Goal: Task Accomplishment & Management: Complete application form

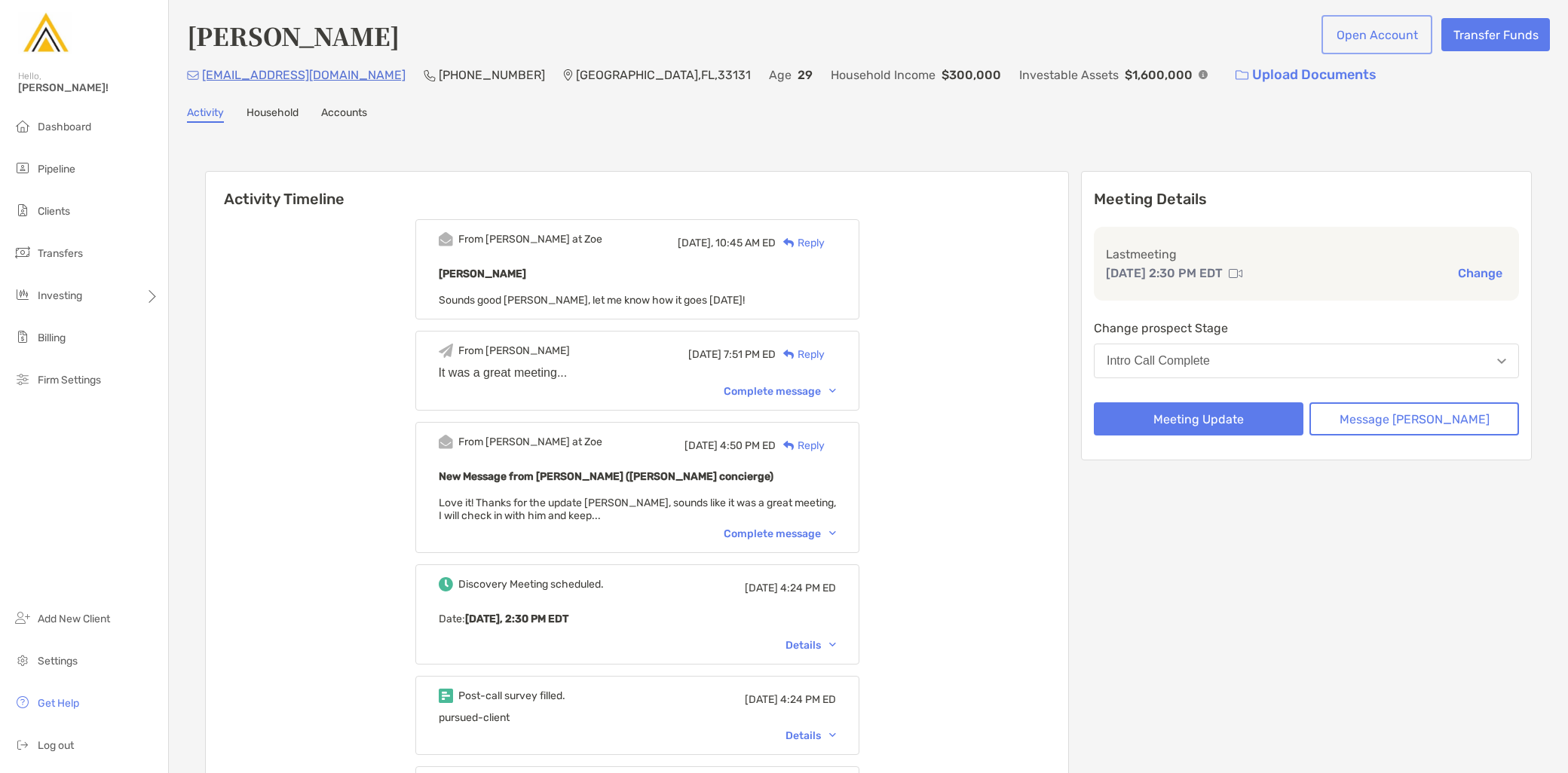
click at [1352, 38] on button "Open Account" at bounding box center [1377, 35] width 105 height 33
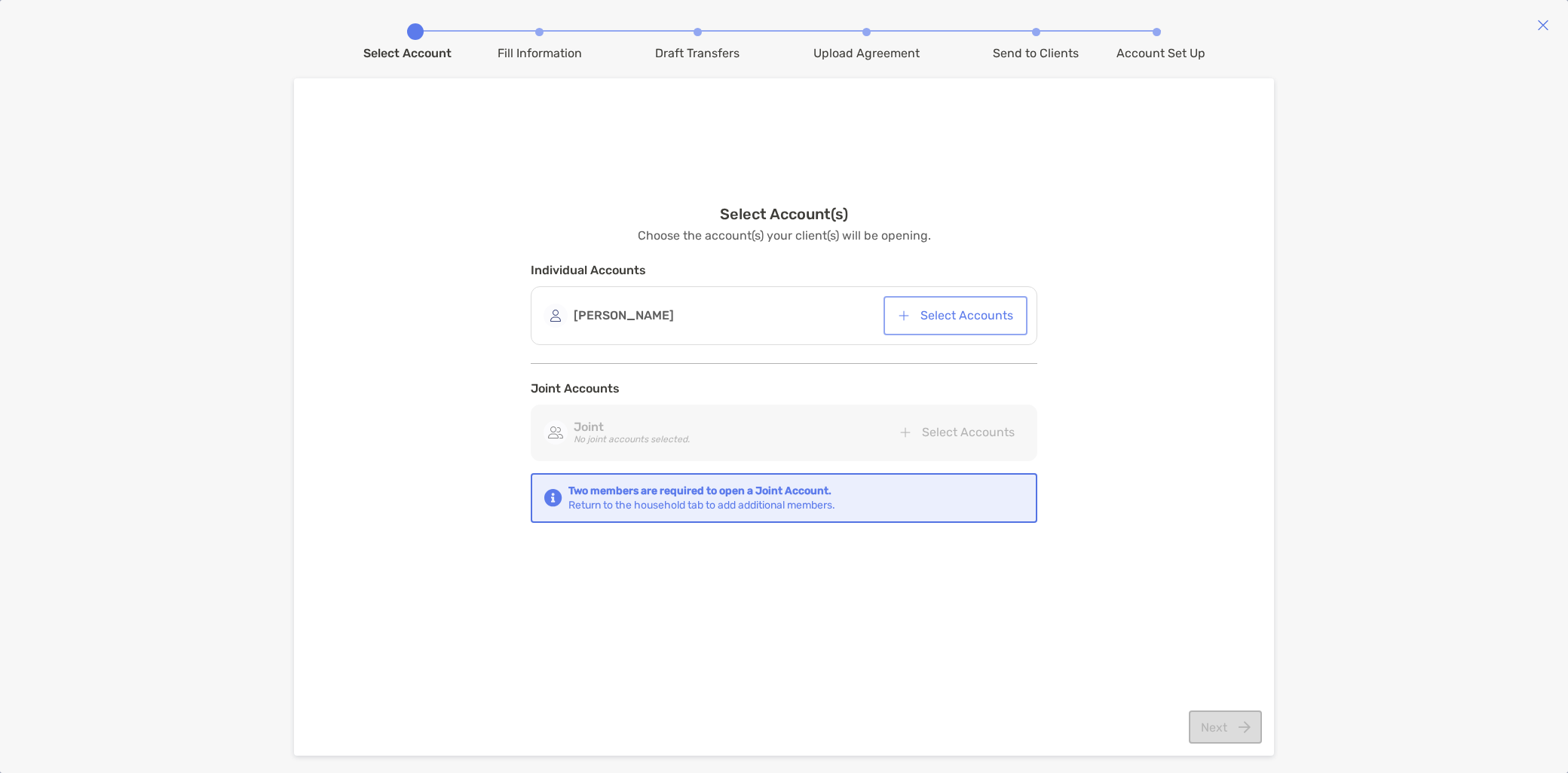
click at [940, 308] on button "Select Accounts" at bounding box center [956, 316] width 138 height 33
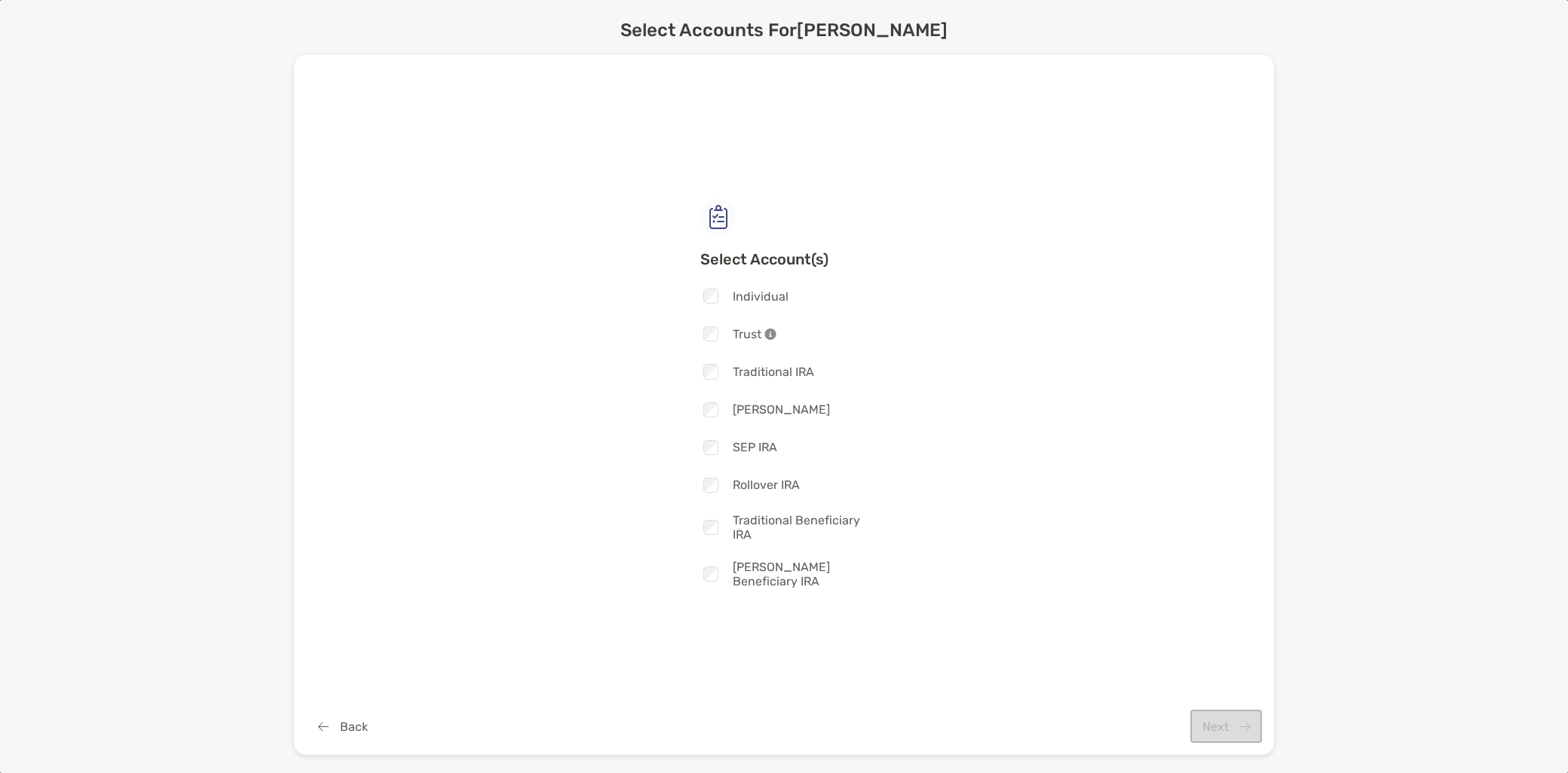
click at [764, 303] on span "Individual" at bounding box center [761, 296] width 56 height 14
click at [1229, 742] on button "Next" at bounding box center [1226, 726] width 72 height 33
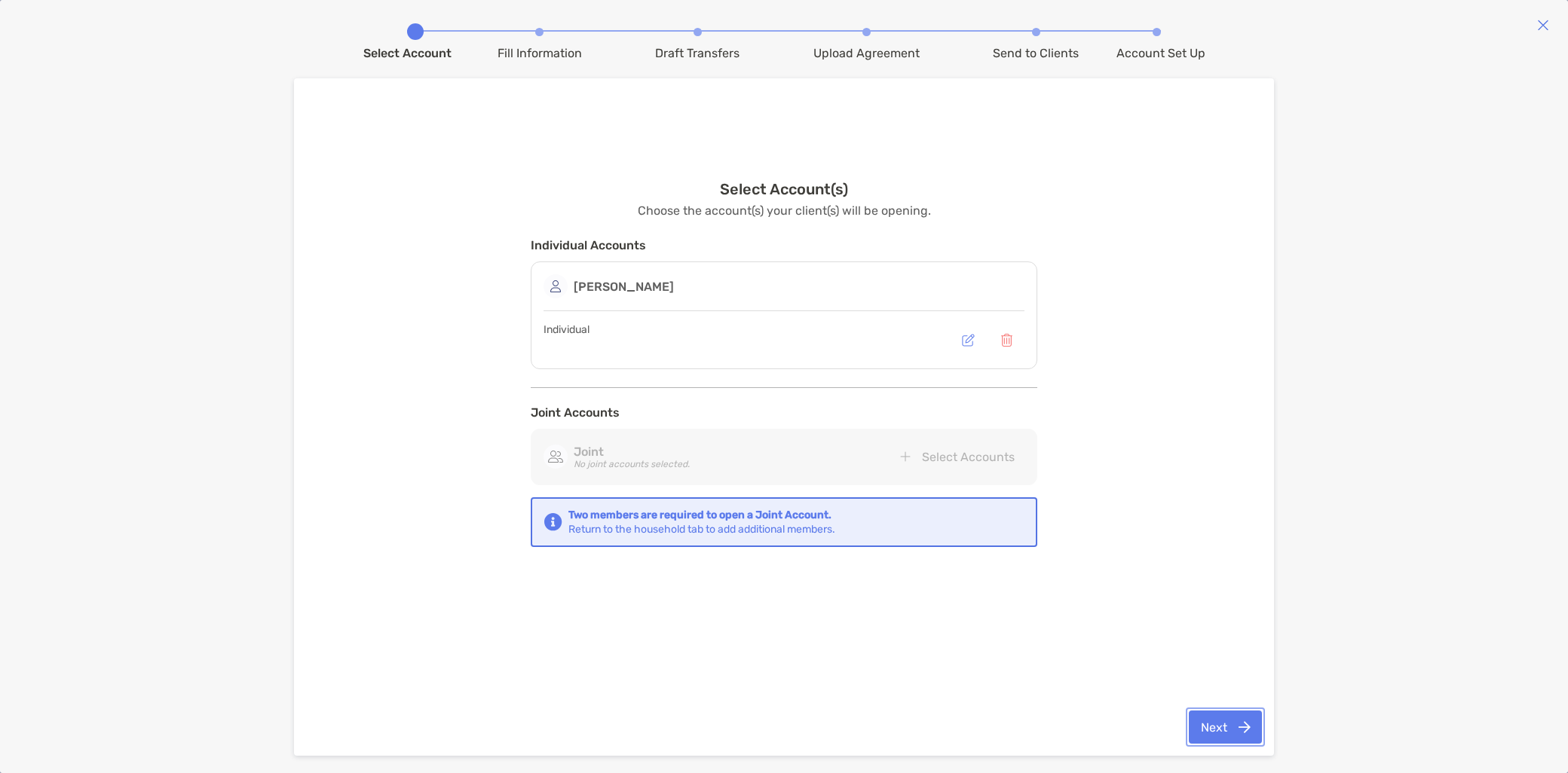
click at [1222, 726] on button "Next" at bounding box center [1226, 727] width 73 height 33
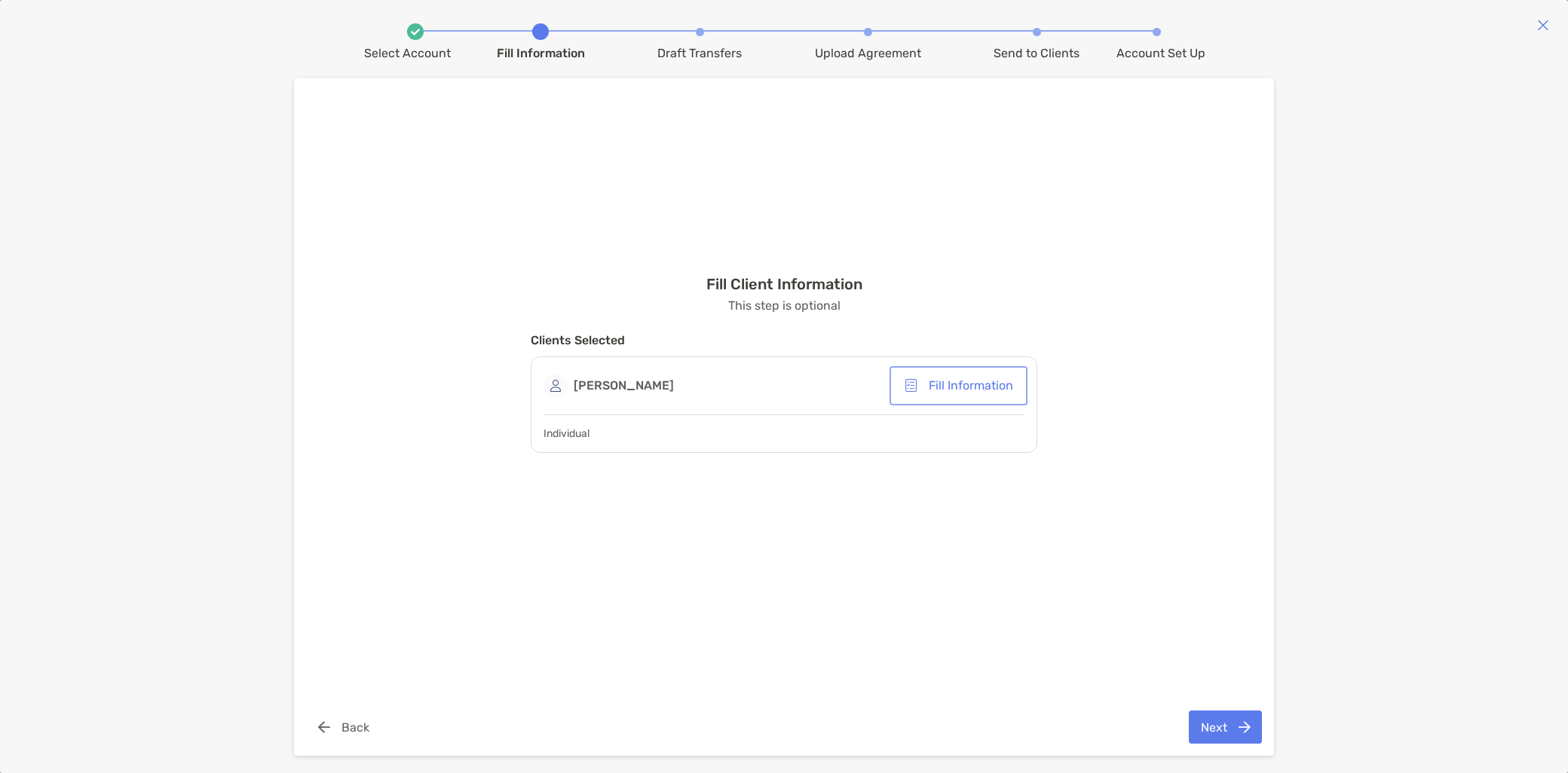
click at [958, 382] on button "Fill Information" at bounding box center [959, 386] width 132 height 33
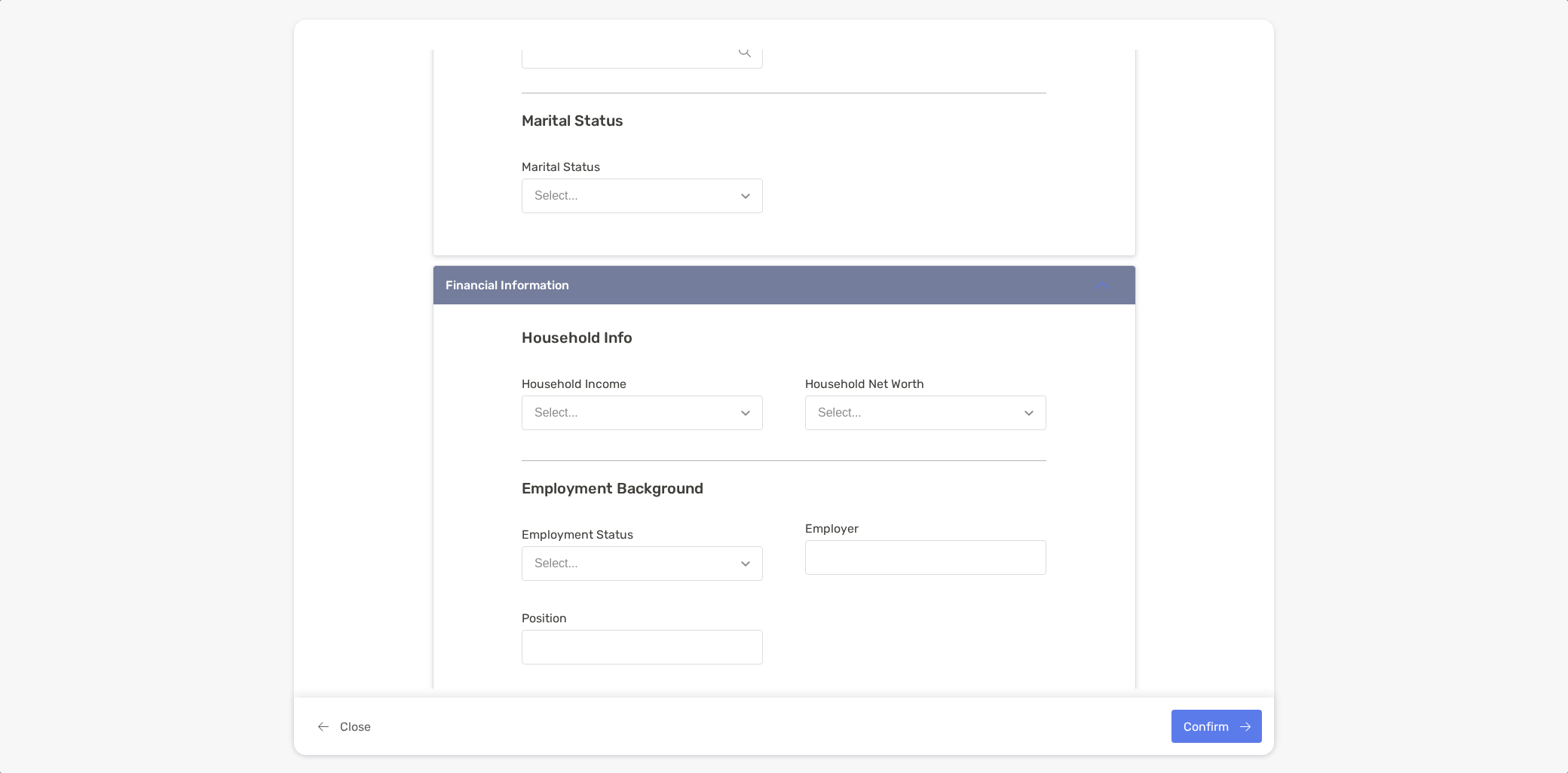
scroll to position [586, 0]
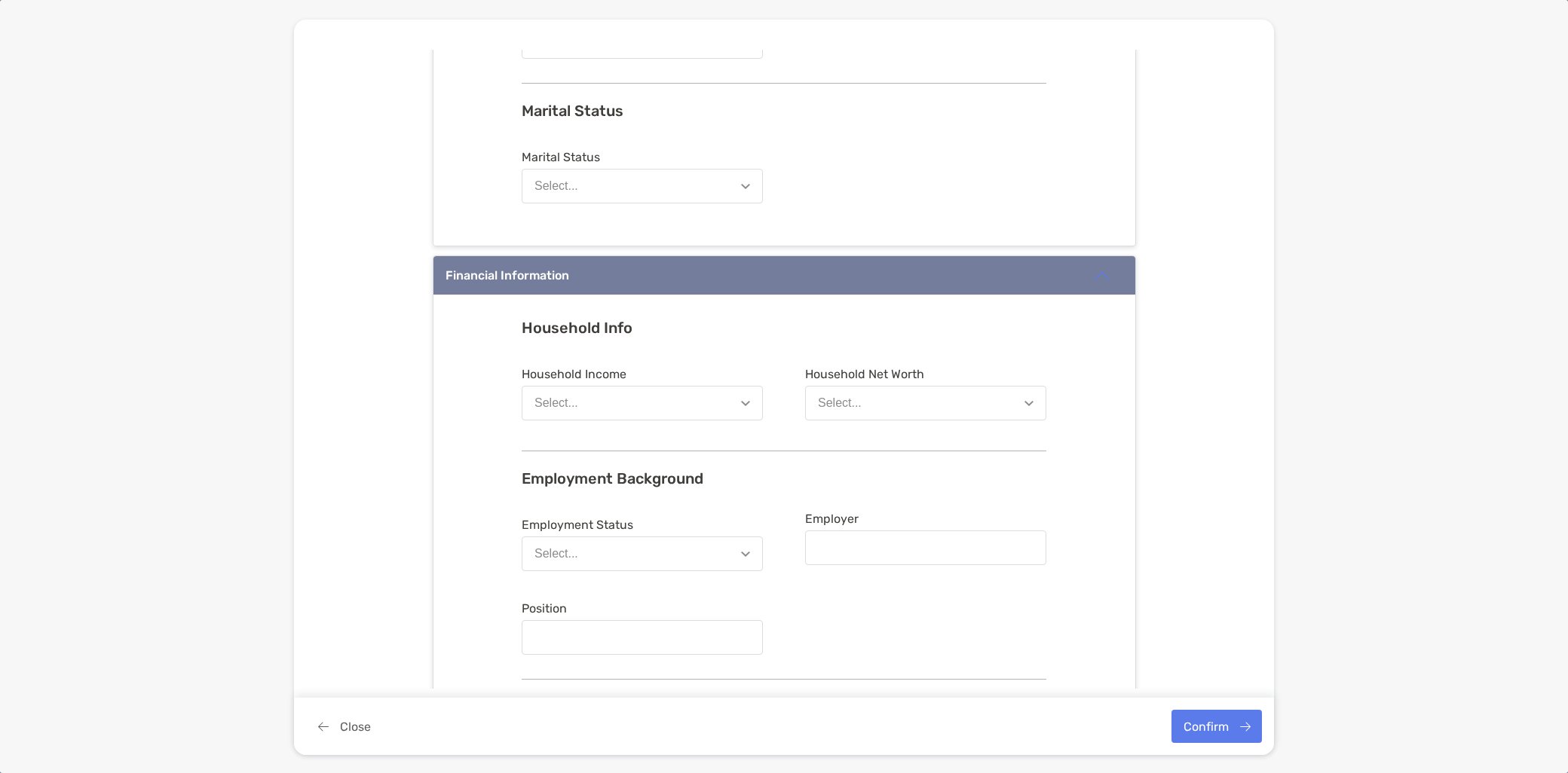
click at [933, 406] on button "Select..." at bounding box center [925, 404] width 241 height 35
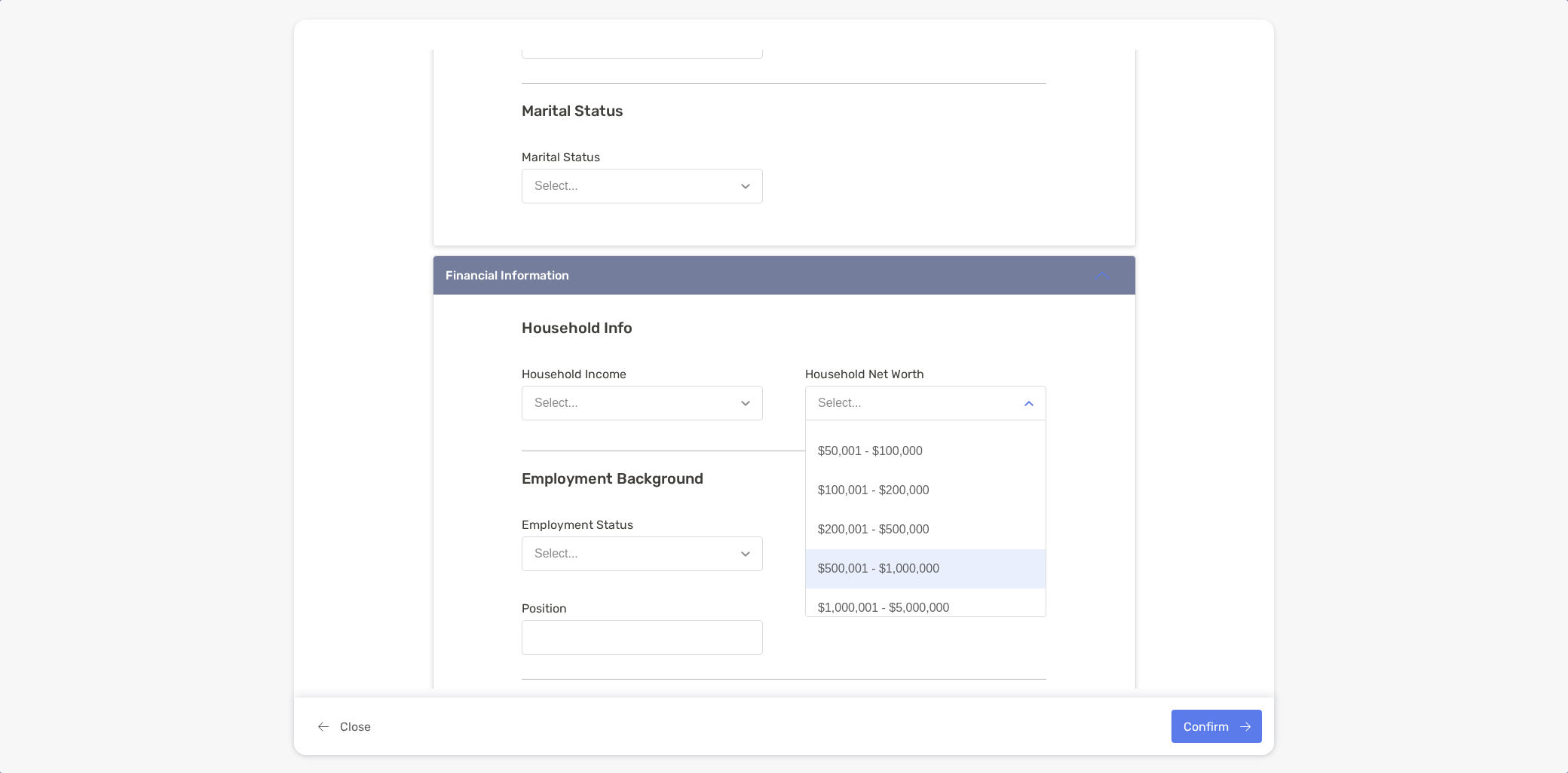
scroll to position [79, 0]
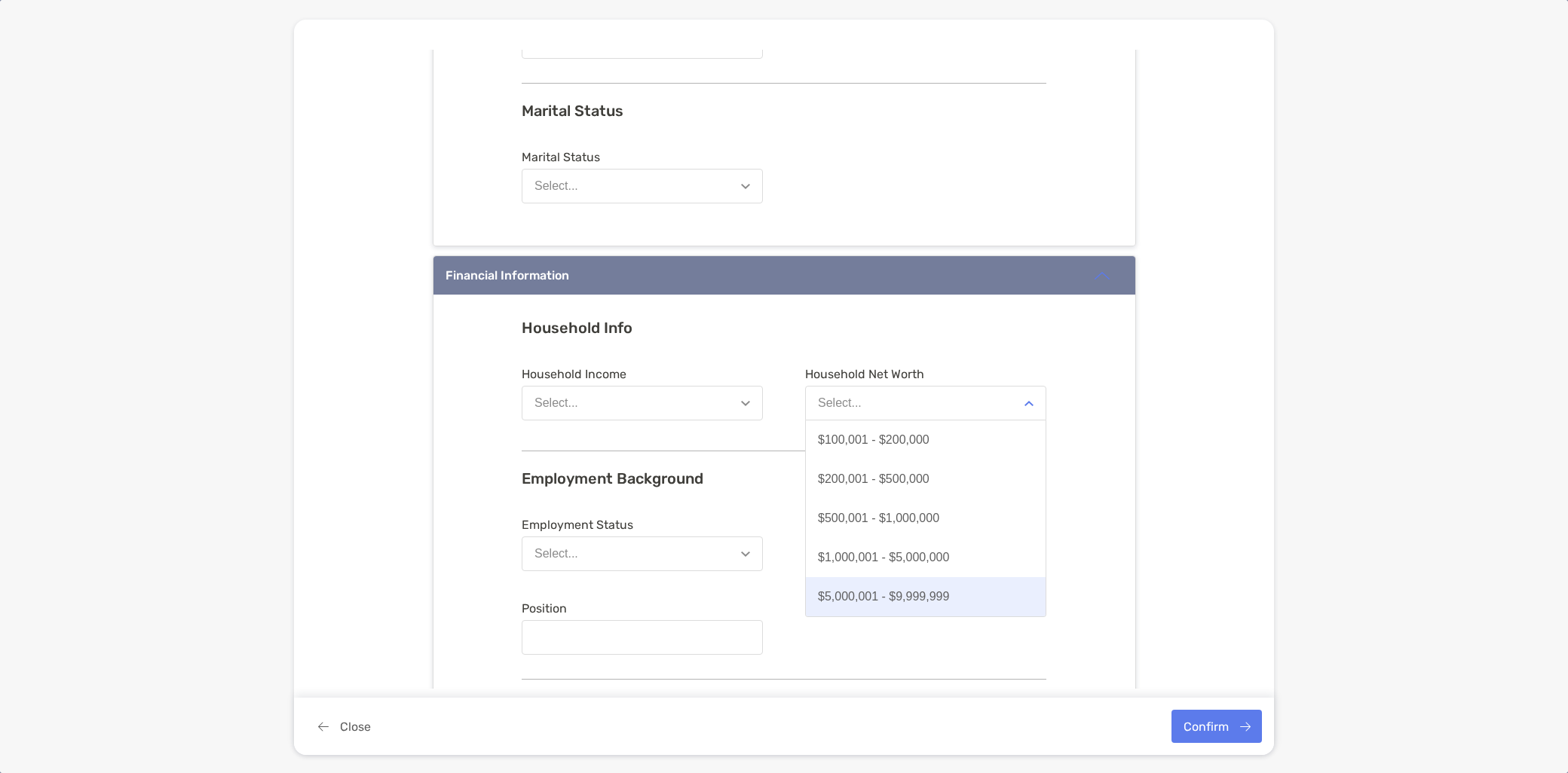
click at [929, 598] on div "$5,000,001 - $9,999,999" at bounding box center [884, 597] width 132 height 14
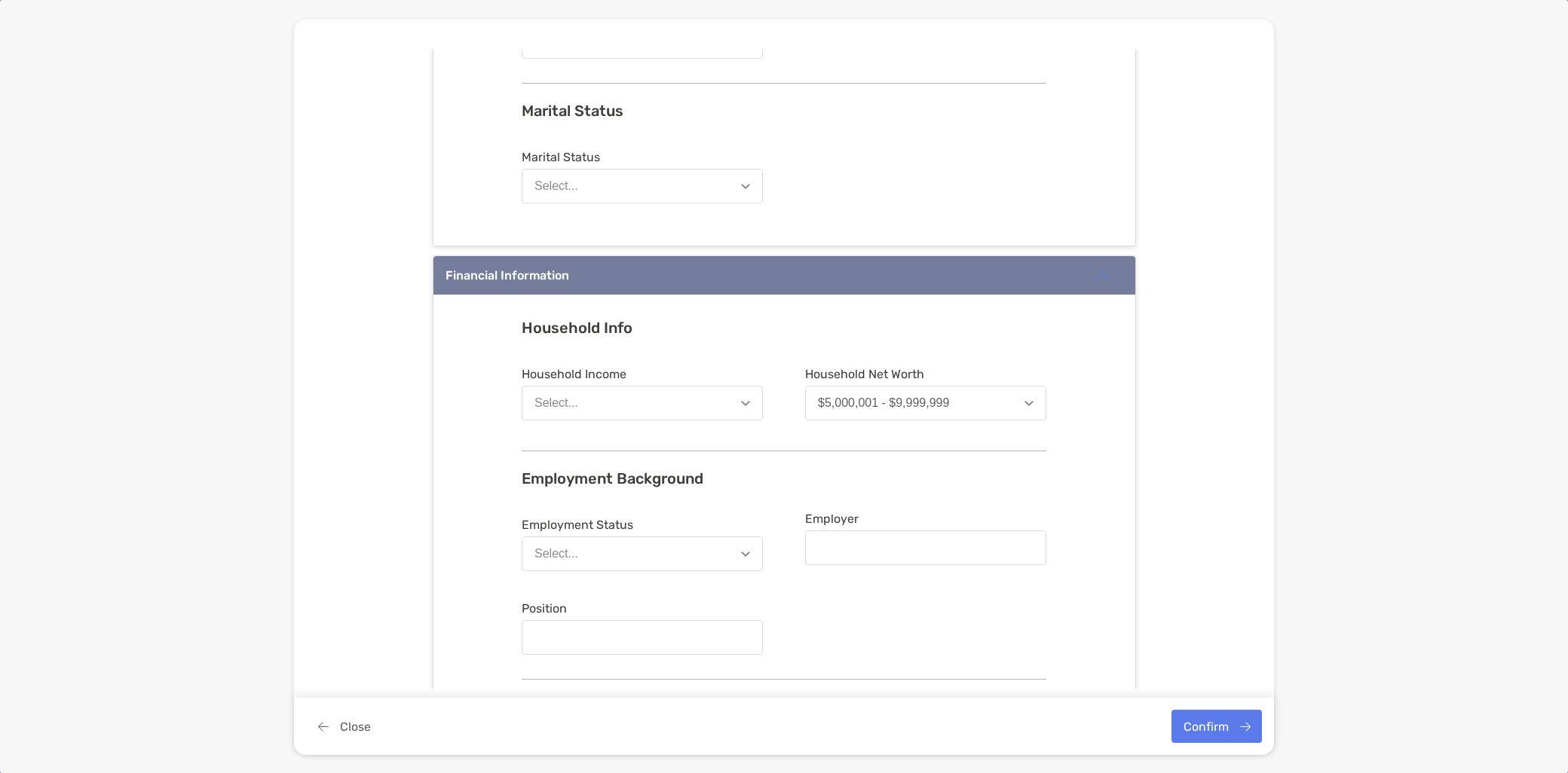
click at [668, 543] on button "Select..." at bounding box center [642, 554] width 241 height 35
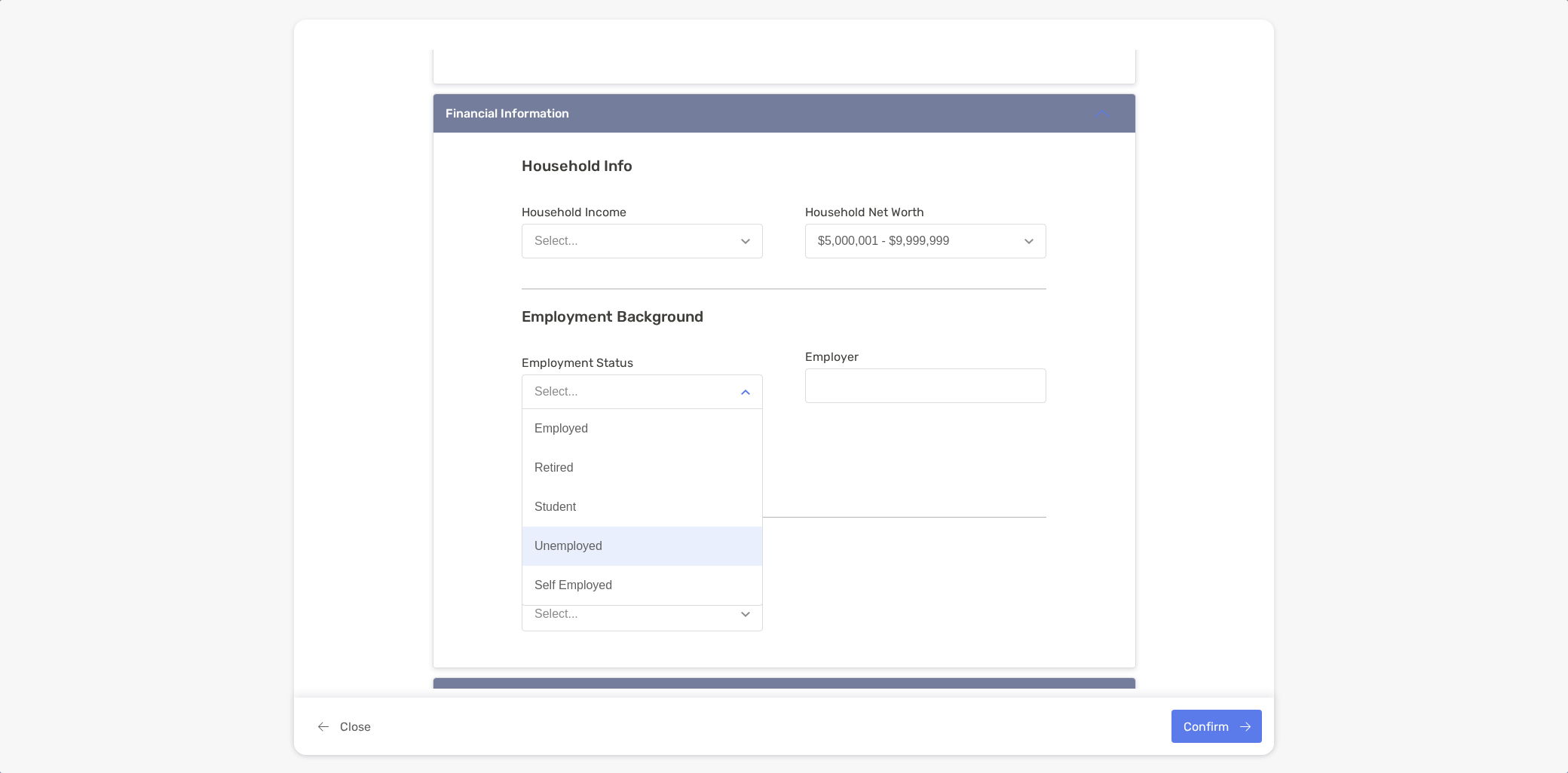
scroll to position [753, 0]
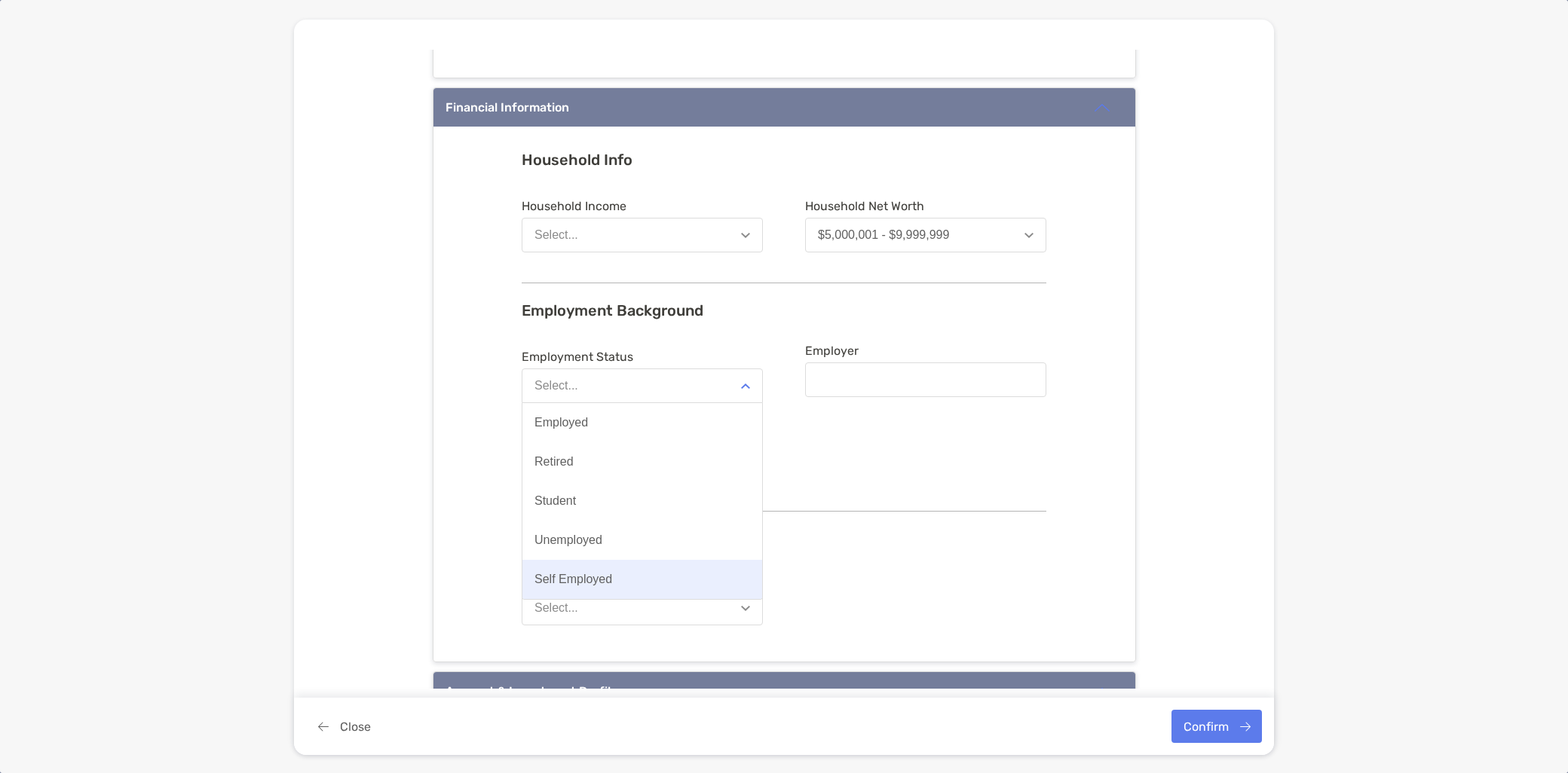
click at [637, 574] on button "Self Employed" at bounding box center [642, 580] width 240 height 39
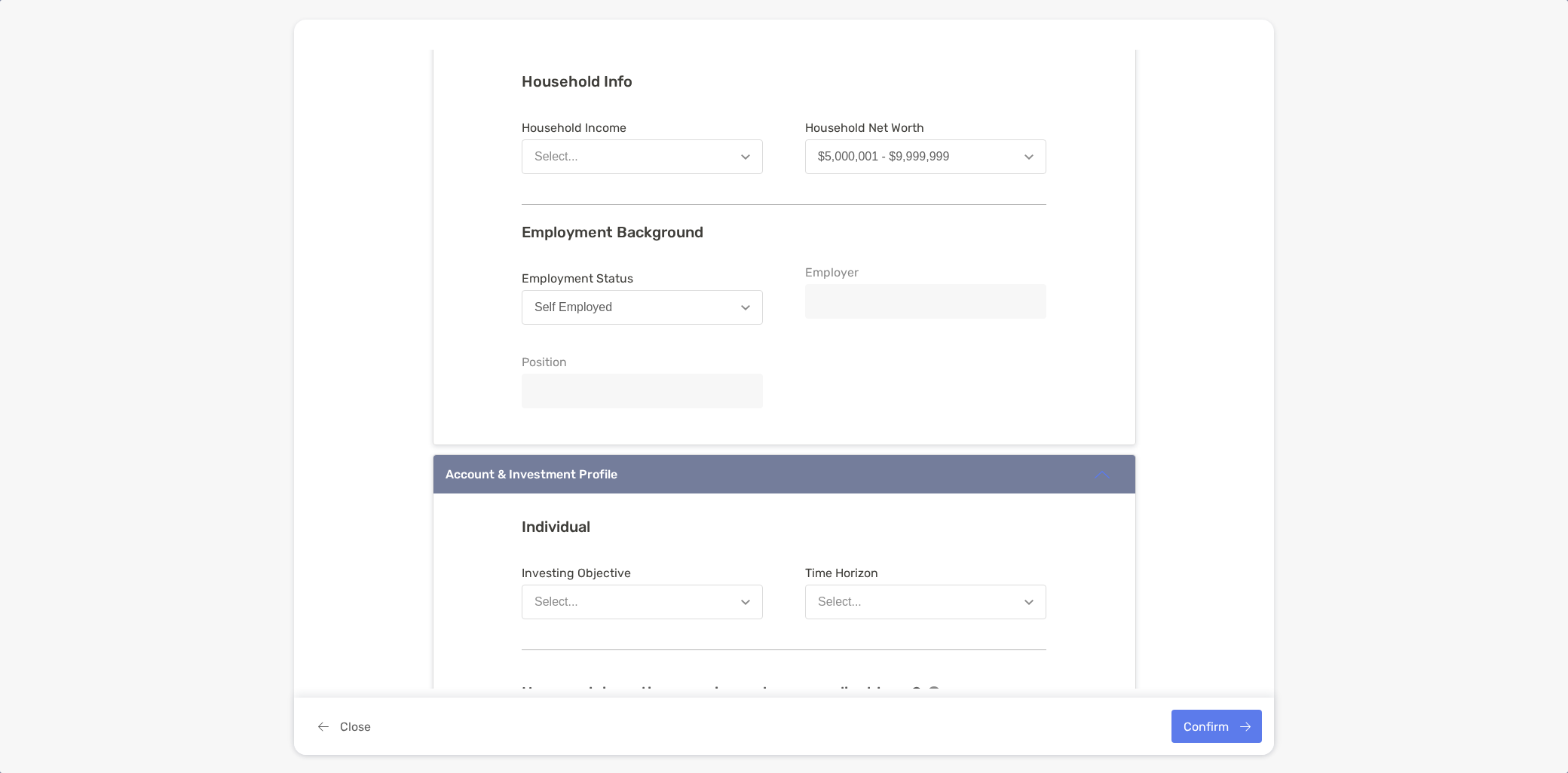
scroll to position [921, 0]
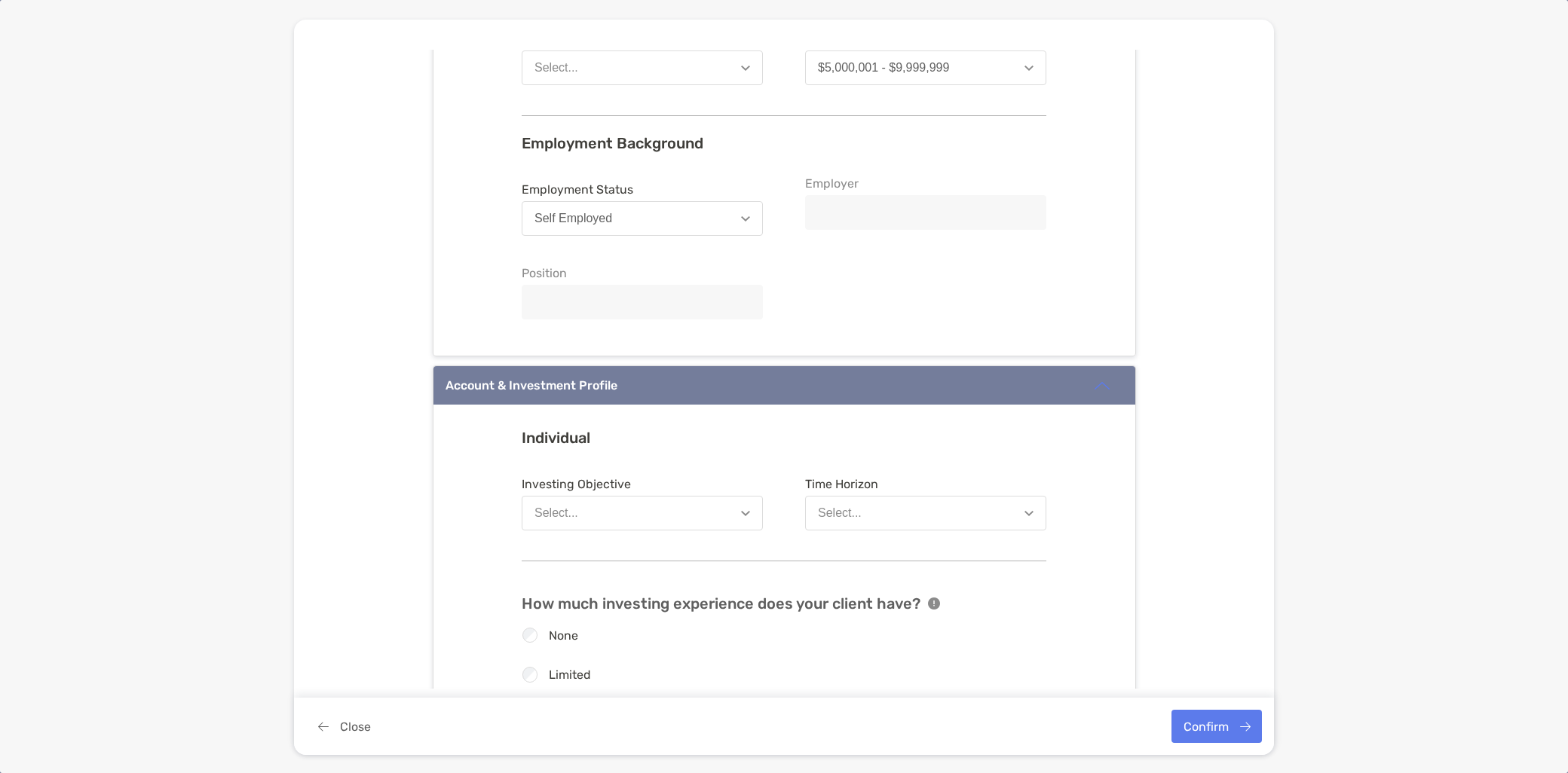
click at [674, 521] on button "Select..." at bounding box center [642, 513] width 241 height 35
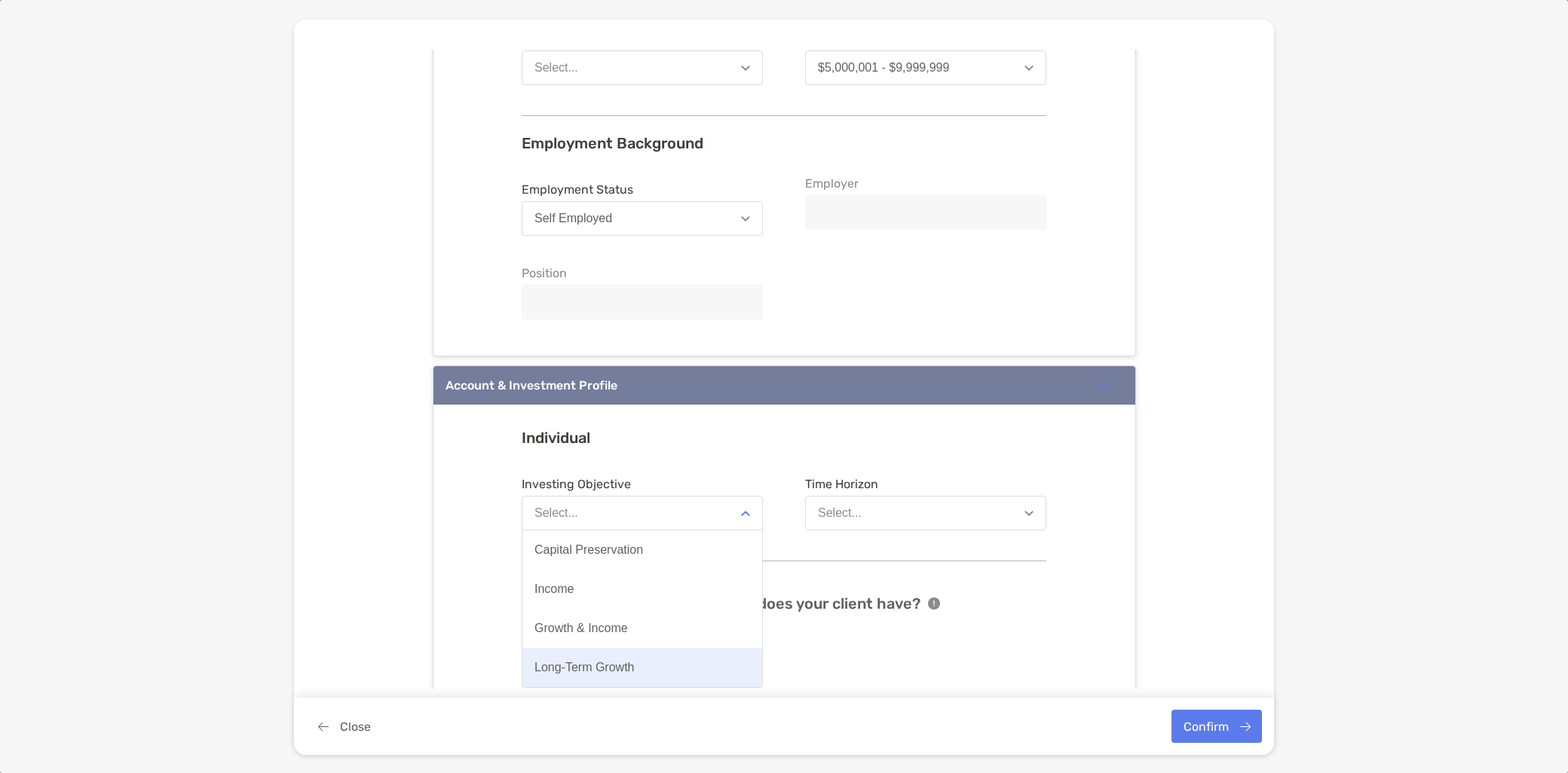
click at [642, 657] on button "Long-Term Growth" at bounding box center [642, 668] width 240 height 39
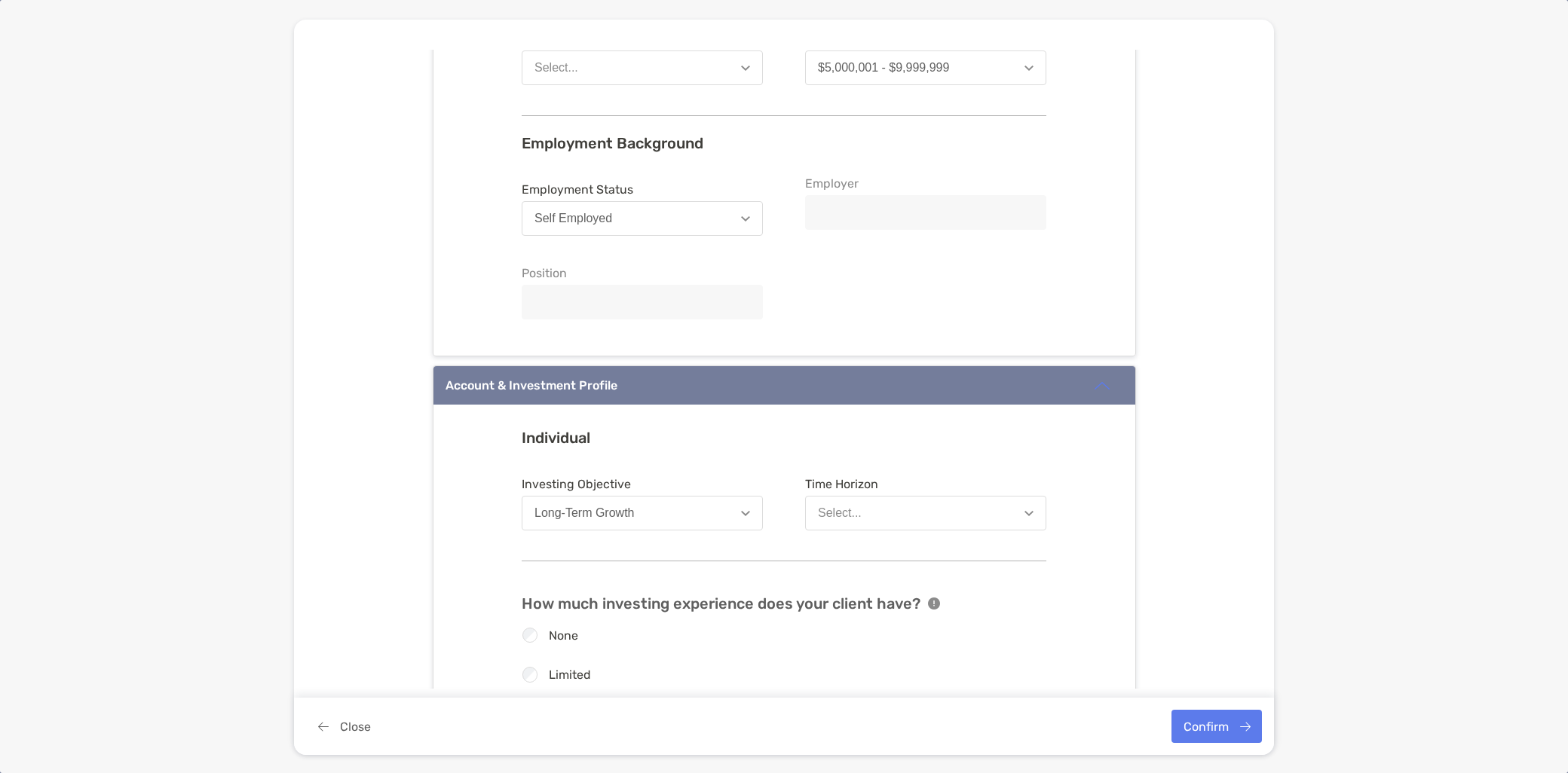
click at [937, 516] on button "Select..." at bounding box center [925, 513] width 241 height 35
click at [886, 629] on div "8 Years or More" at bounding box center [860, 629] width 85 height 14
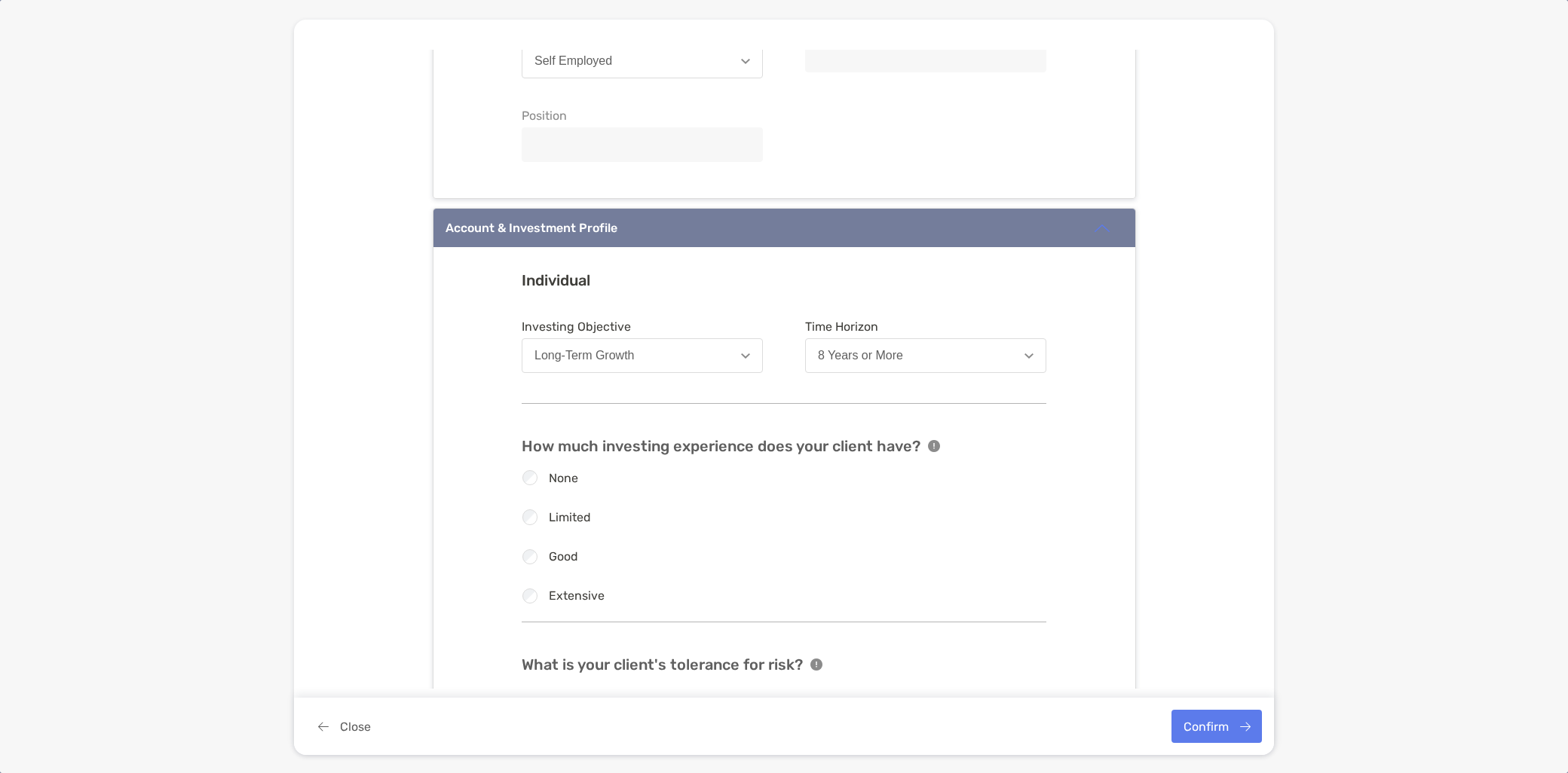
scroll to position [1088, 0]
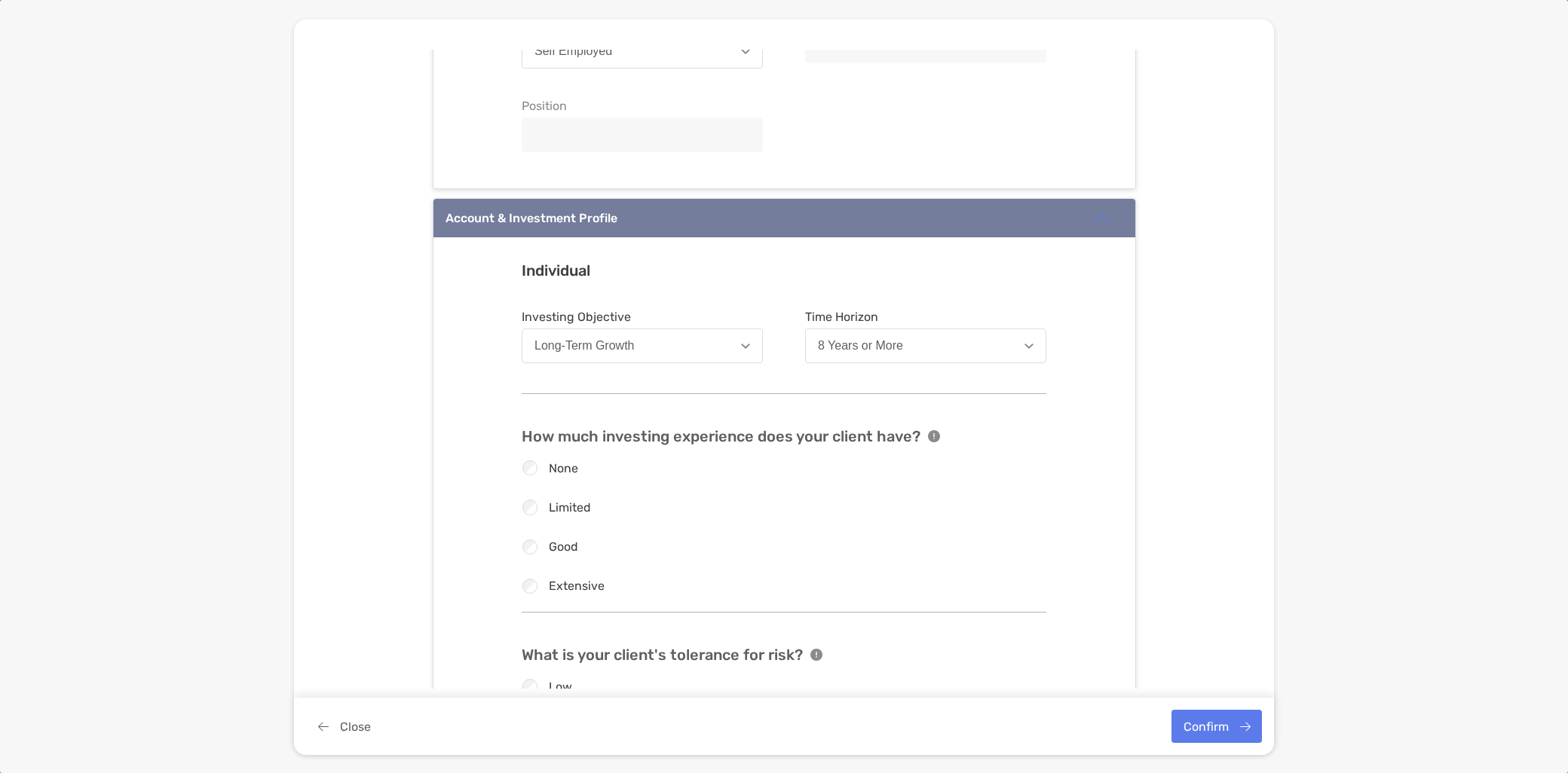
click at [549, 545] on label "Good" at bounding box center [563, 546] width 29 height 13
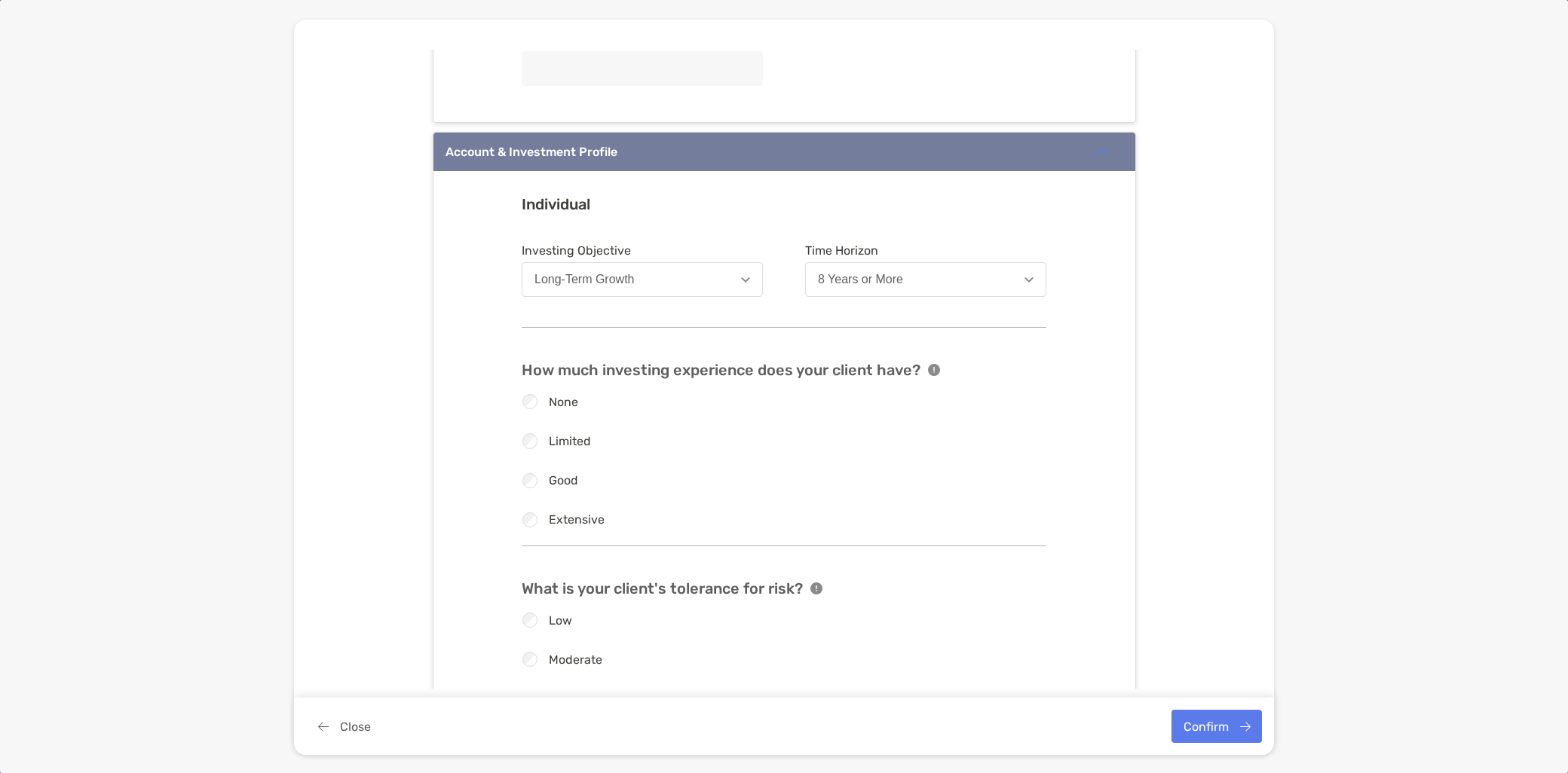
scroll to position [1256, 0]
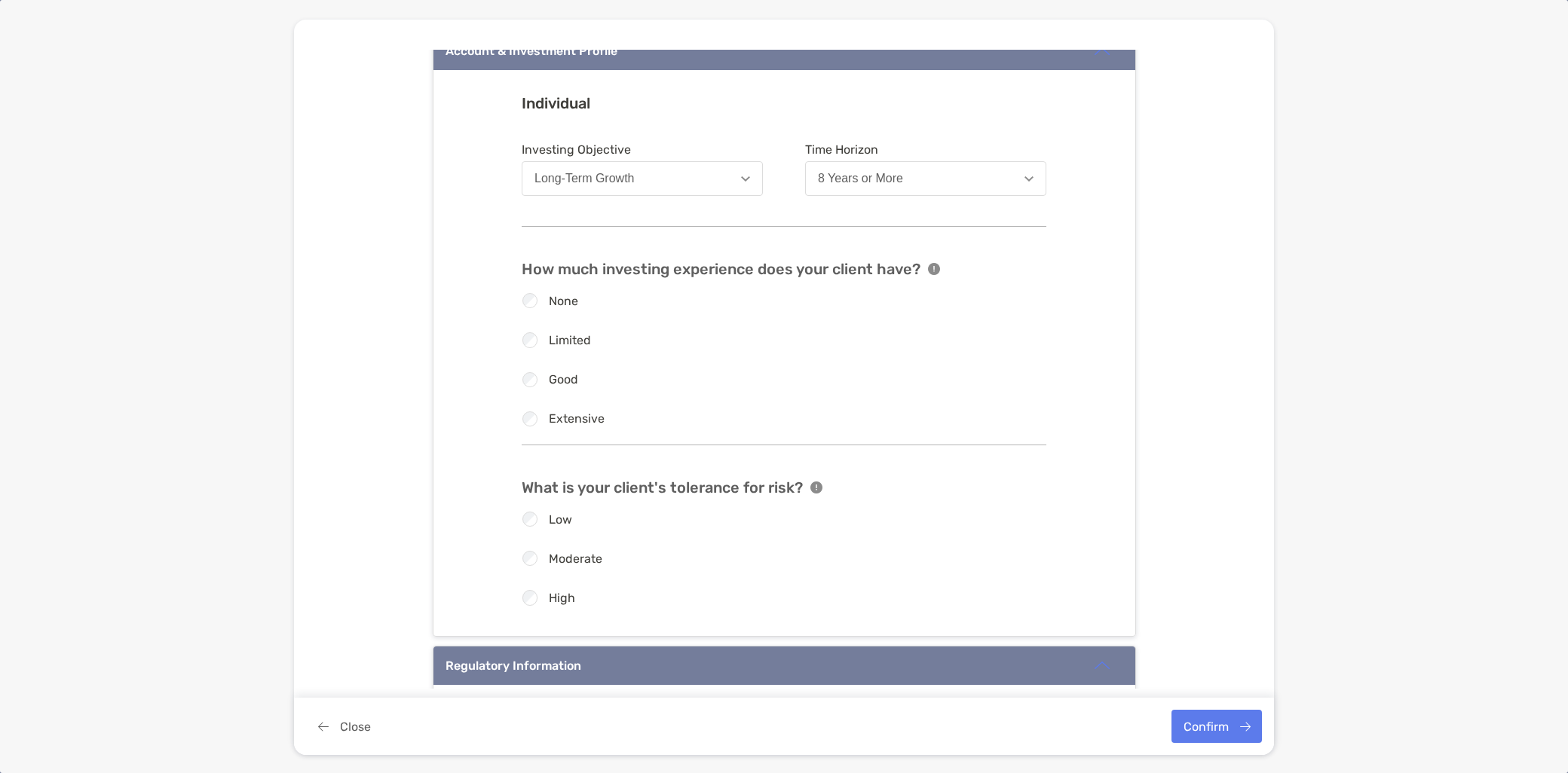
click at [549, 604] on label "High" at bounding box center [562, 598] width 26 height 13
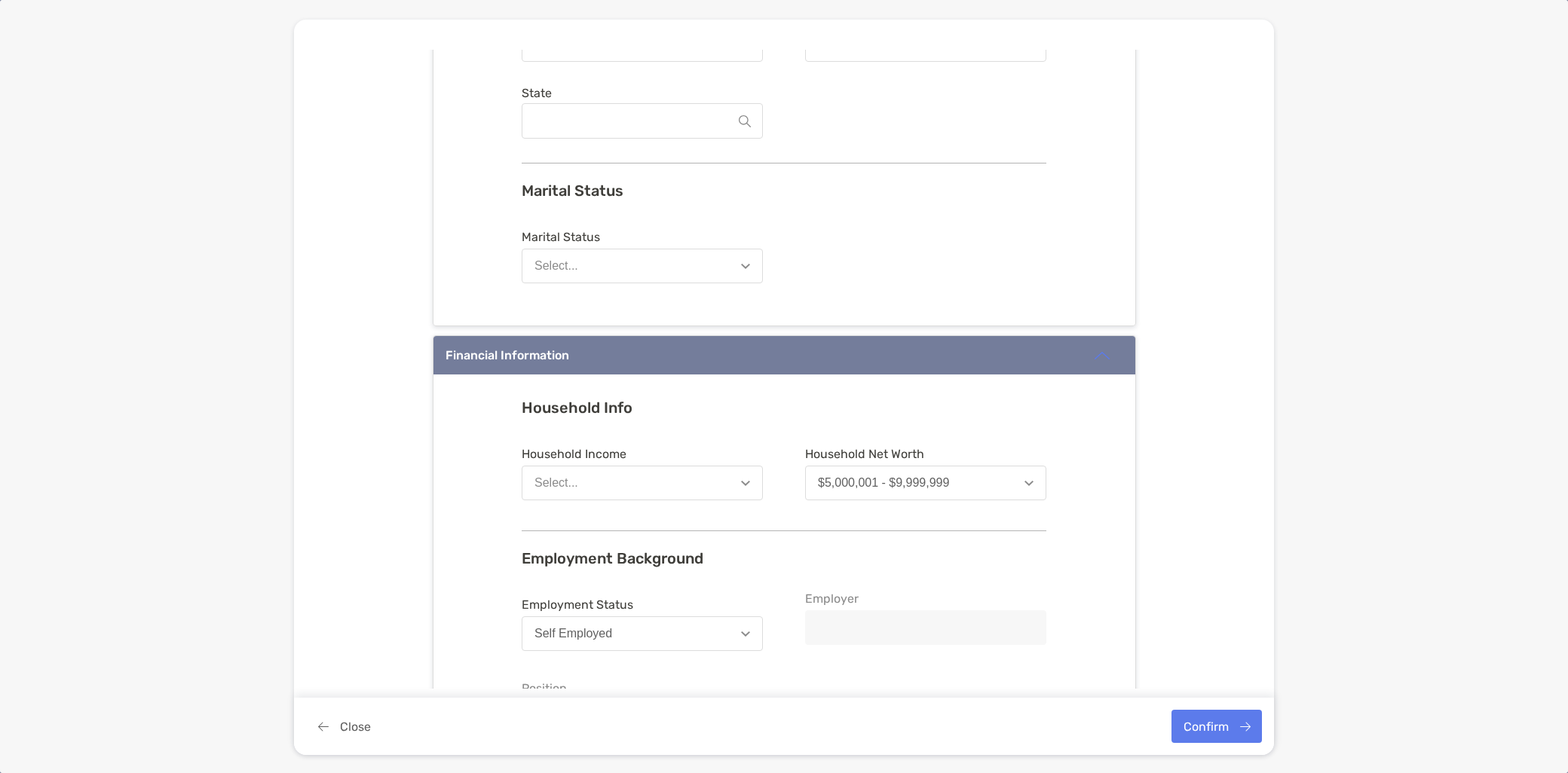
scroll to position [335, 0]
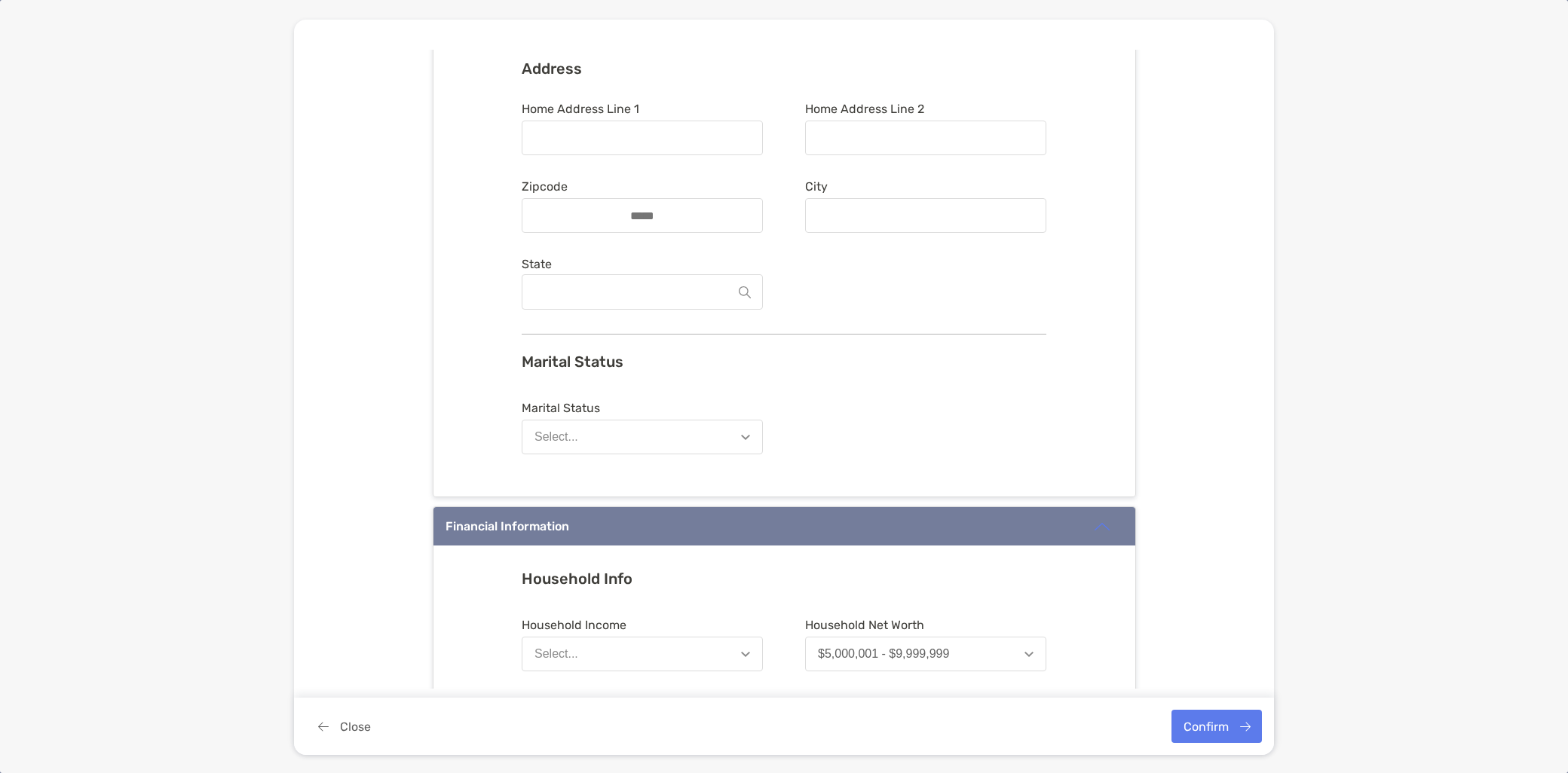
click at [653, 435] on button "Select..." at bounding box center [642, 438] width 241 height 35
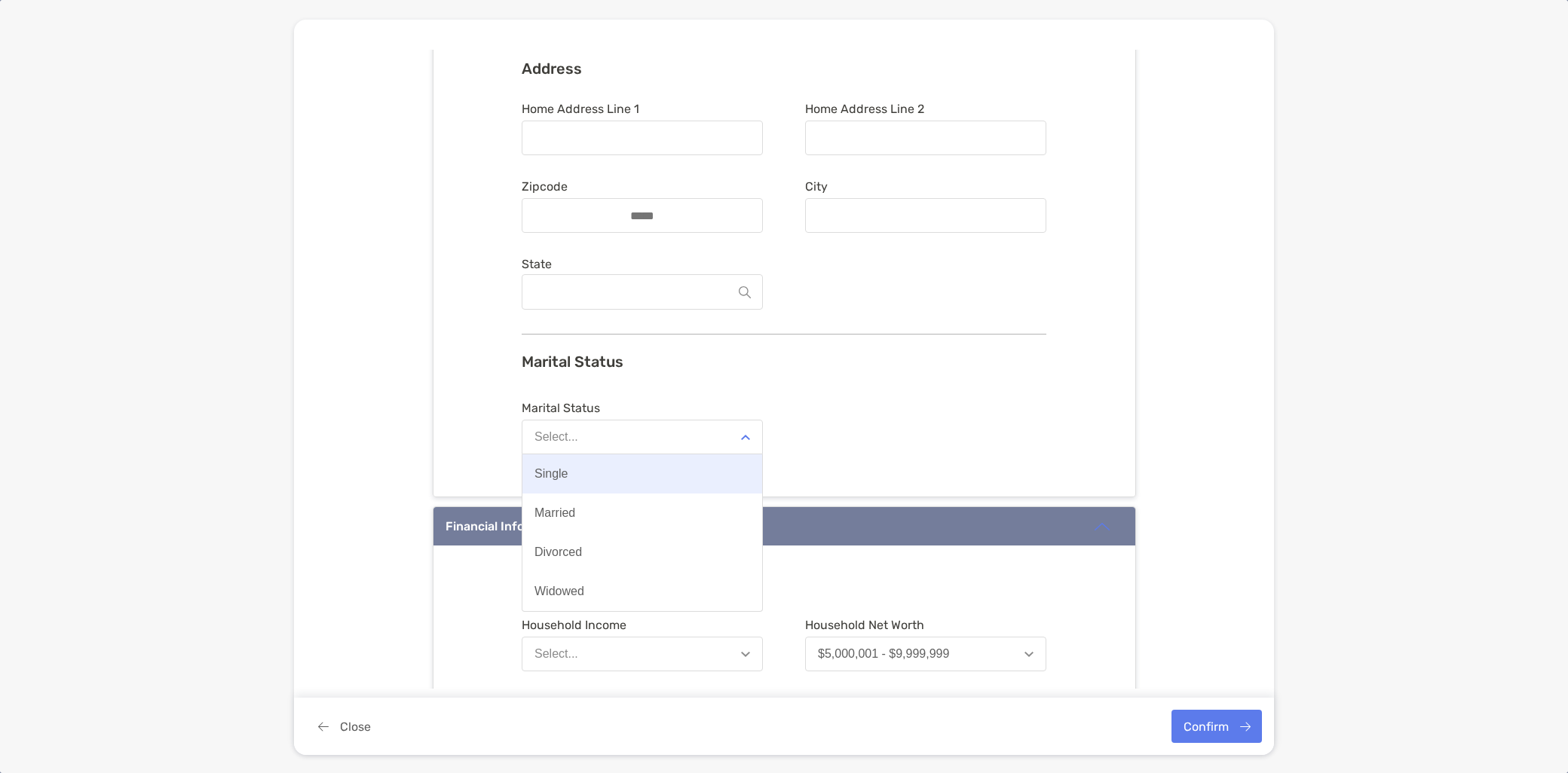
click at [640, 472] on button "Single" at bounding box center [642, 474] width 240 height 39
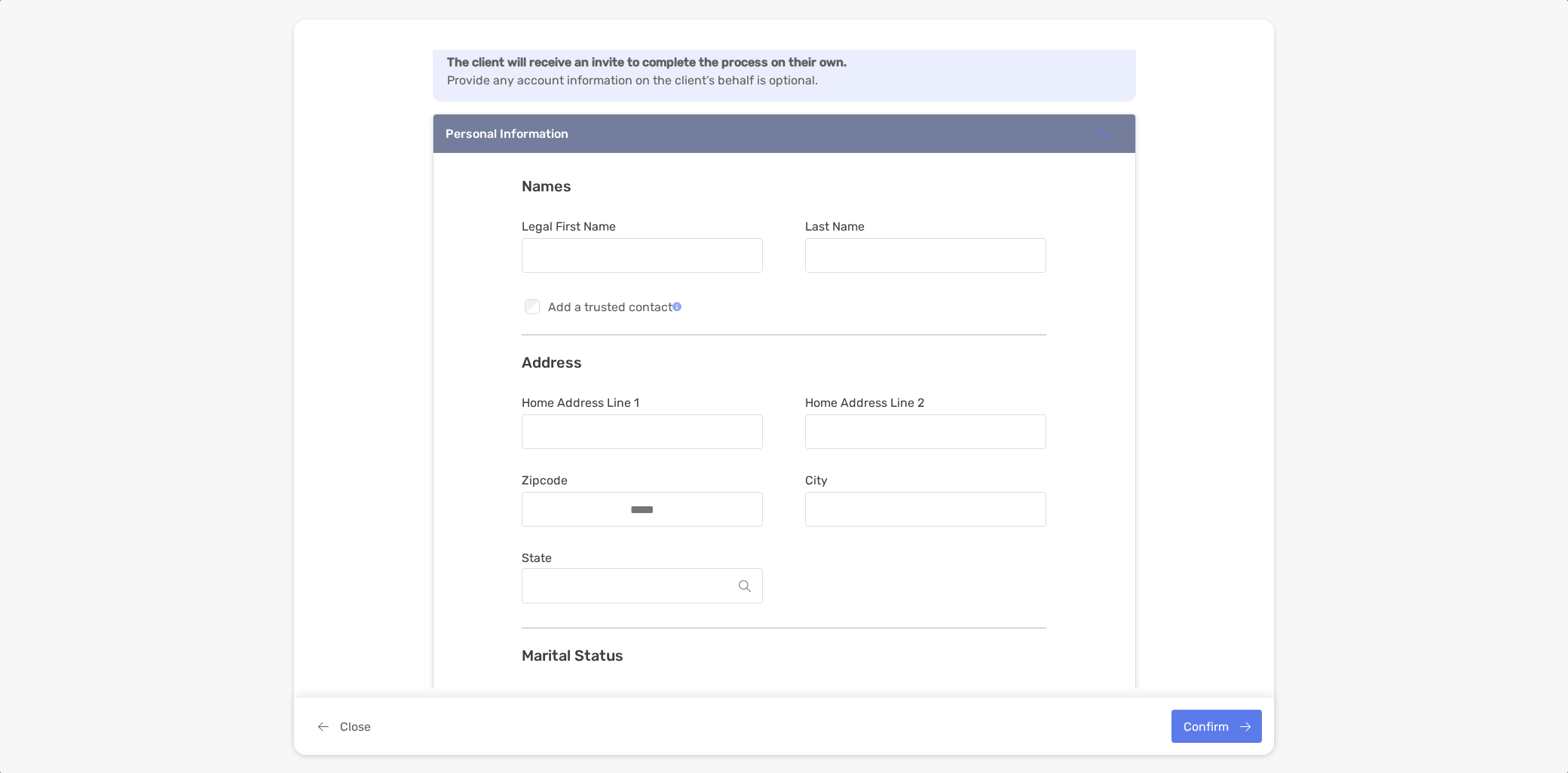
scroll to position [0, 0]
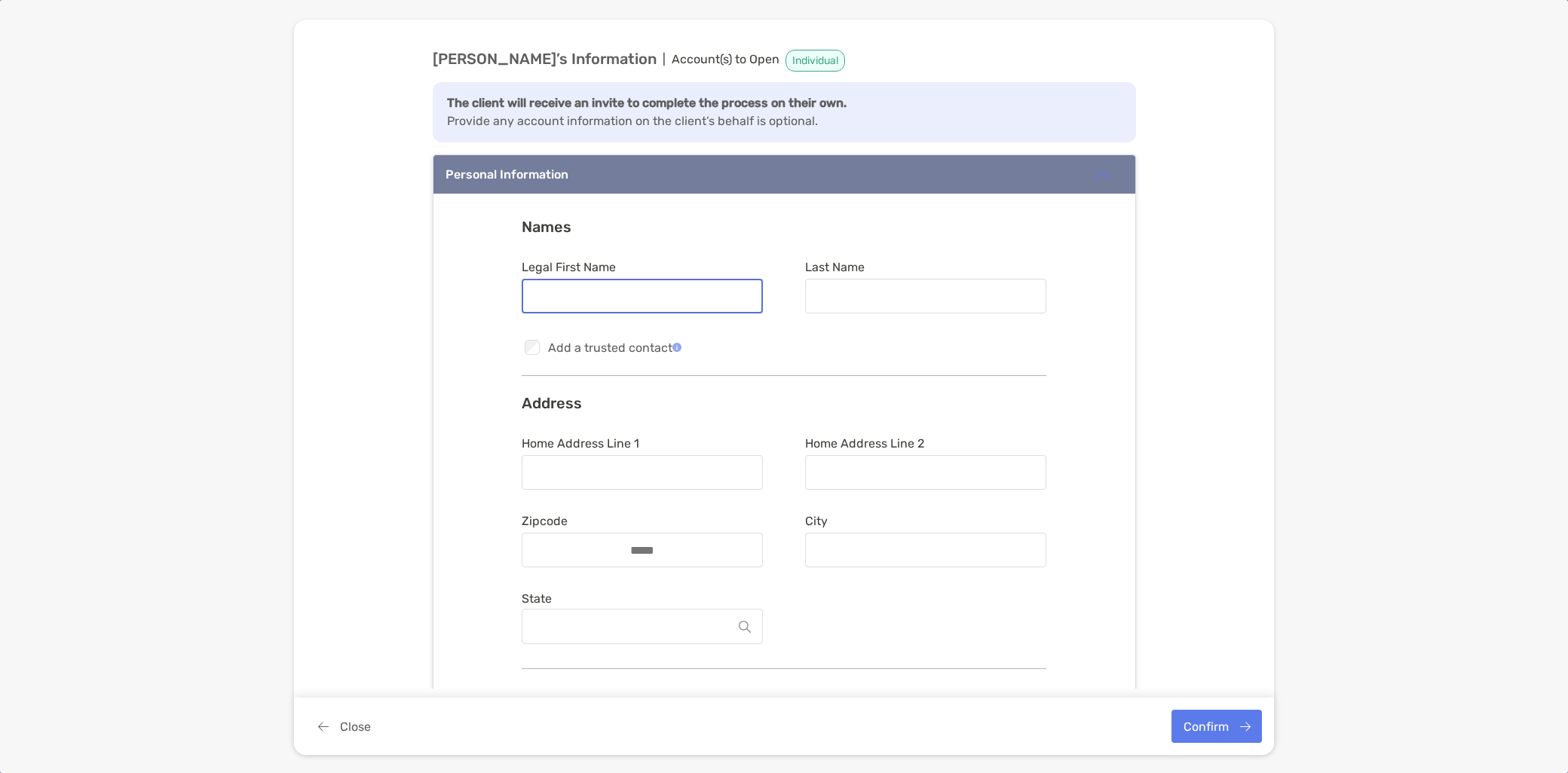
click at [654, 301] on input "Legal First Name" at bounding box center [642, 296] width 238 height 13
type input "*******"
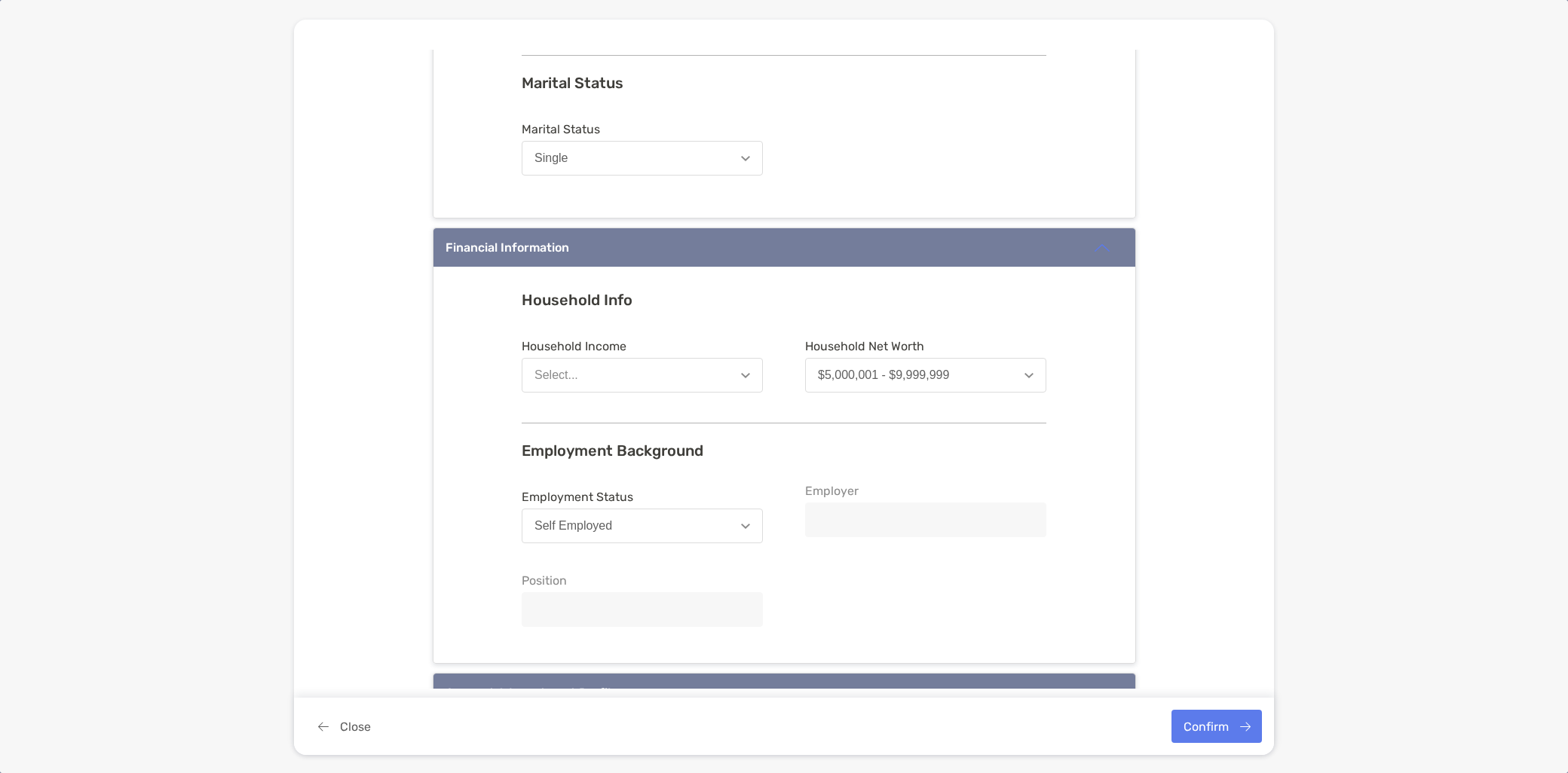
scroll to position [837, 0]
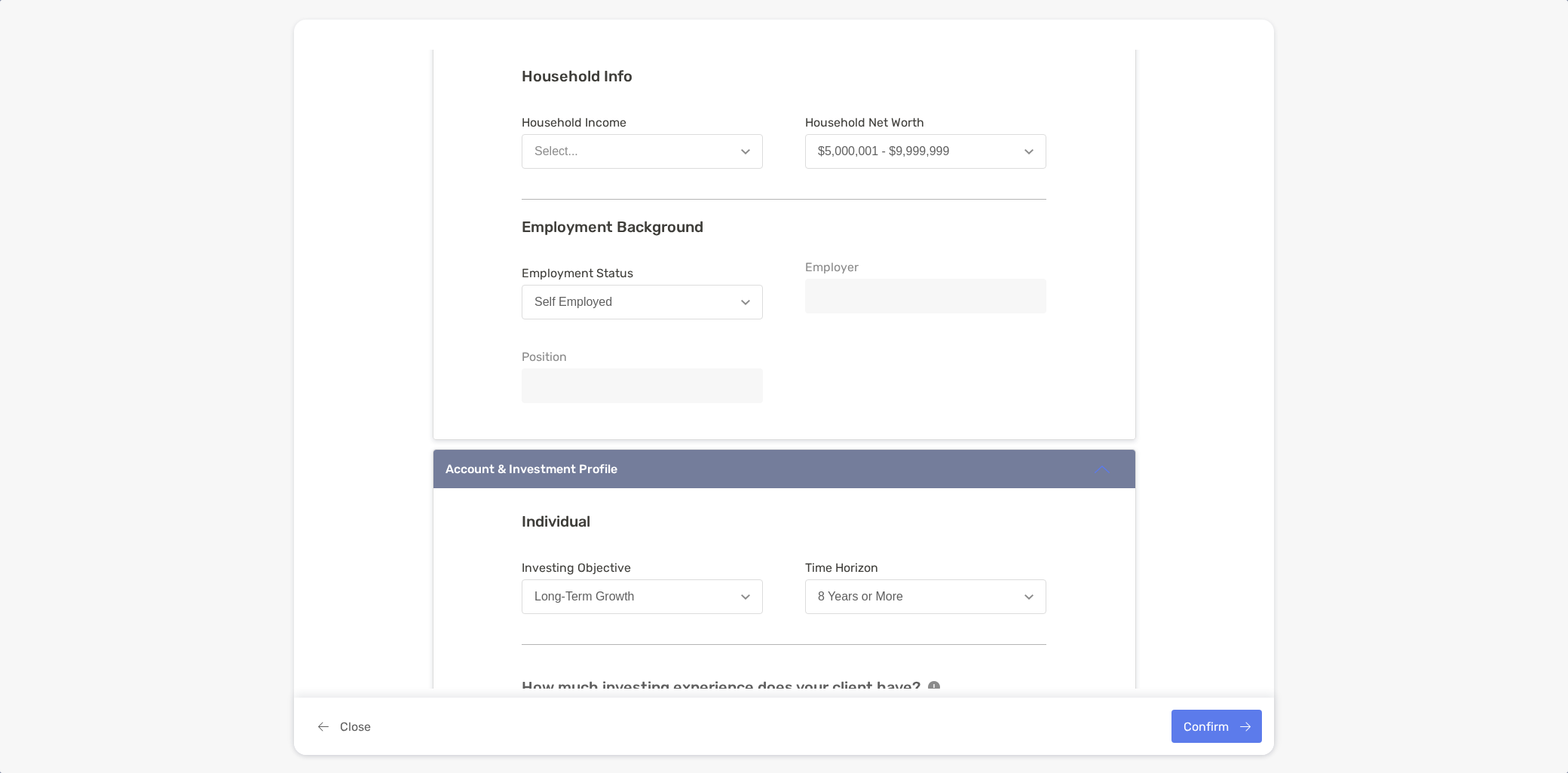
type input "*******"
click at [1198, 731] on button "Confirm" at bounding box center [1217, 726] width 91 height 33
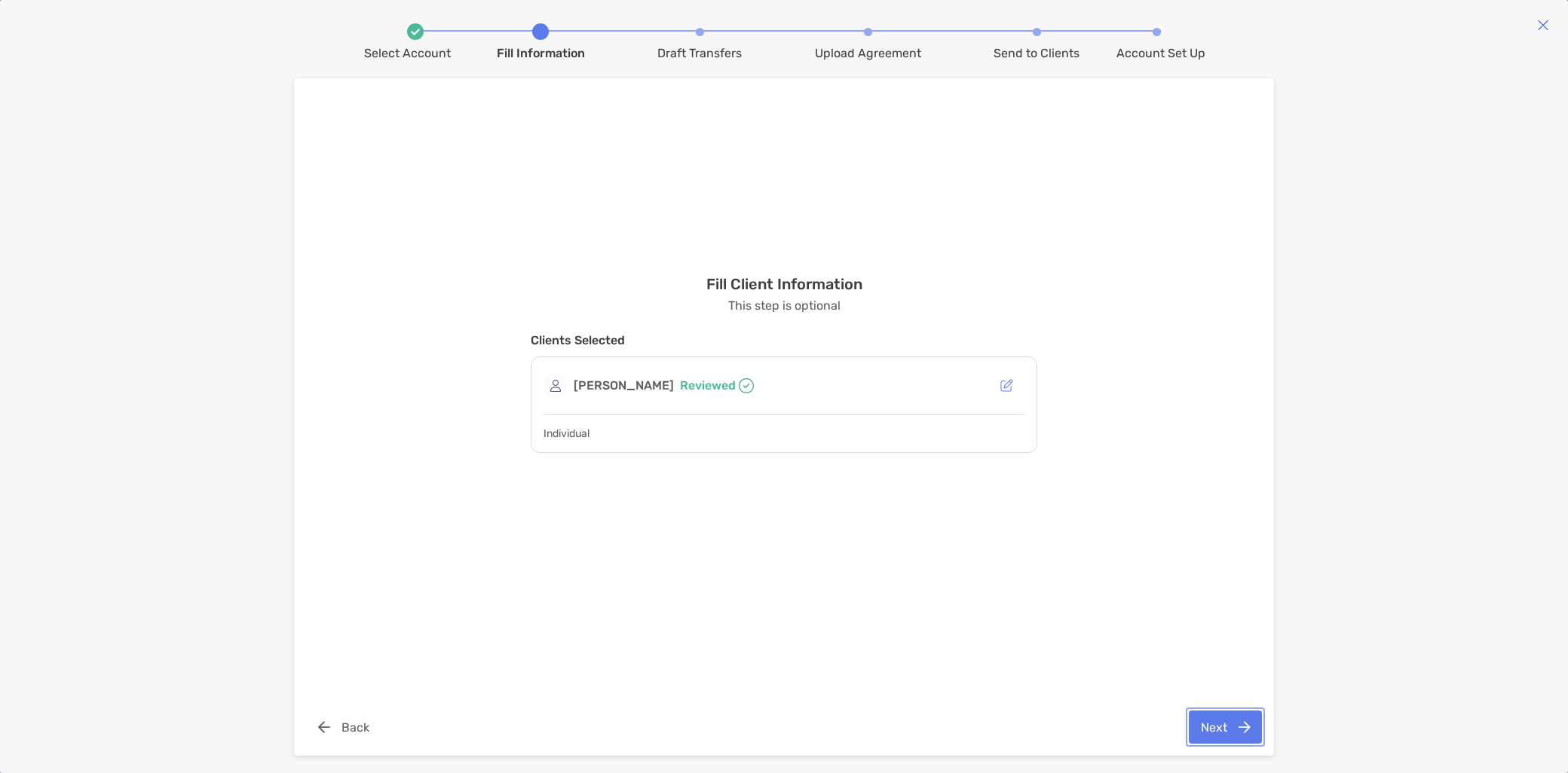
click at [1224, 726] on button "Next" at bounding box center [1226, 727] width 73 height 33
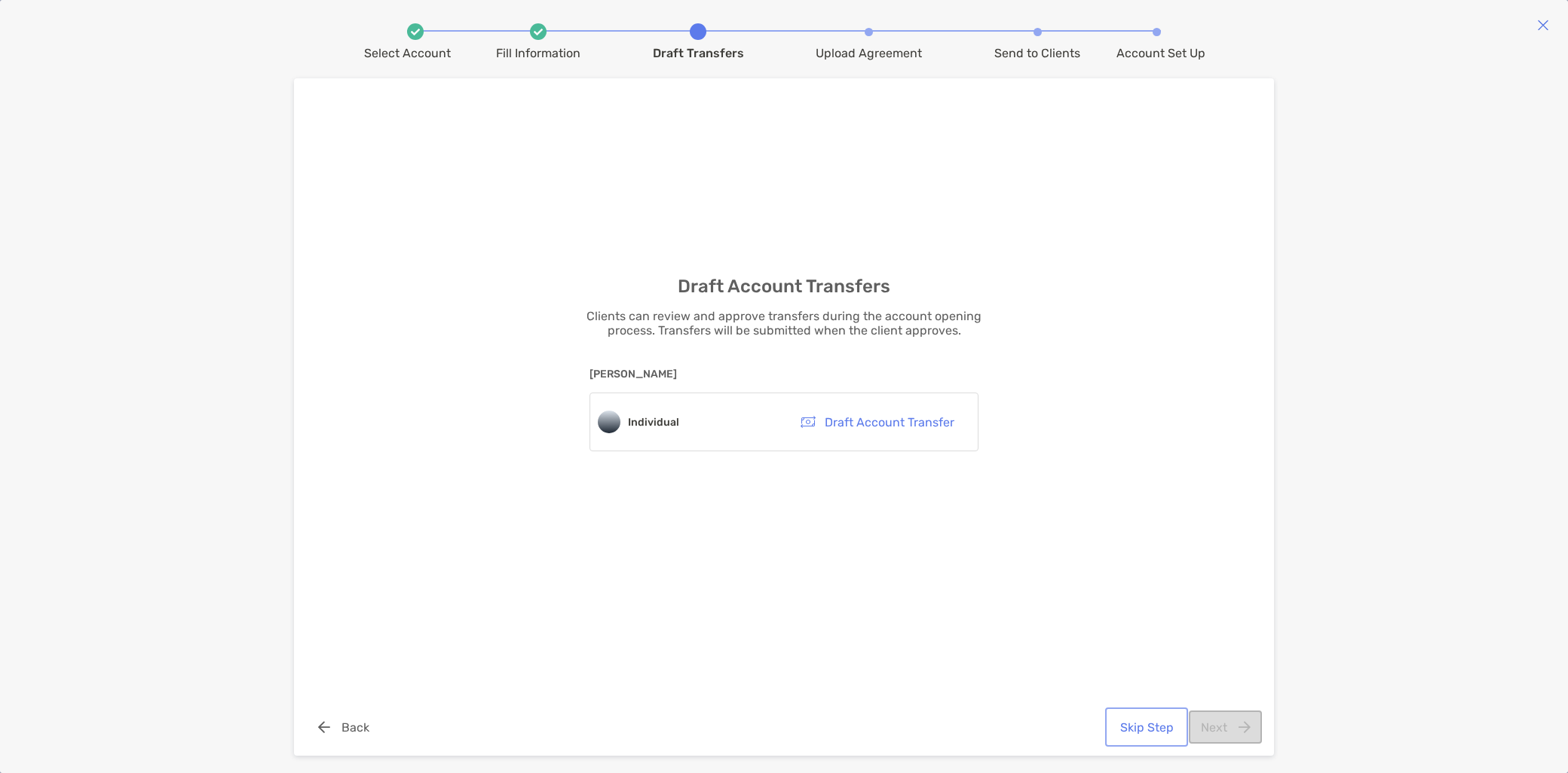
click at [1137, 720] on button "Skip Step" at bounding box center [1147, 727] width 77 height 33
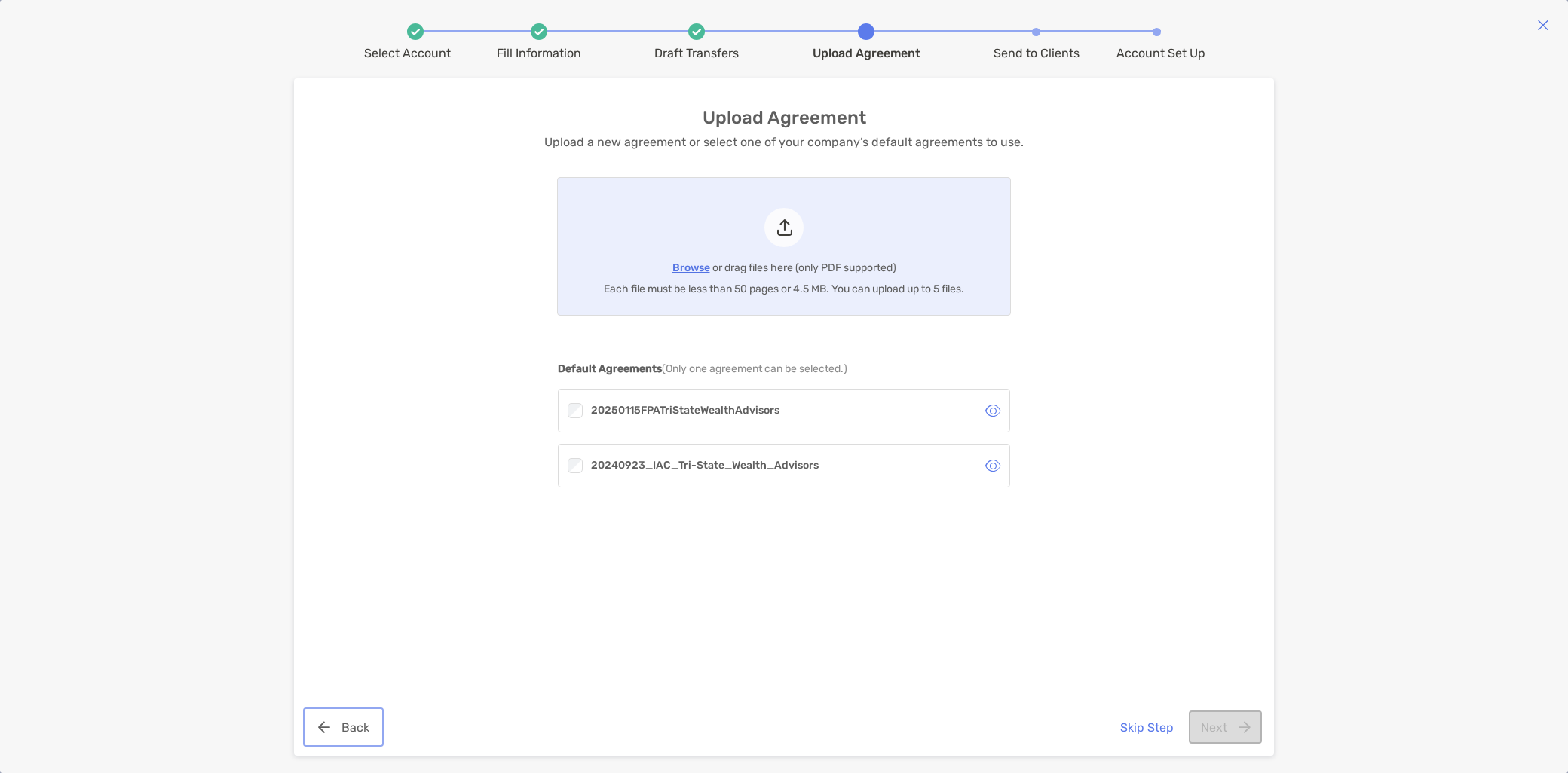
click at [360, 722] on button "Back" at bounding box center [343, 727] width 75 height 33
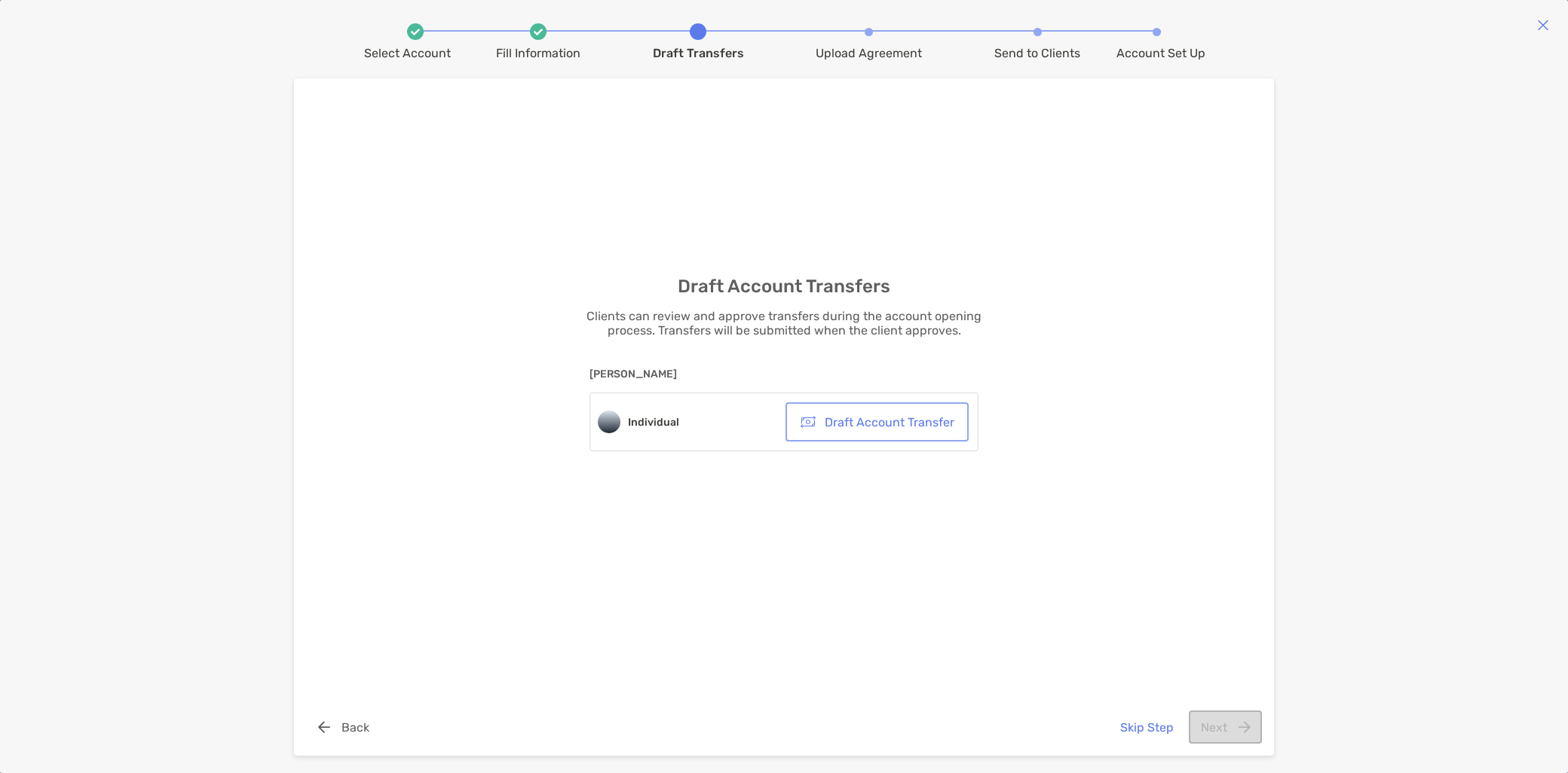
click at [920, 422] on button "Draft Account Transfer" at bounding box center [877, 422] width 177 height 33
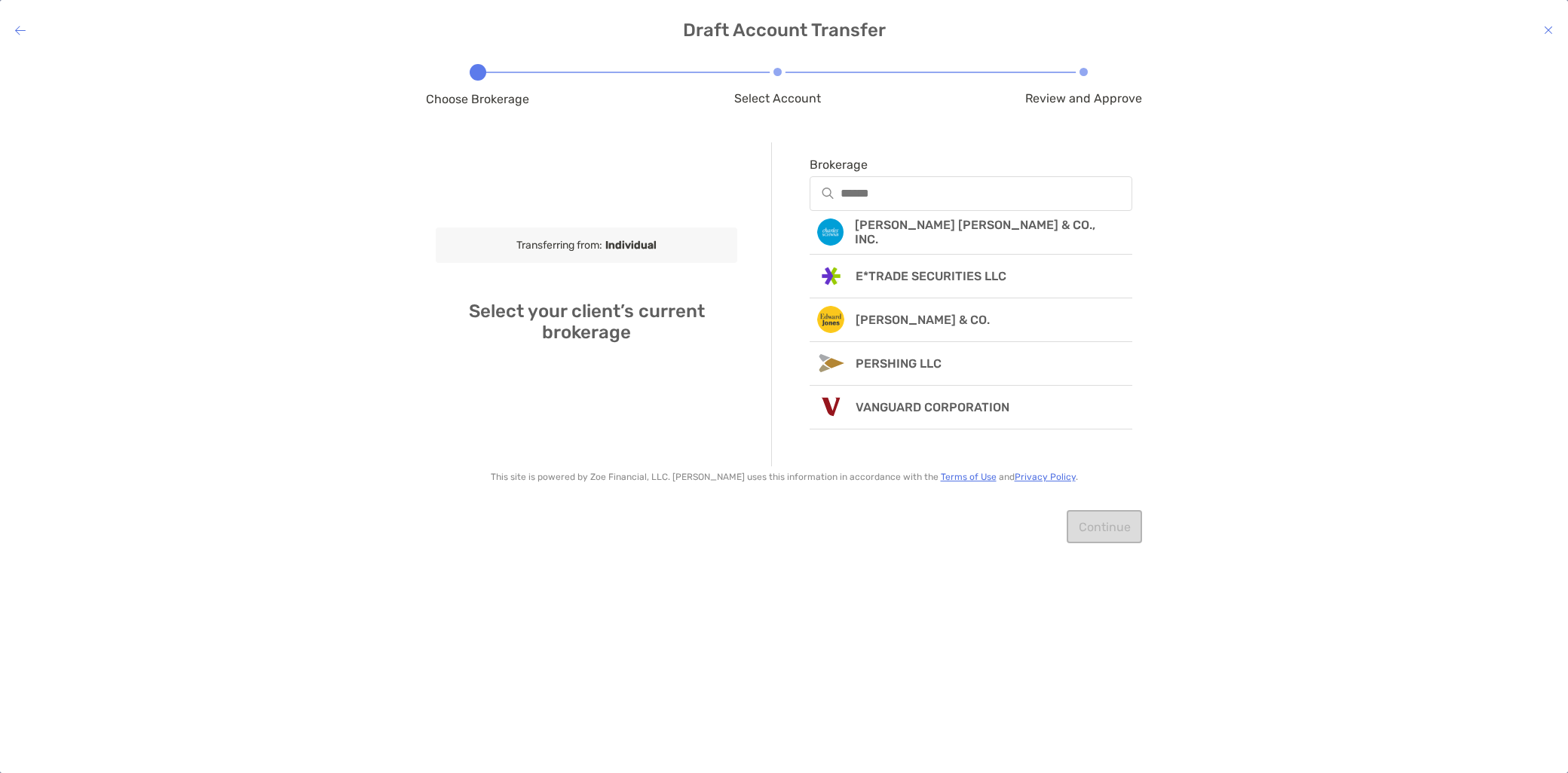
click at [20, 28] on icon at bounding box center [20, 30] width 11 height 12
click at [21, 29] on icon at bounding box center [20, 30] width 11 height 12
click at [1557, 26] on h4 "Draft Account Transfer" at bounding box center [784, 30] width 1568 height 21
click at [1550, 25] on icon at bounding box center [1549, 30] width 9 height 12
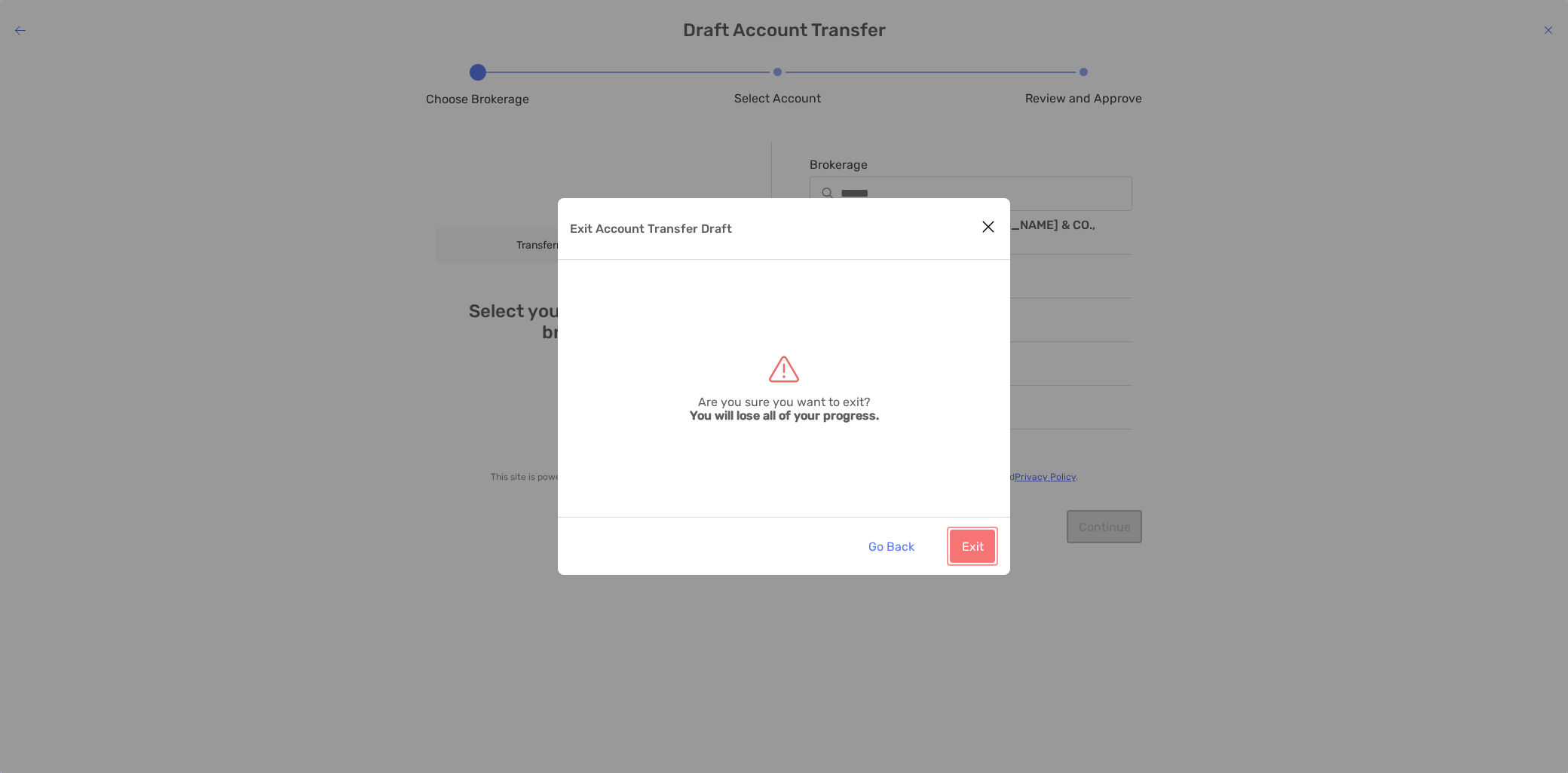
click at [984, 551] on button "Exit" at bounding box center [973, 546] width 45 height 33
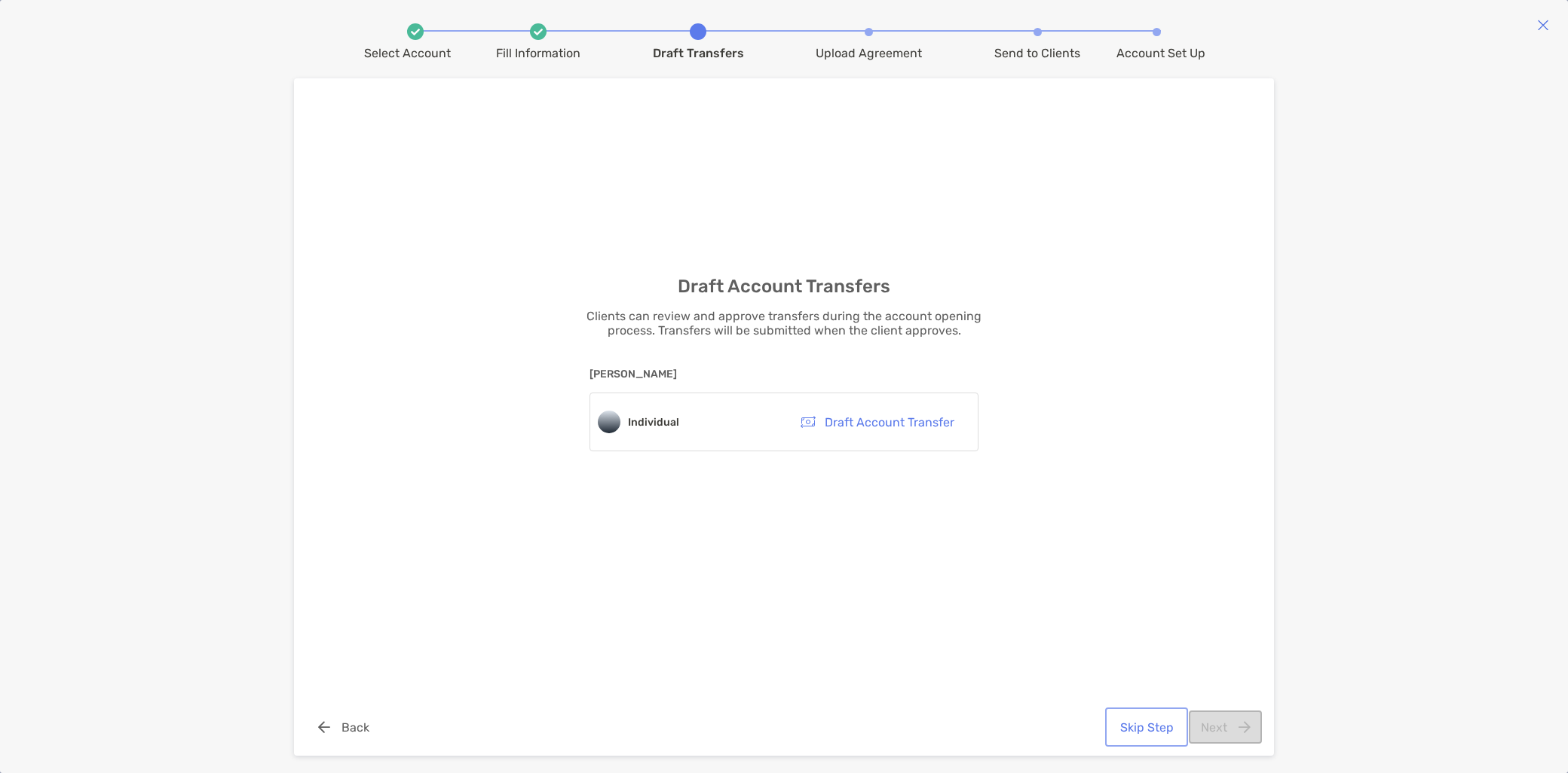
click at [1164, 727] on button "Skip Step" at bounding box center [1147, 727] width 77 height 33
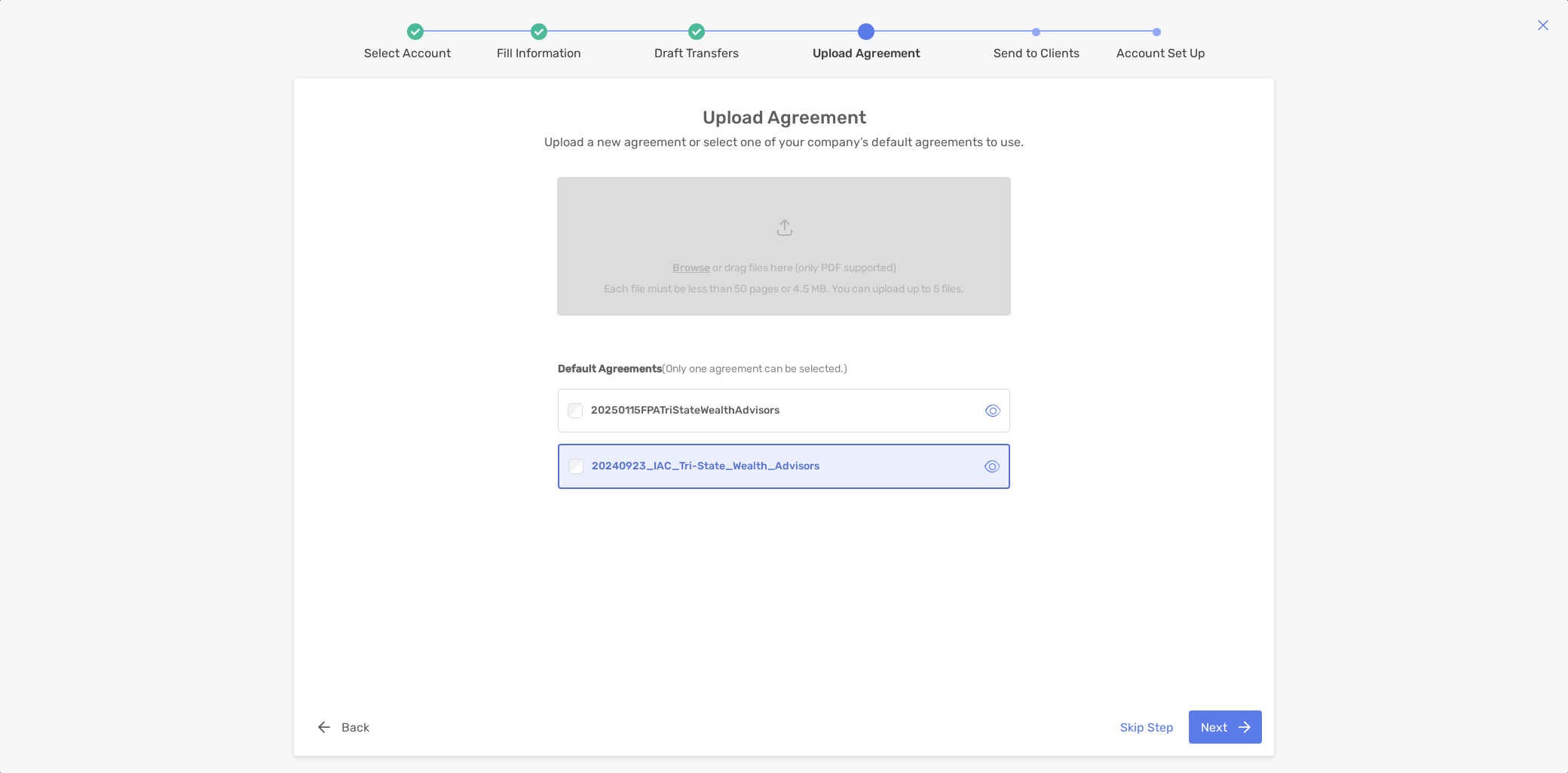
click at [996, 467] on icon at bounding box center [993, 466] width 15 height 14
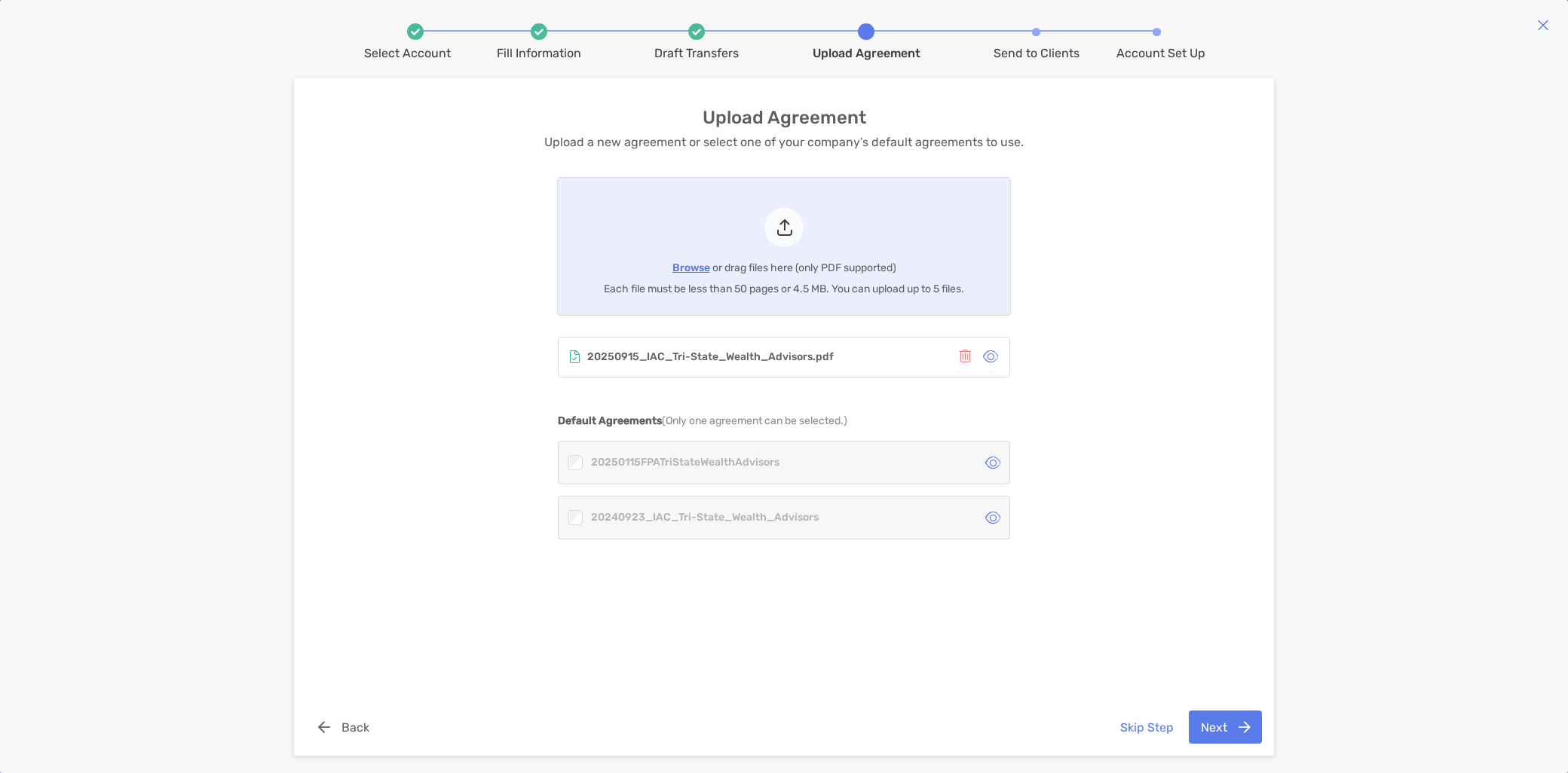
click at [570, 355] on icon at bounding box center [575, 357] width 10 height 13
click at [993, 358] on icon at bounding box center [991, 357] width 15 height 14
click at [1235, 732] on button "Next" at bounding box center [1226, 727] width 73 height 33
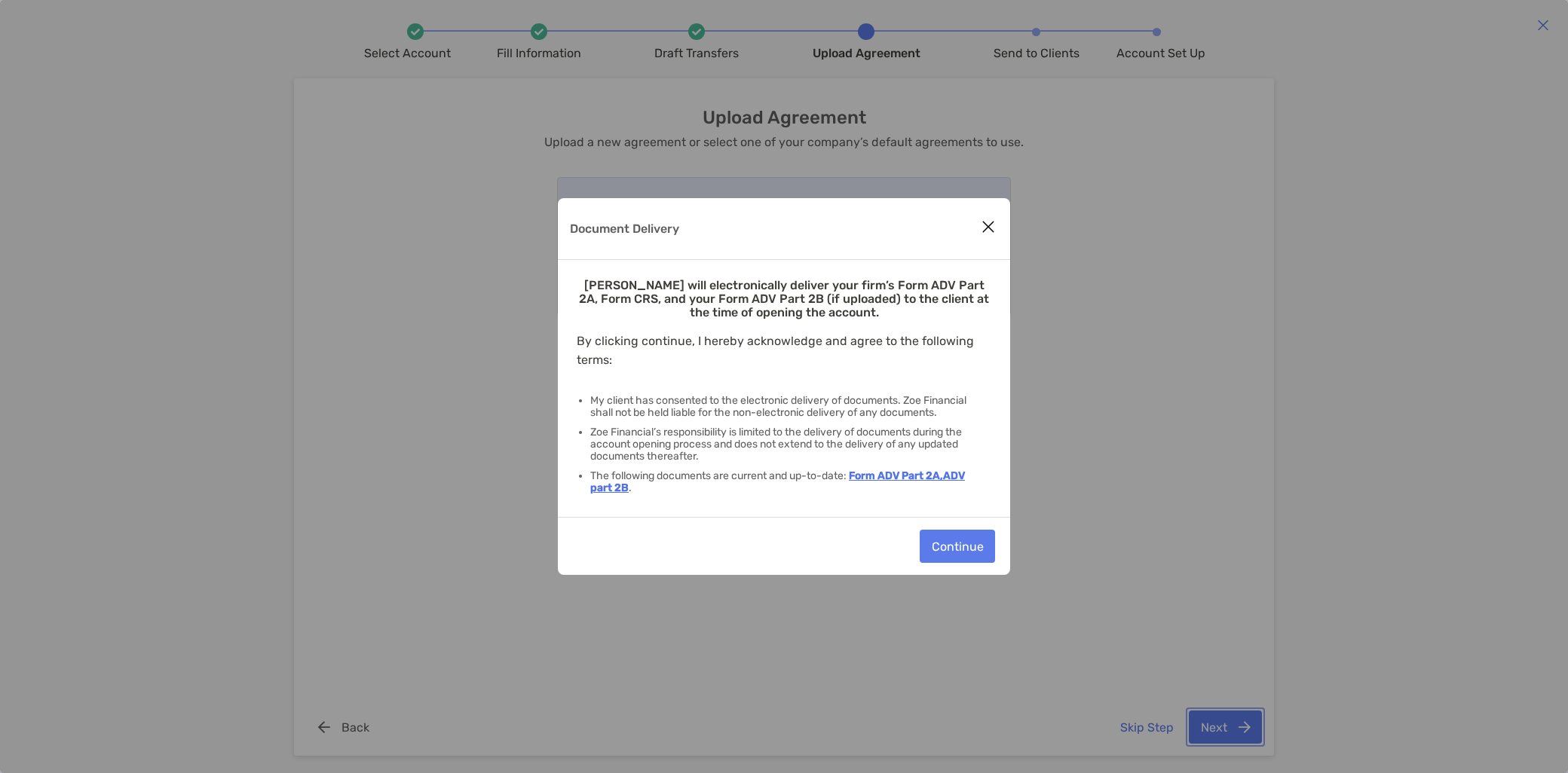
scroll to position [16, 0]
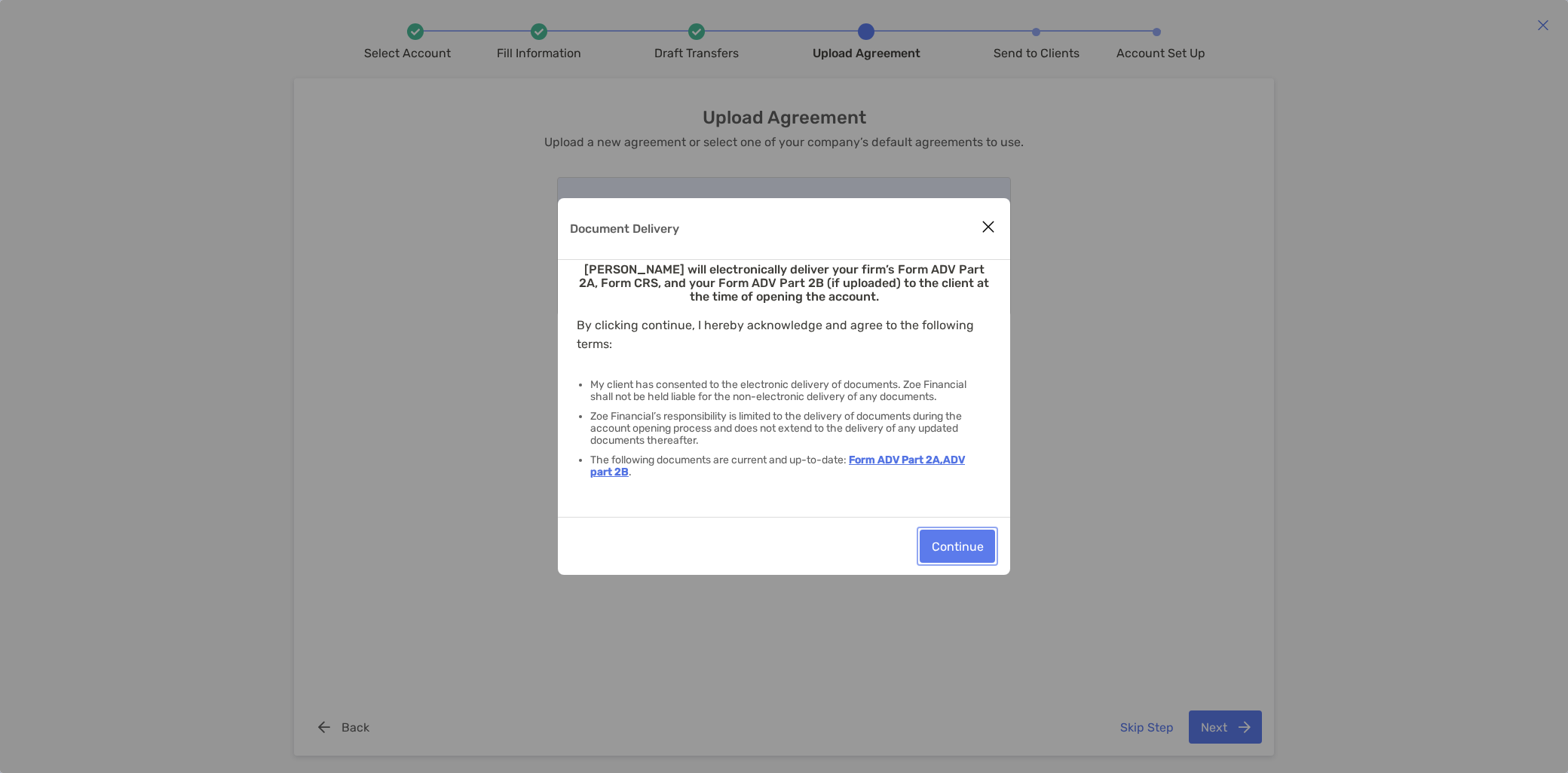
click at [968, 547] on button "Continue" at bounding box center [958, 546] width 76 height 33
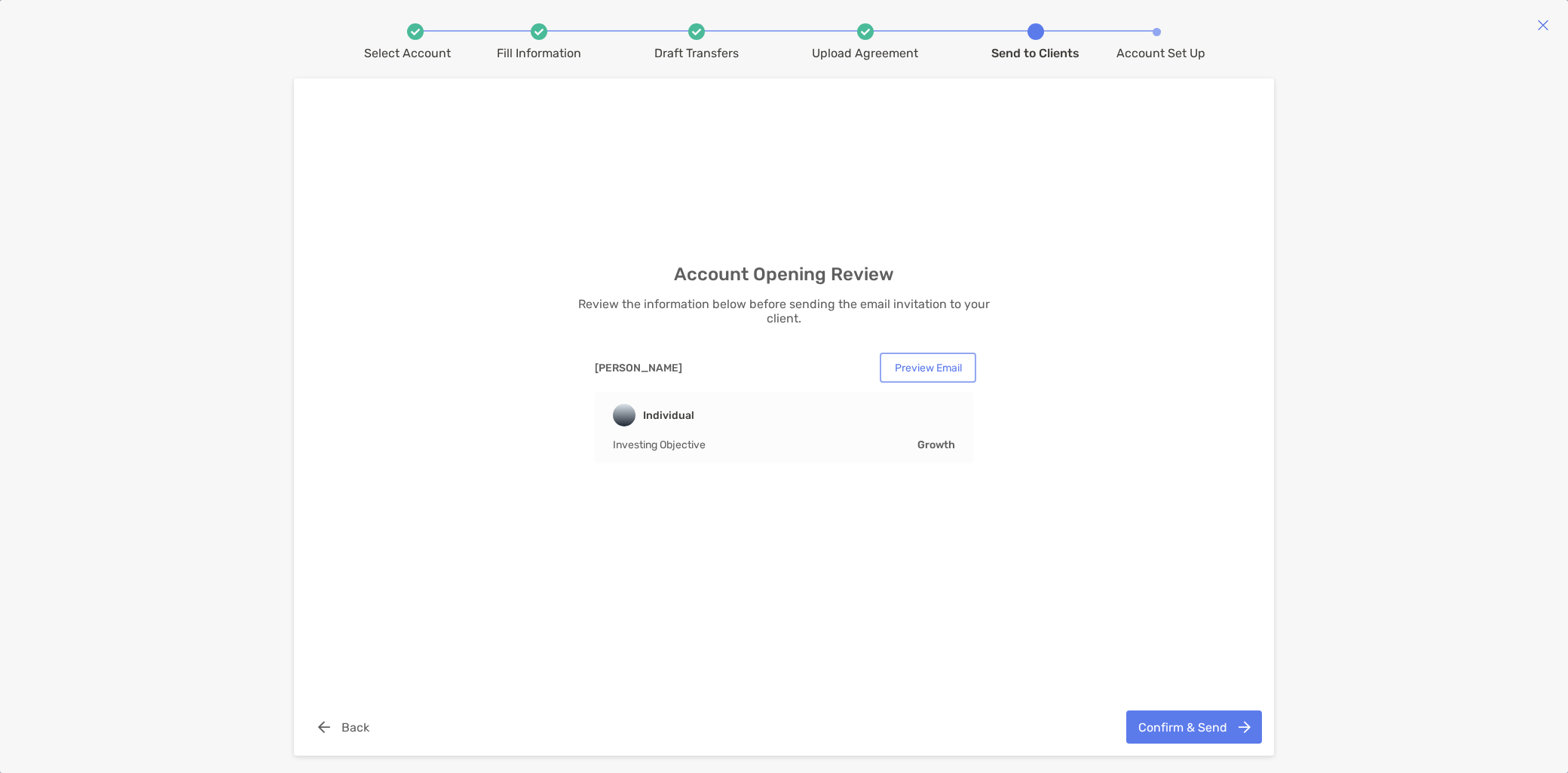
click at [939, 373] on button "Preview Email" at bounding box center [928, 368] width 91 height 24
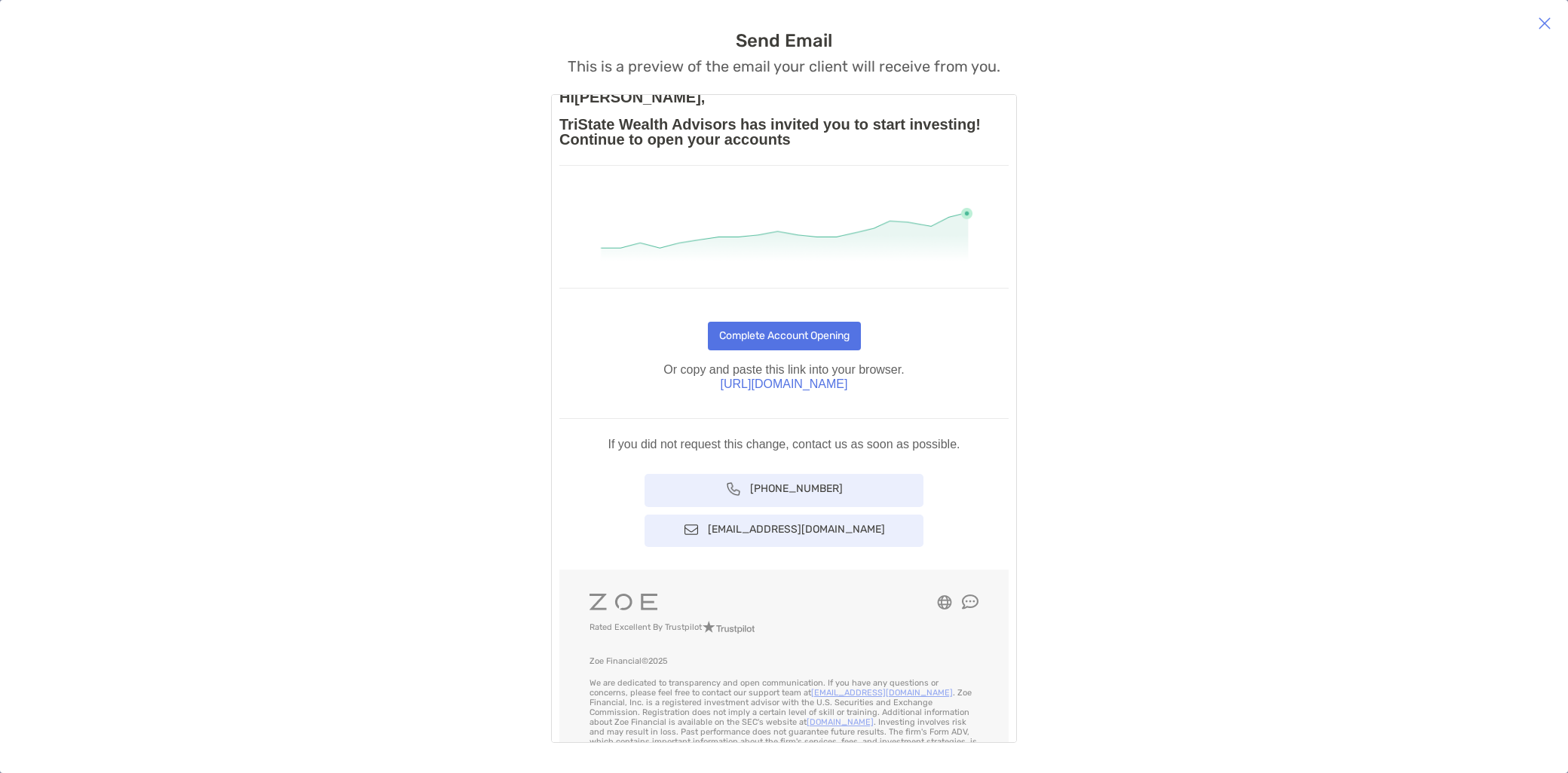
scroll to position [0, 0]
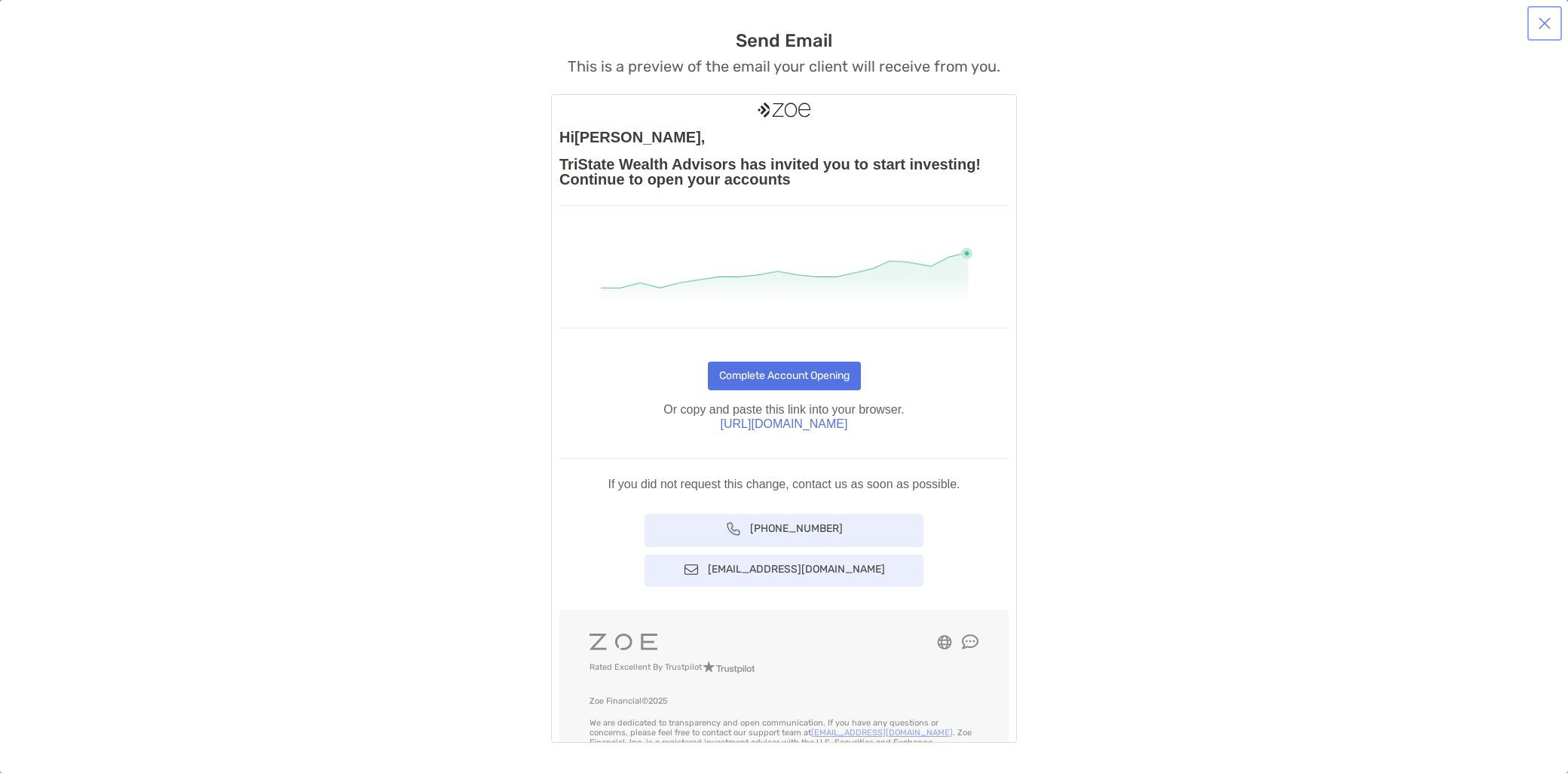
click at [1554, 17] on button "button" at bounding box center [1545, 23] width 29 height 29
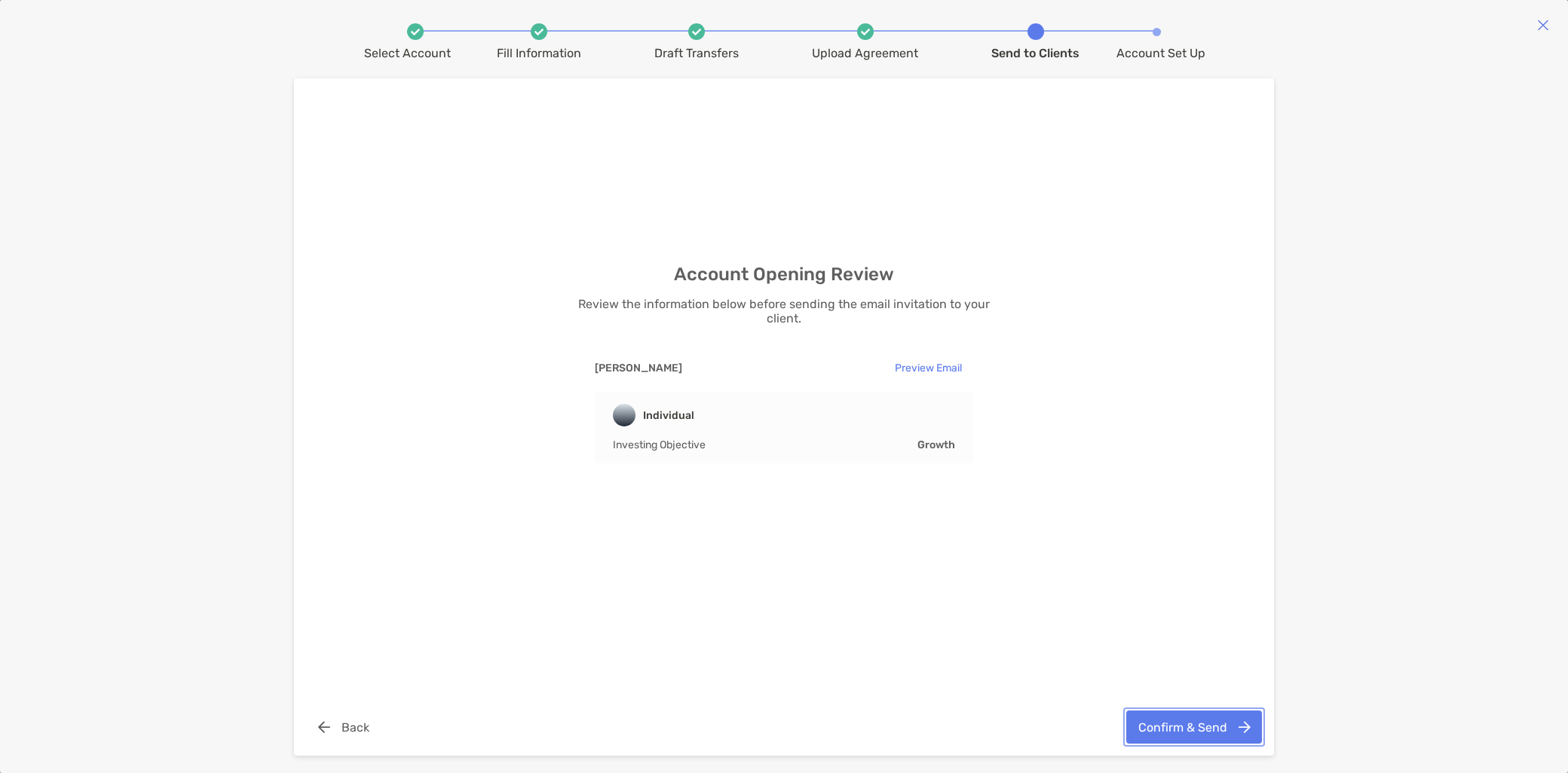
click at [1175, 728] on button "Confirm & Send" at bounding box center [1195, 727] width 136 height 33
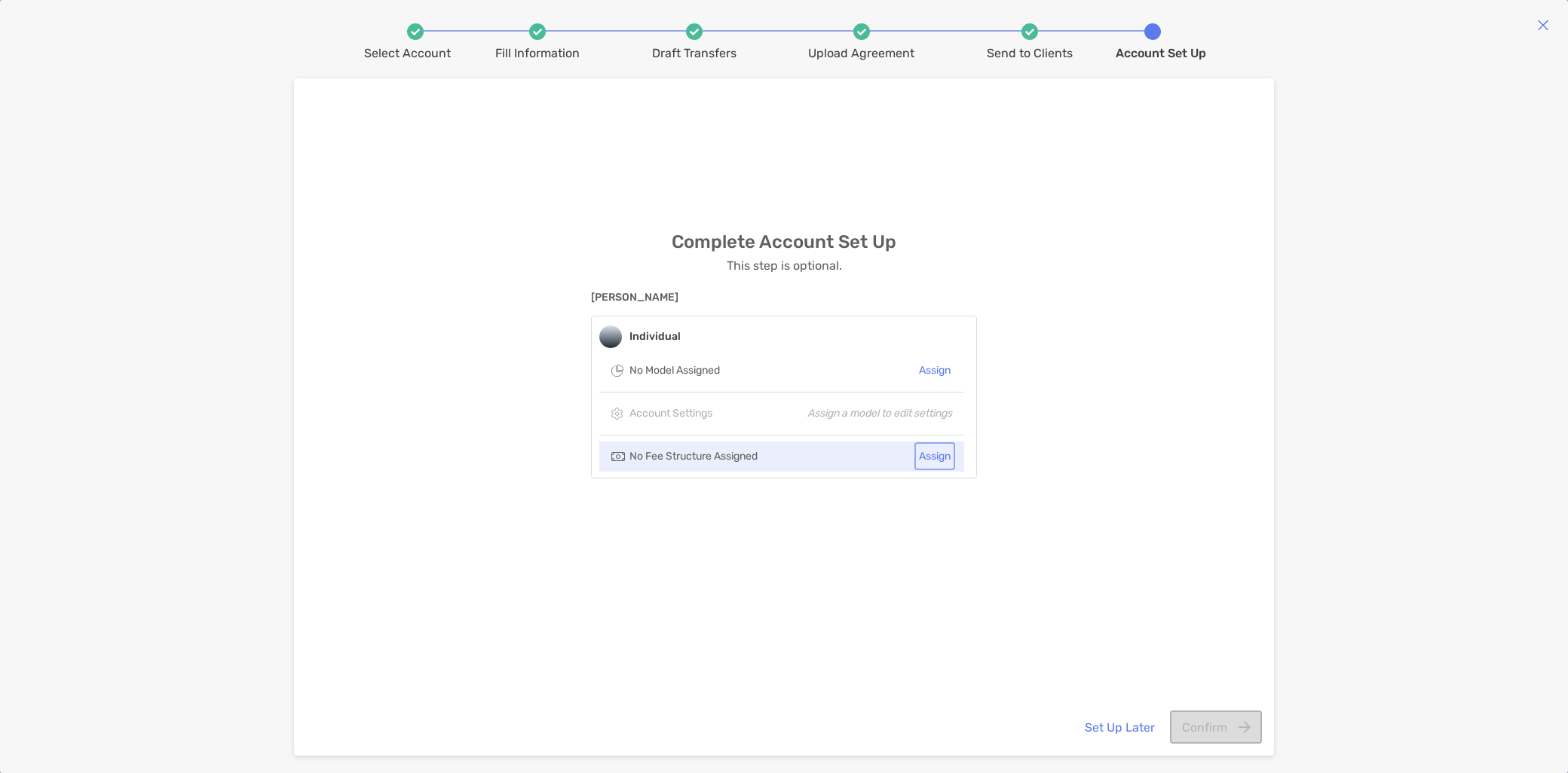
click at [931, 456] on button "Assign" at bounding box center [935, 456] width 35 height 22
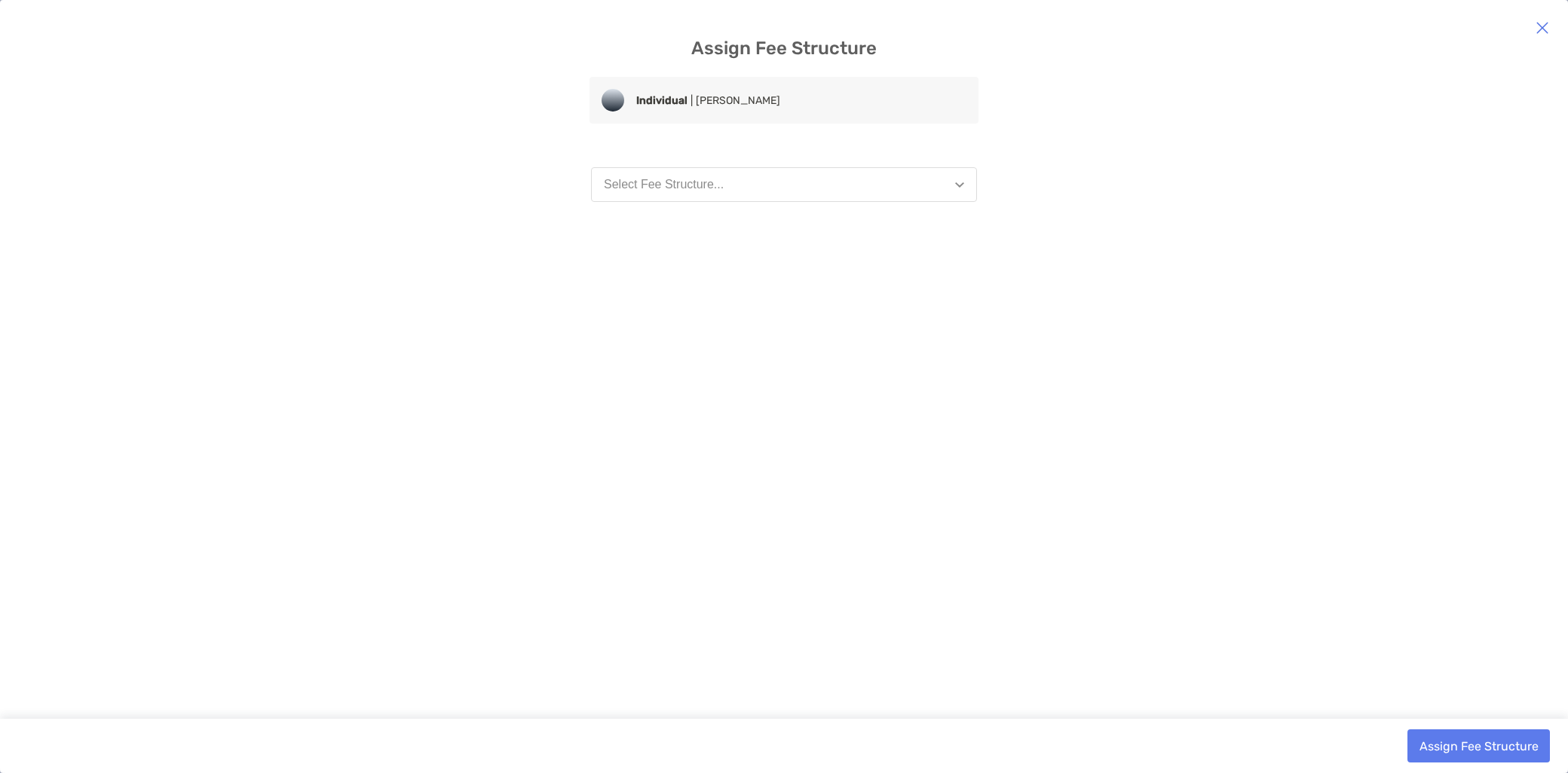
click at [741, 192] on button "Select Fee Structure..." at bounding box center [784, 184] width 386 height 35
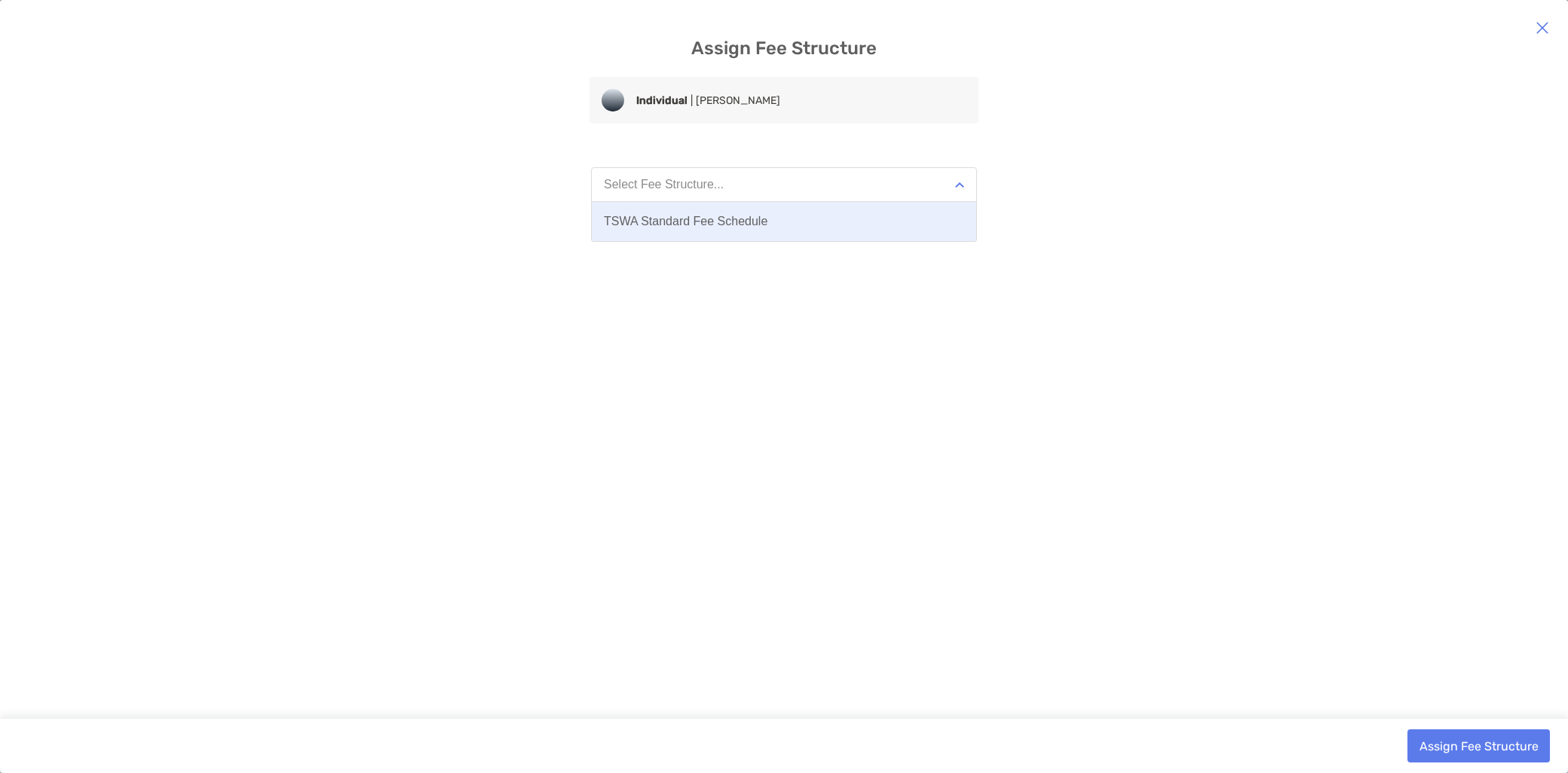
click at [739, 230] on button "TSWA Standard Fee Schedule" at bounding box center [784, 221] width 385 height 39
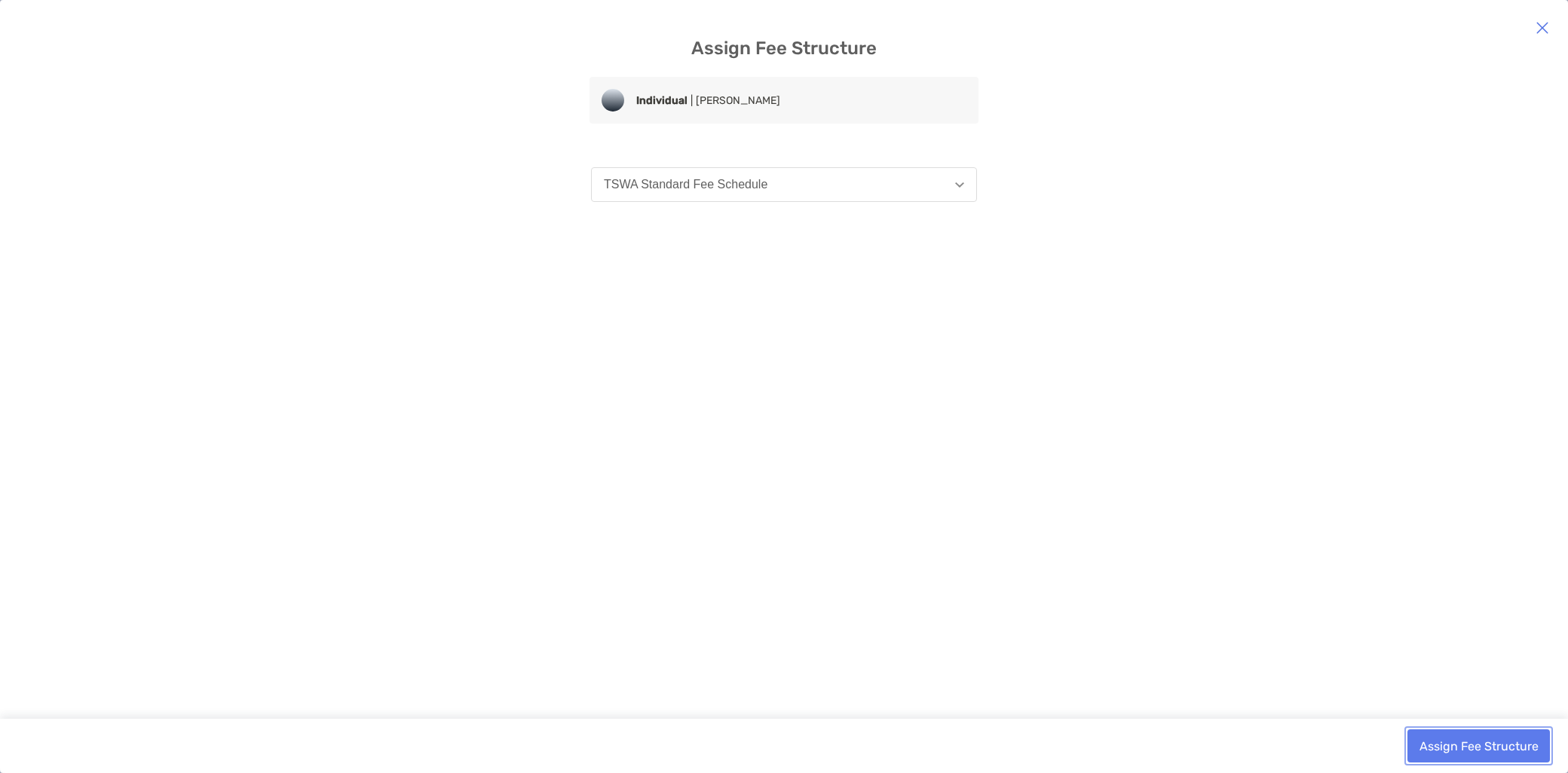
click at [1484, 744] on button "Assign Fee Structure" at bounding box center [1479, 746] width 142 height 33
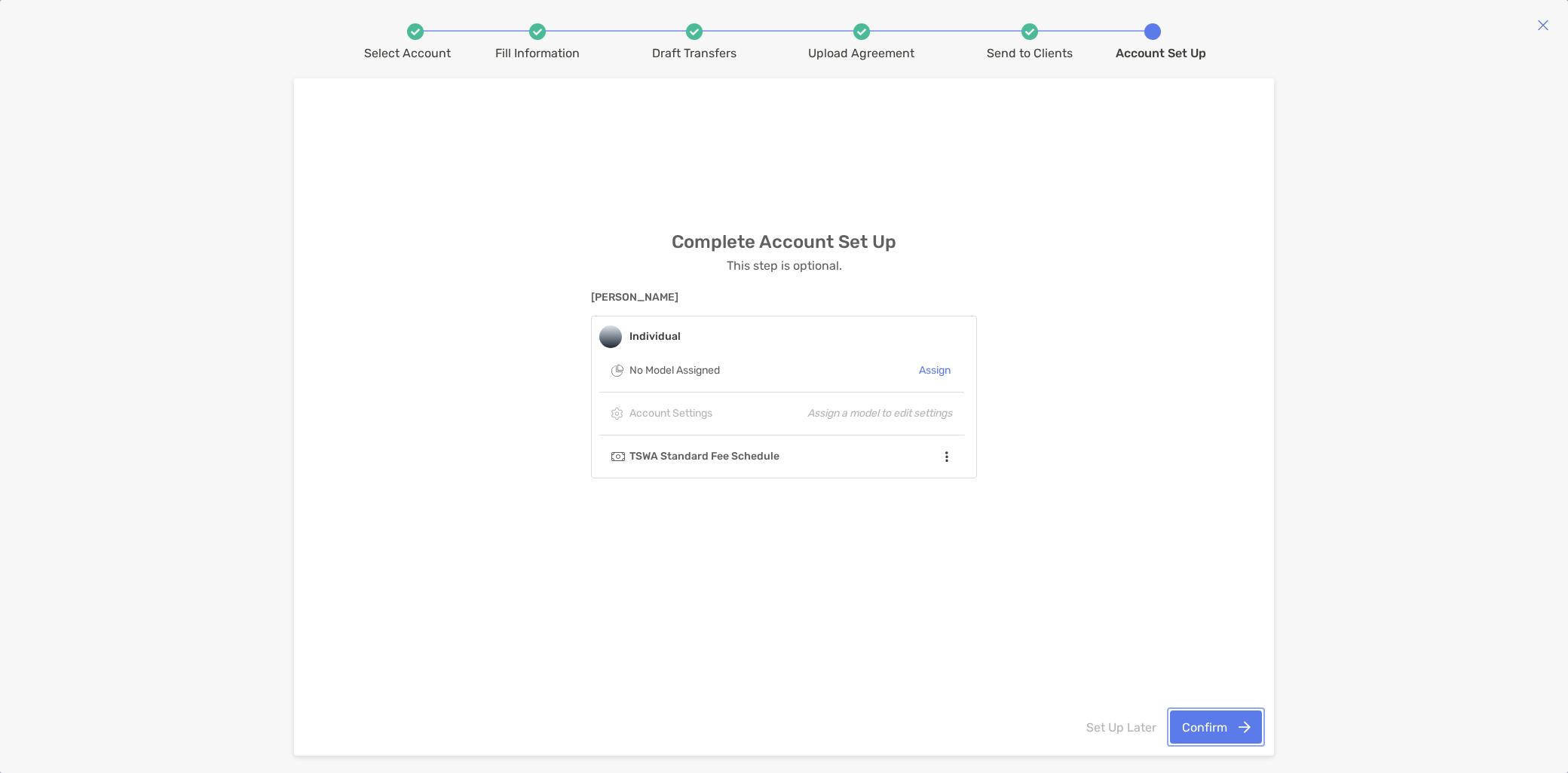
click at [1224, 732] on button "Confirm" at bounding box center [1216, 727] width 92 height 33
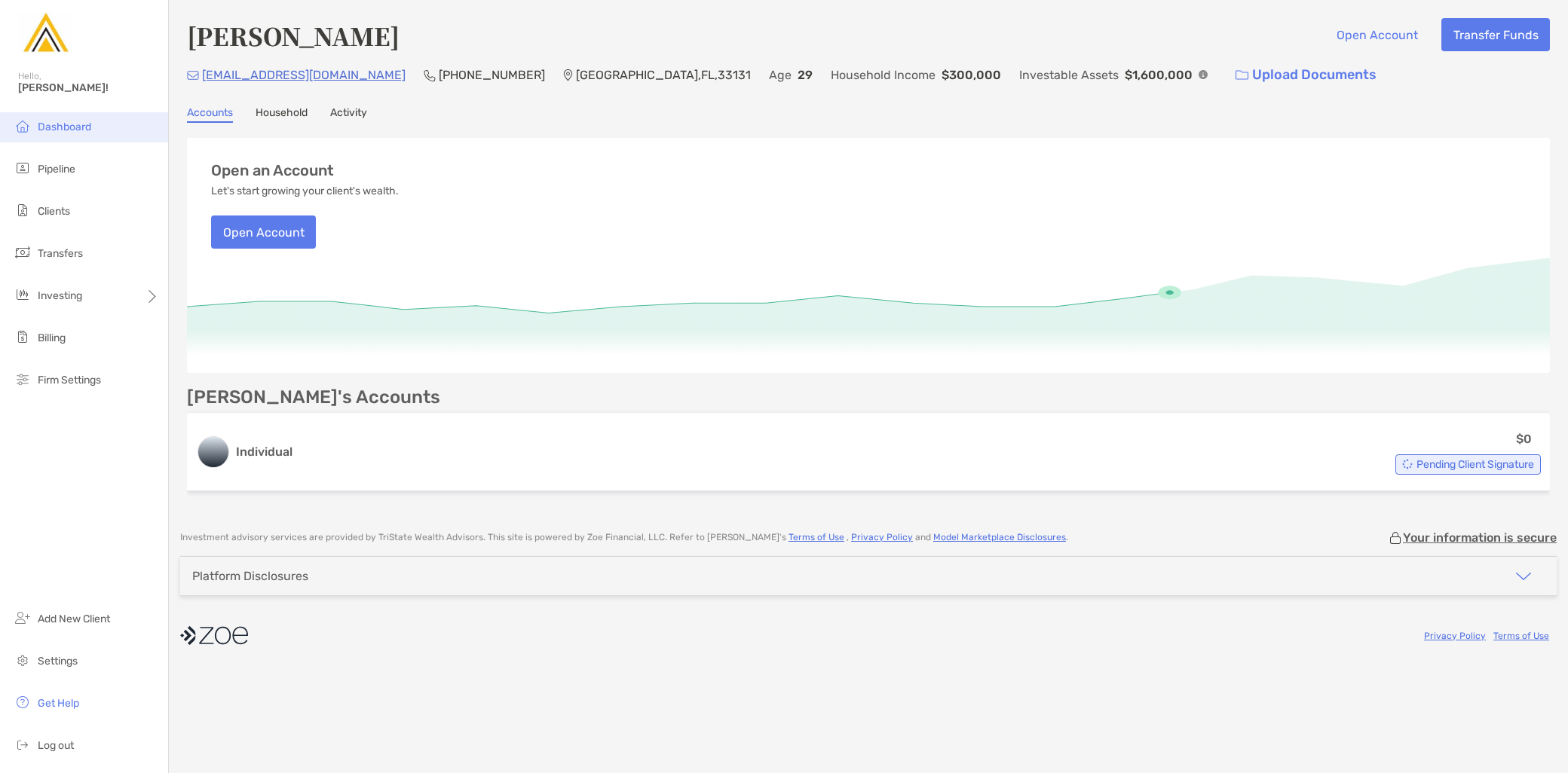
click at [74, 125] on span "Dashboard" at bounding box center [64, 127] width 54 height 13
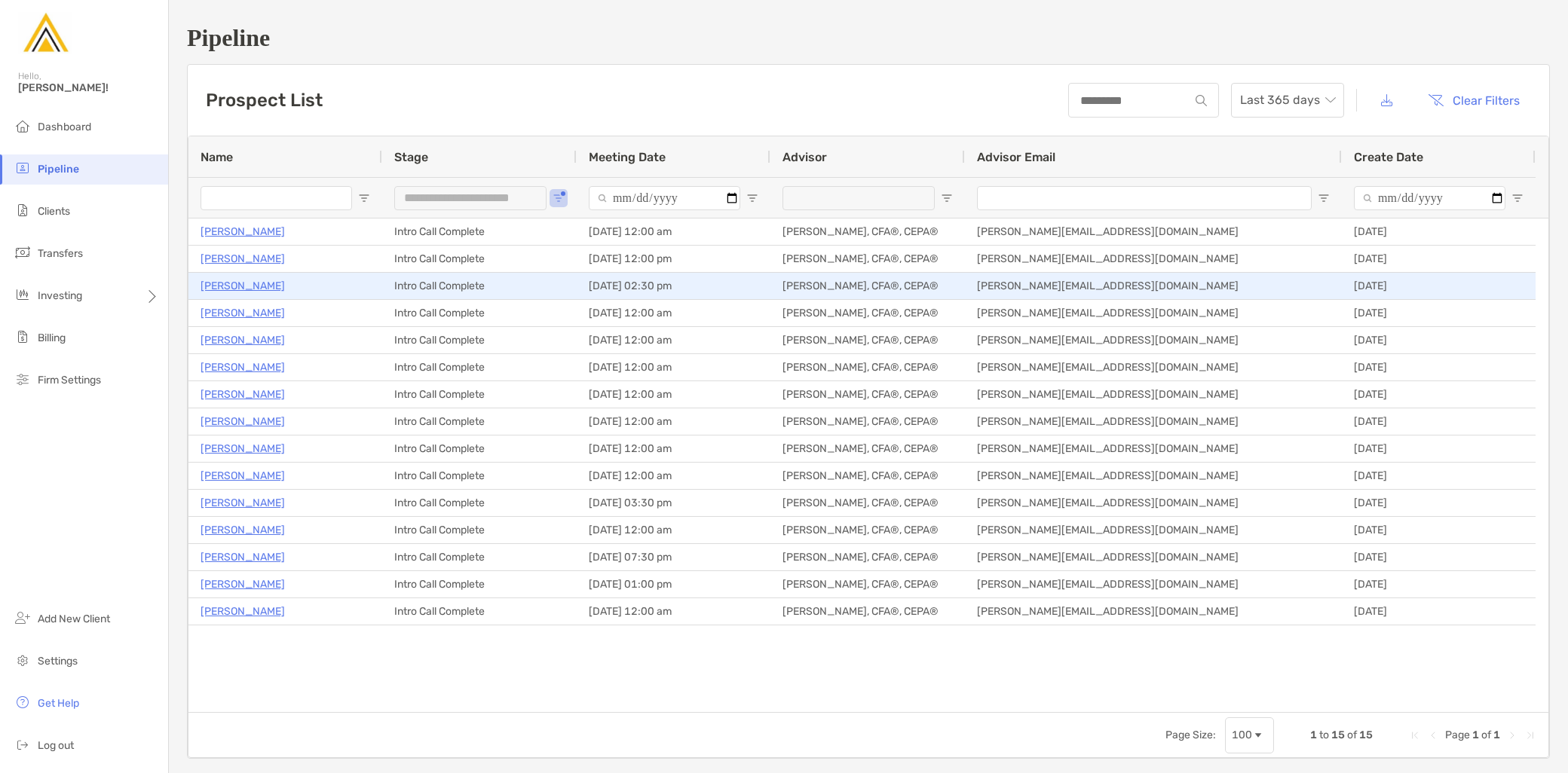
click at [260, 289] on p "[PERSON_NAME]" at bounding box center [243, 286] width 85 height 19
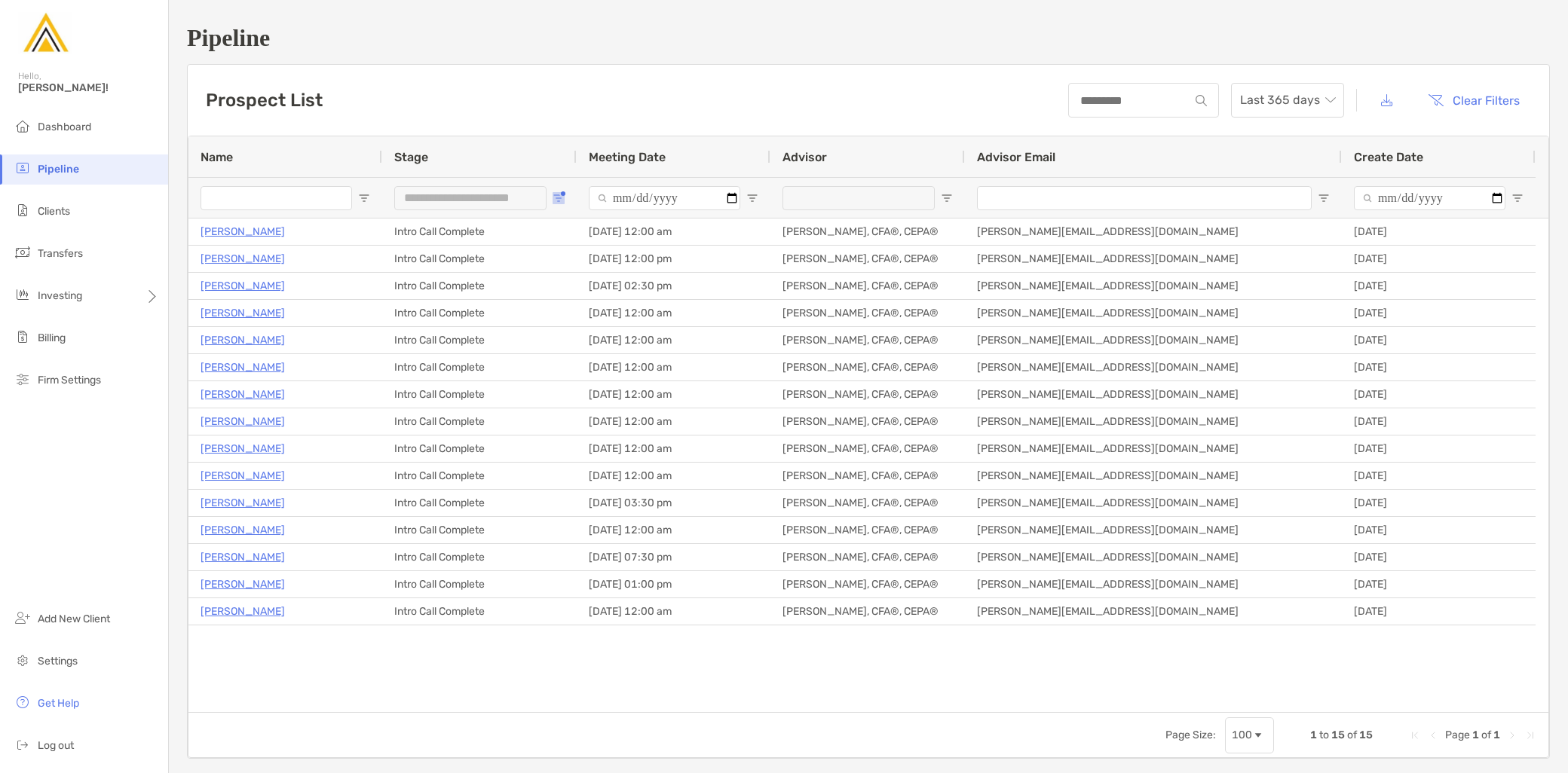
click at [560, 193] on button "Open Filter Menu" at bounding box center [559, 198] width 12 height 12
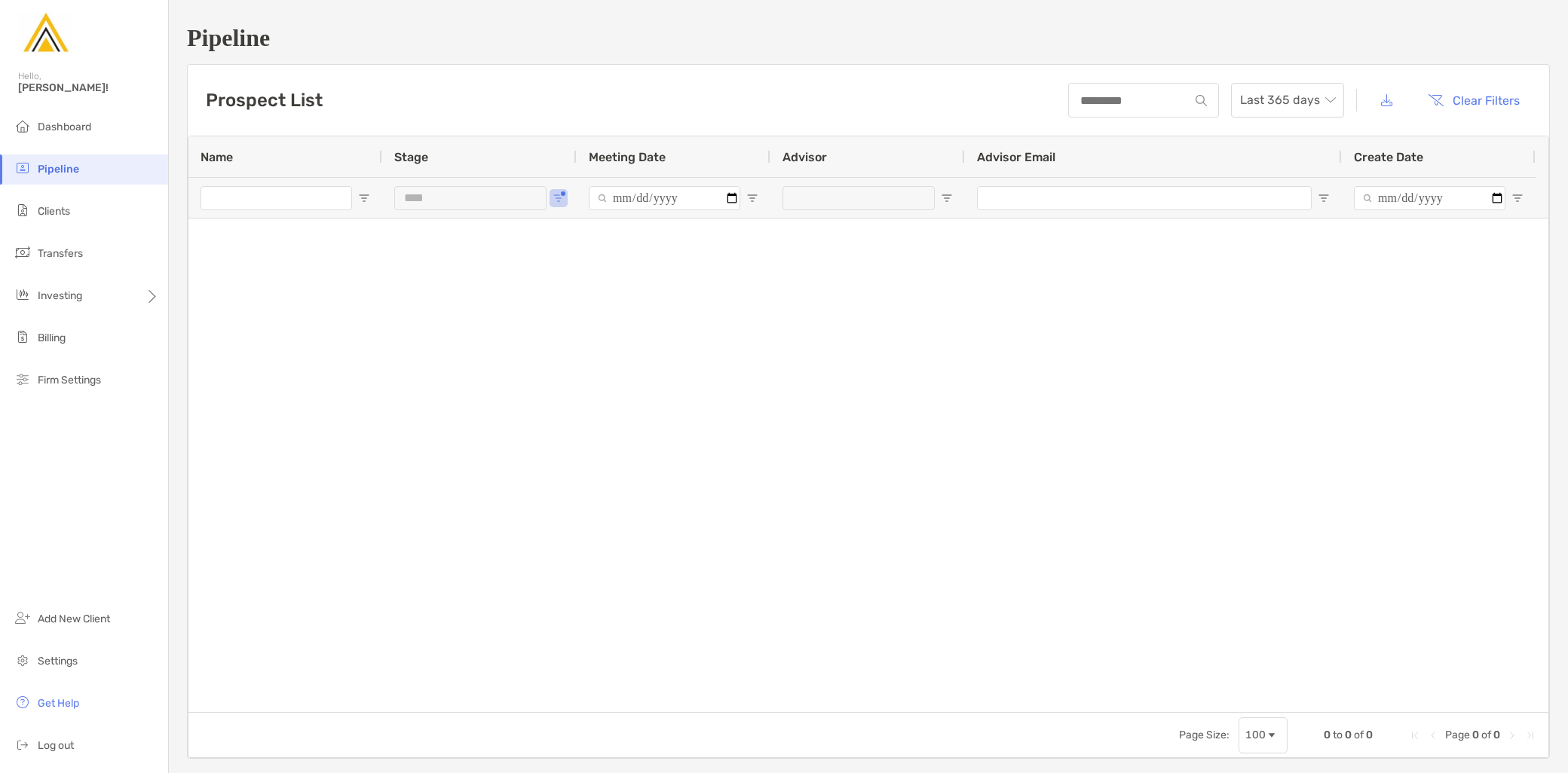
click at [100, 171] on li "Pipeline" at bounding box center [84, 169] width 168 height 30
click at [561, 199] on span "Open Filter Menu" at bounding box center [559, 198] width 12 height 12
click at [615, 372] on div "New Prospect" at bounding box center [642, 375] width 113 height 13
type input "**********"
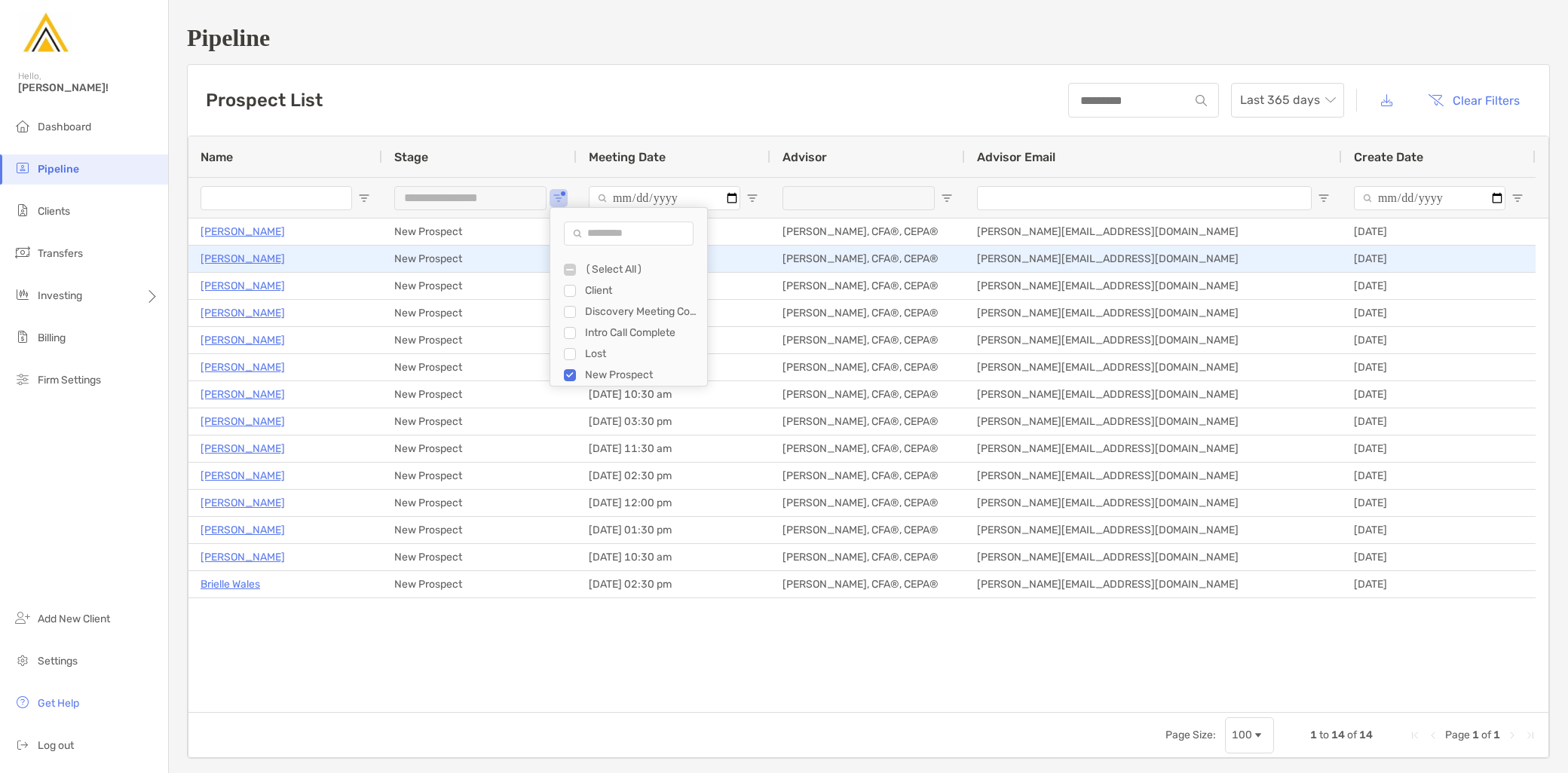
click at [234, 252] on p "Ben Lee" at bounding box center [243, 258] width 85 height 19
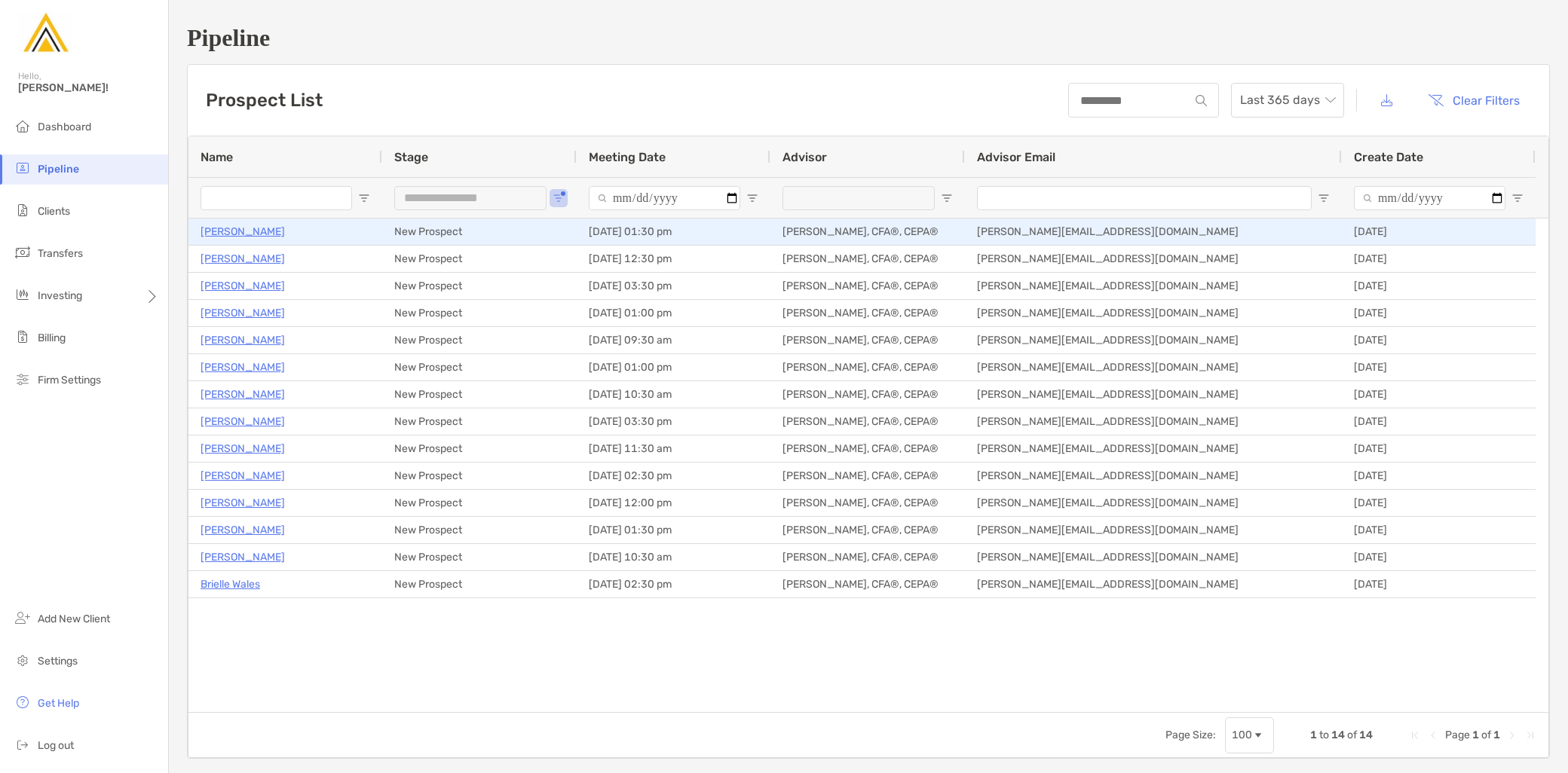
click at [228, 227] on p "Amy Maloney" at bounding box center [243, 231] width 85 height 19
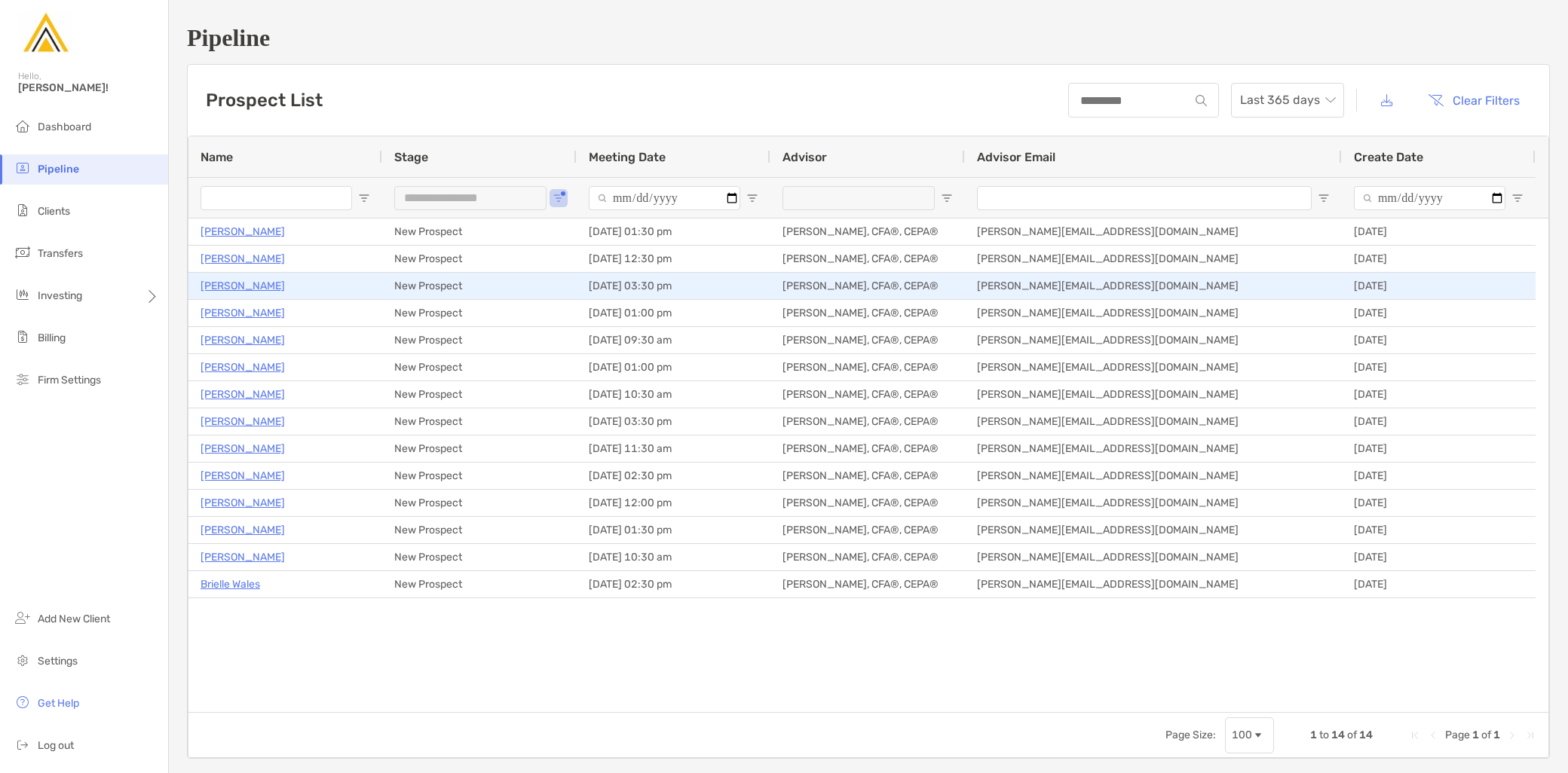
click at [250, 289] on p "[PERSON_NAME]" at bounding box center [243, 286] width 85 height 19
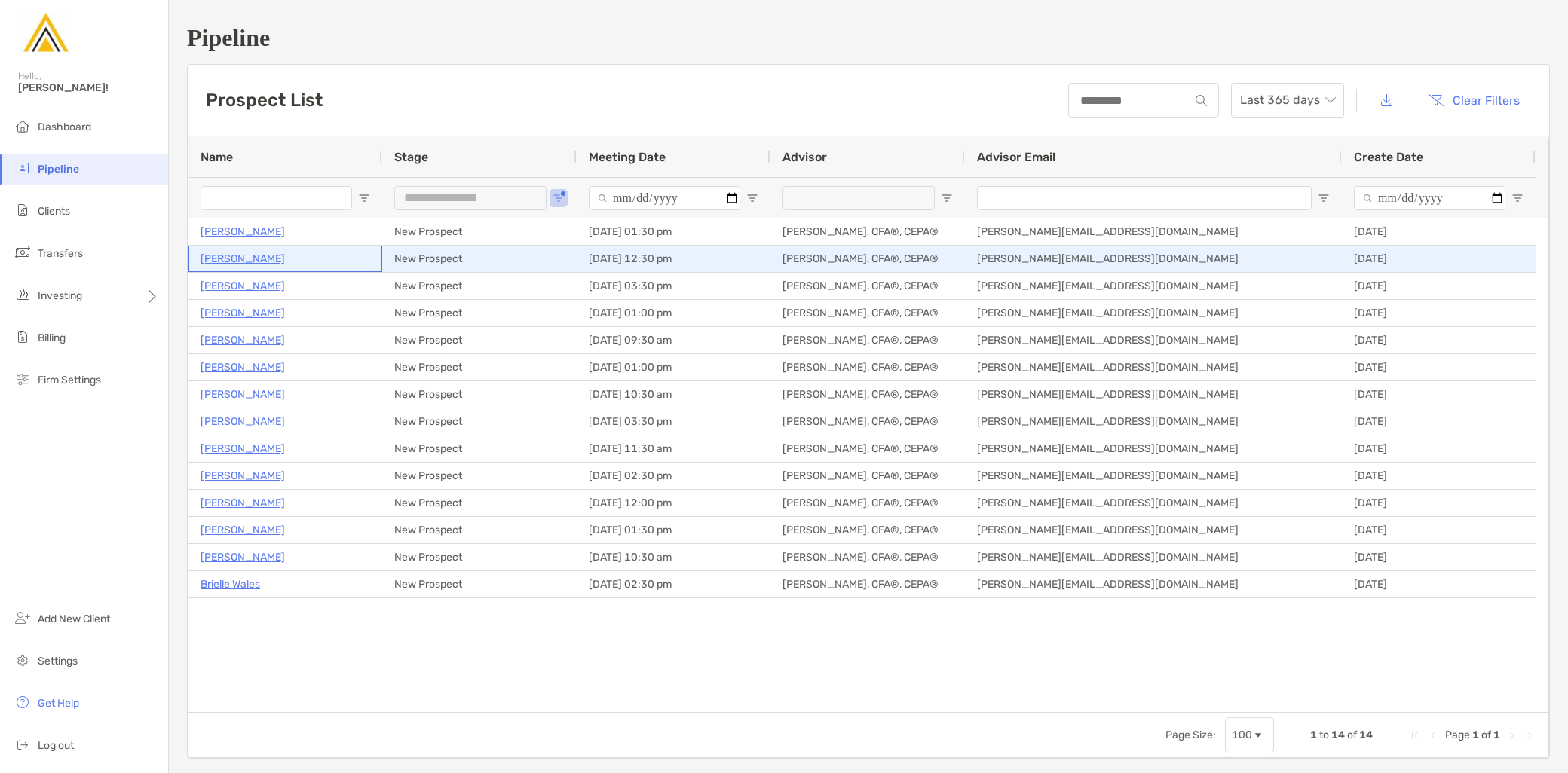
click at [228, 258] on p "Ben Lee" at bounding box center [243, 258] width 85 height 19
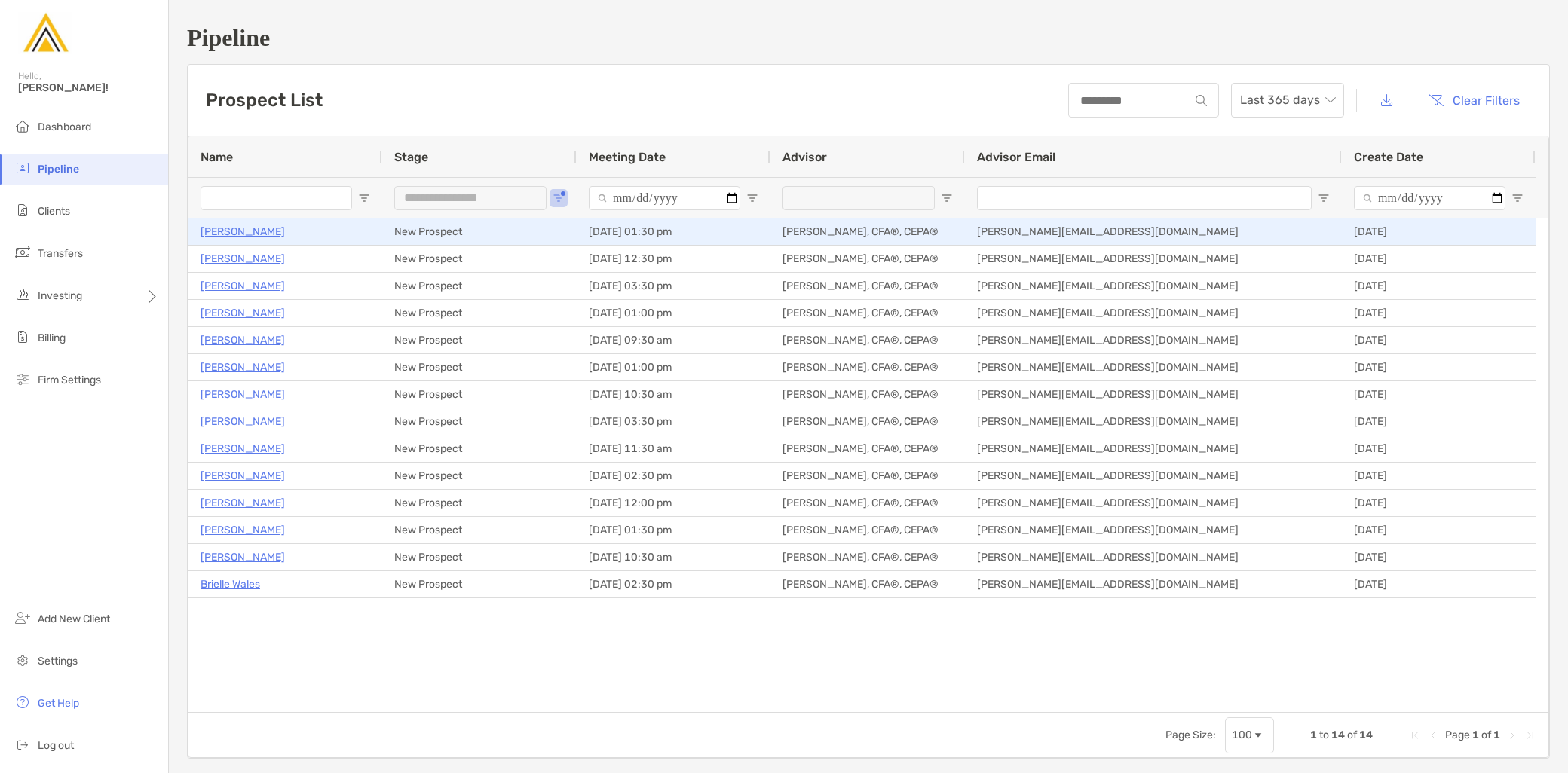
click at [249, 227] on p "Amy Maloney" at bounding box center [243, 231] width 85 height 19
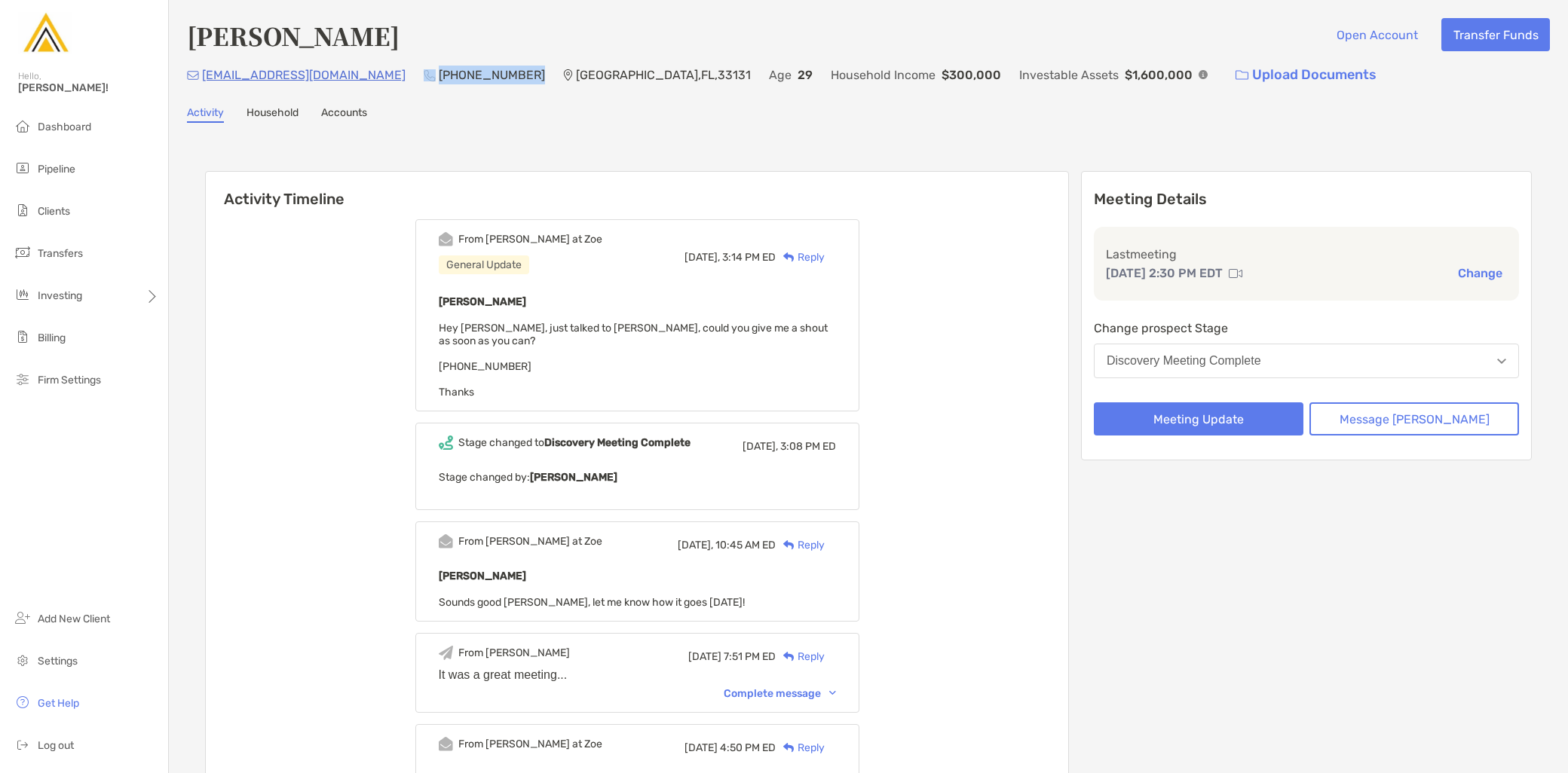
drag, startPoint x: 0, startPoint y: 0, endPoint x: 388, endPoint y: 79, distance: 396.0
click at [388, 79] on div "kayydenkashier@gmail.com (310) 729-5735 Miami , FL , 33131 Age 29 Household Inc…" at bounding box center [868, 75] width 1363 height 32
copy div "[PHONE_NUMBER]"
drag, startPoint x: 363, startPoint y: 73, endPoint x: 203, endPoint y: 89, distance: 160.8
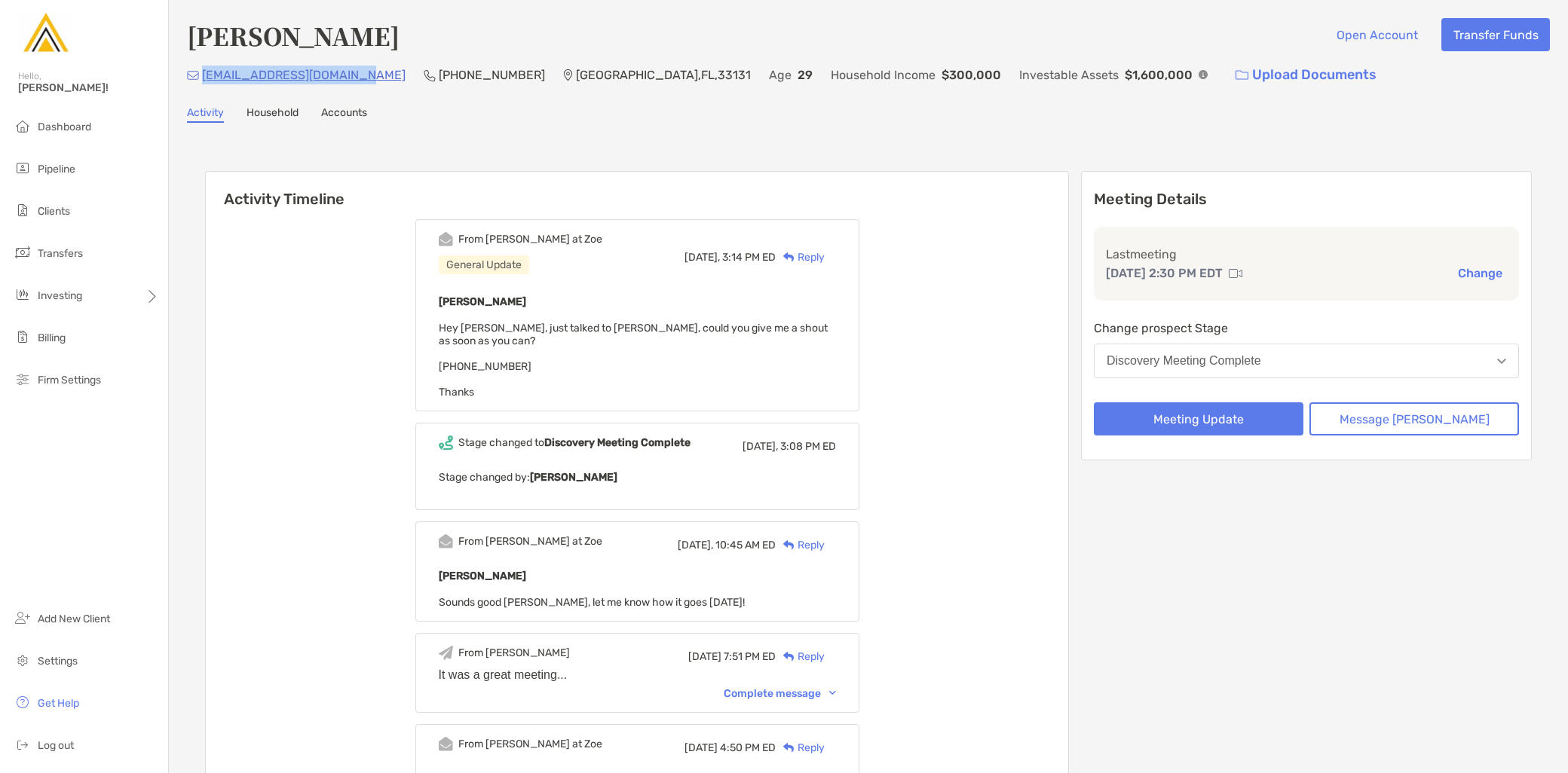
copy p "kayydenkashier@gmail.com"
drag, startPoint x: 367, startPoint y: 89, endPoint x: 360, endPoint y: 85, distance: 8.1
drag, startPoint x: 361, startPoint y: 77, endPoint x: 199, endPoint y: 80, distance: 162.0
click at [199, 80] on div "kayydenkashier@gmail.com (310) 729-5735 Miami , FL , 33131 Age 29 Household Inc…" at bounding box center [868, 75] width 1363 height 32
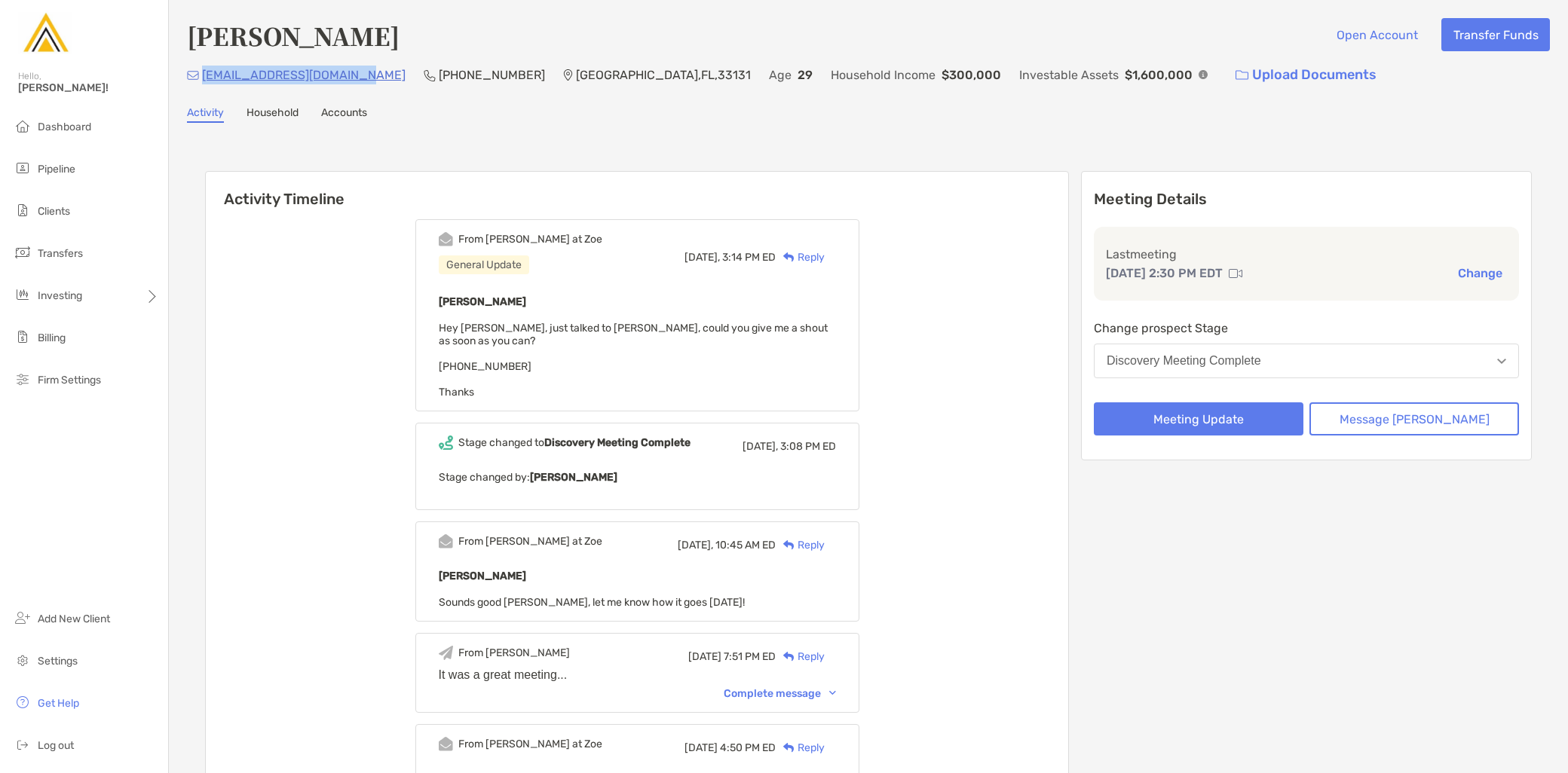
copy p "kayydenkashier@gmail.com"
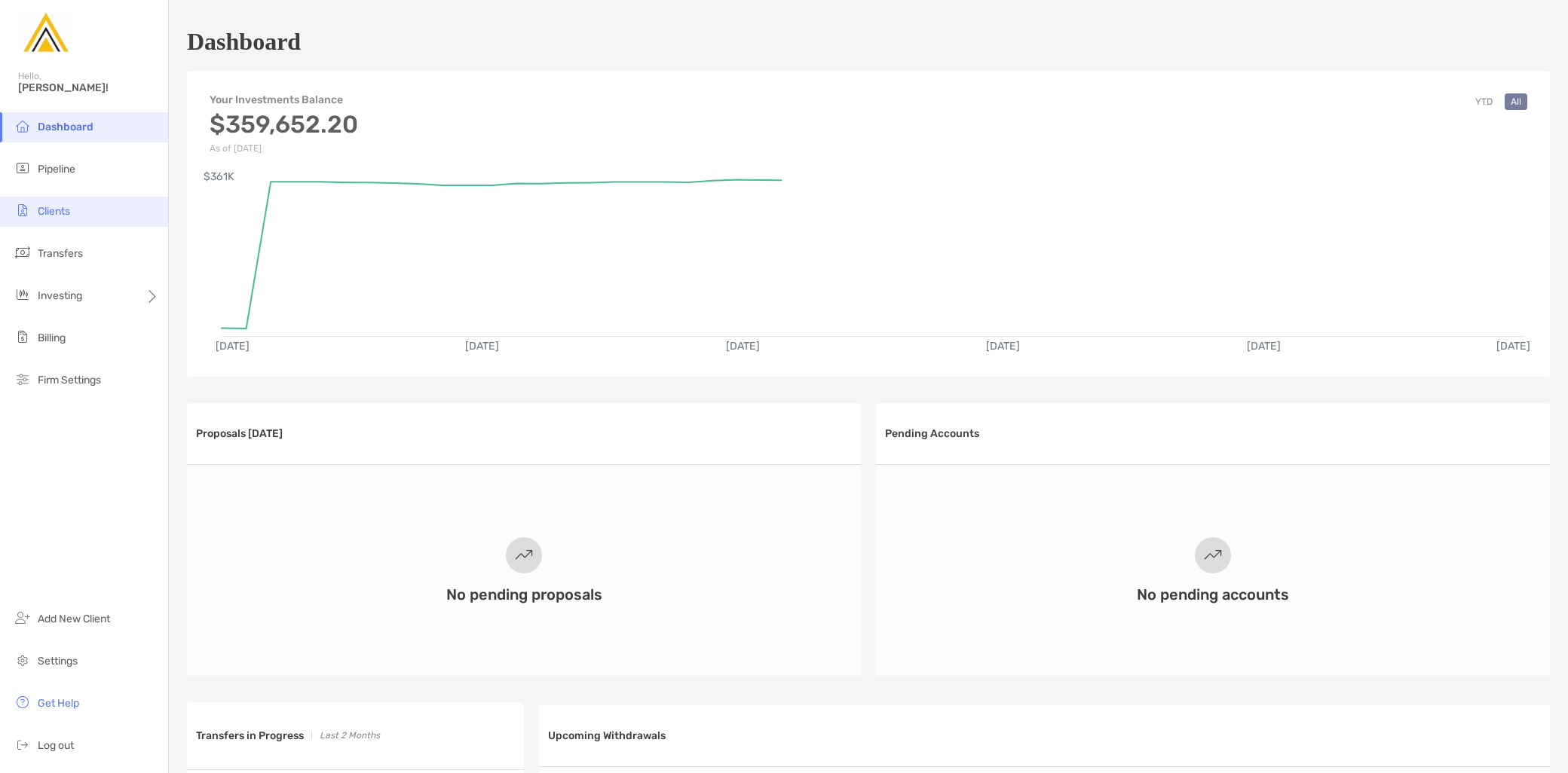
click at [88, 207] on li "Clients" at bounding box center [84, 212] width 168 height 30
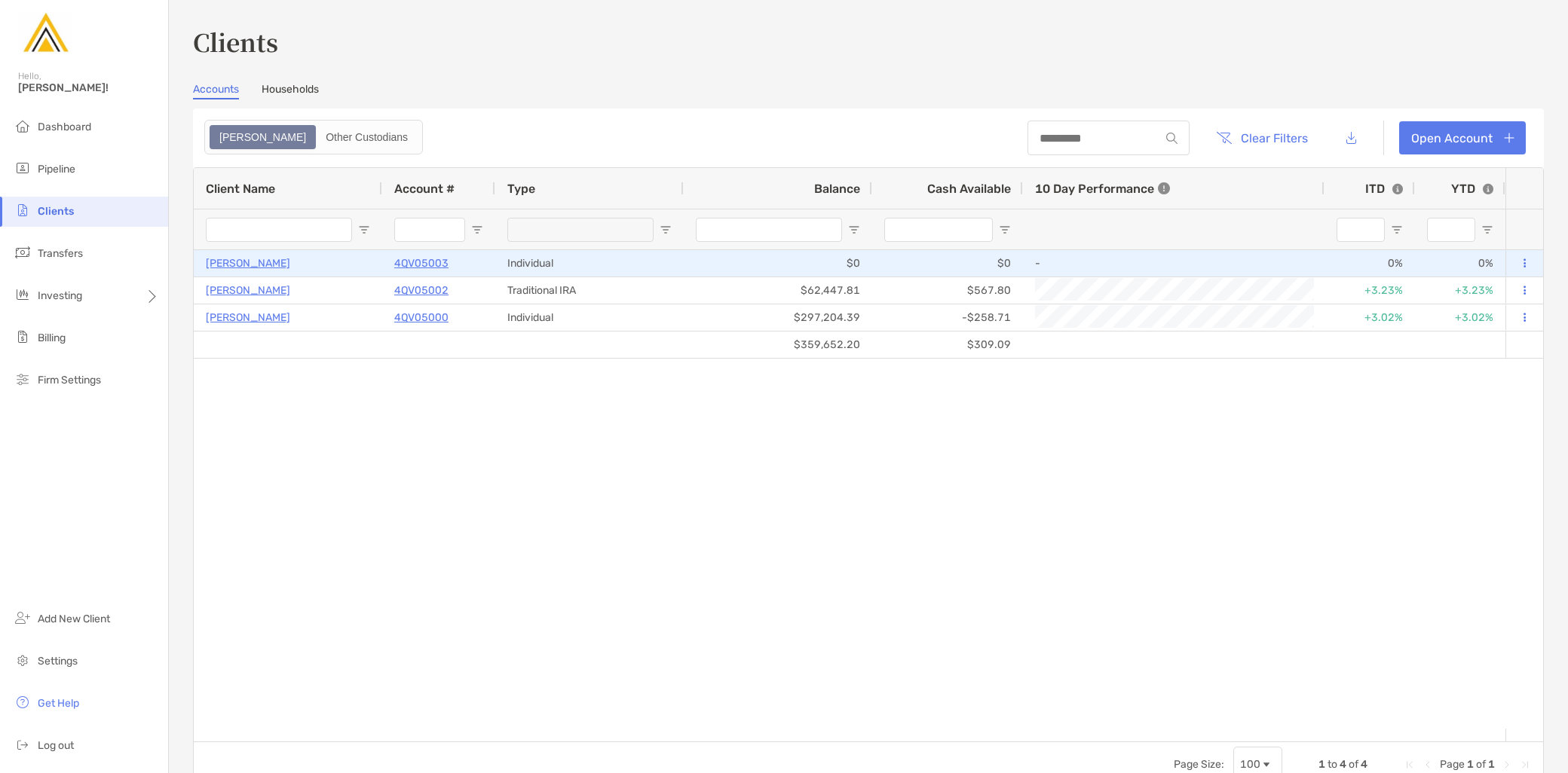
click at [264, 264] on p "[PERSON_NAME]" at bounding box center [248, 263] width 85 height 19
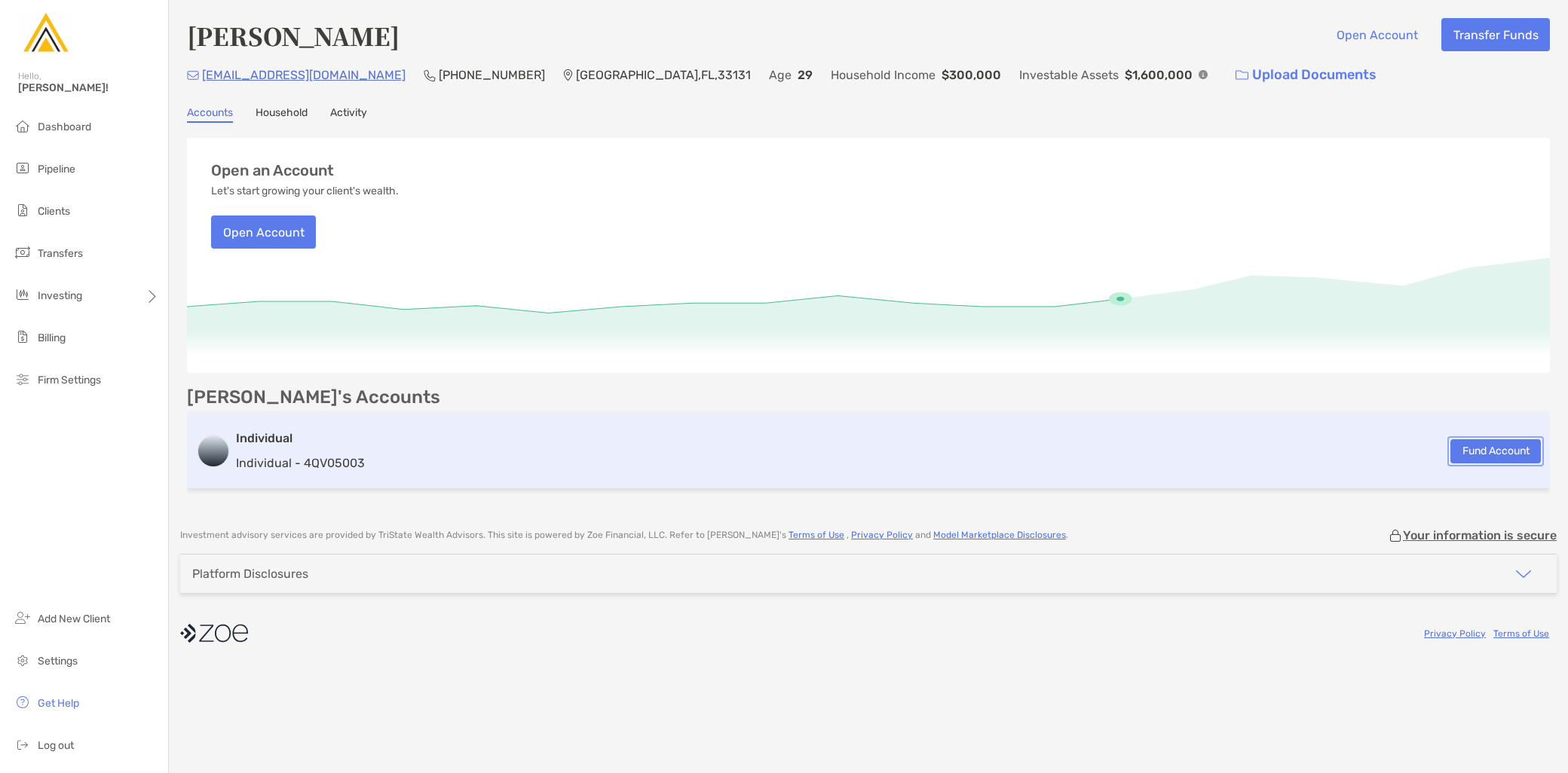
click at [1495, 450] on button "Fund Account" at bounding box center [1496, 451] width 91 height 24
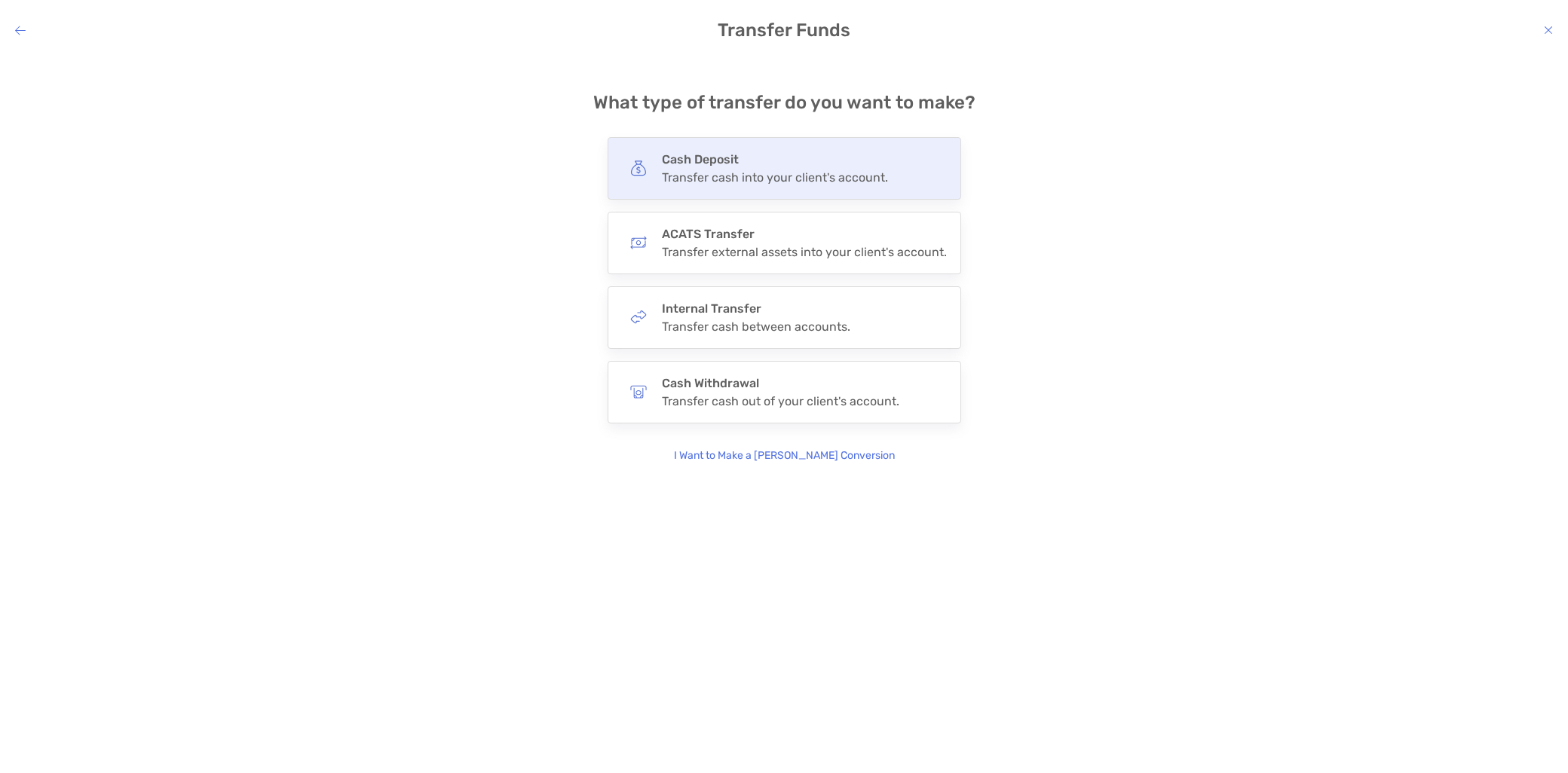
click at [855, 181] on div "Transfer cash into your client's account." at bounding box center [775, 177] width 226 height 14
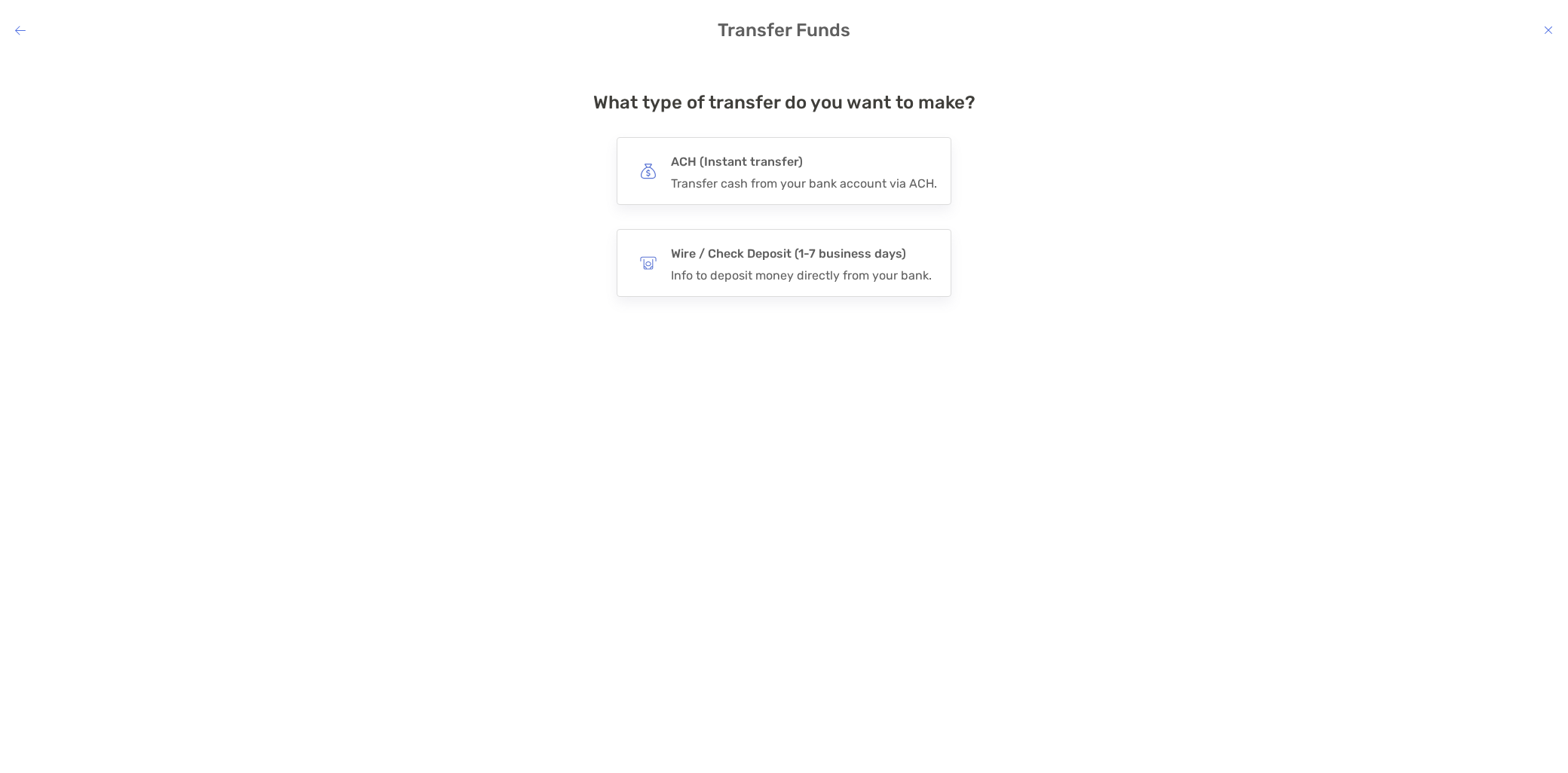
click at [855, 181] on div "Transfer cash from your bank account via ACH." at bounding box center [804, 183] width 266 height 14
click at [0, 0] on input "***" at bounding box center [0, 0] width 0 height 0
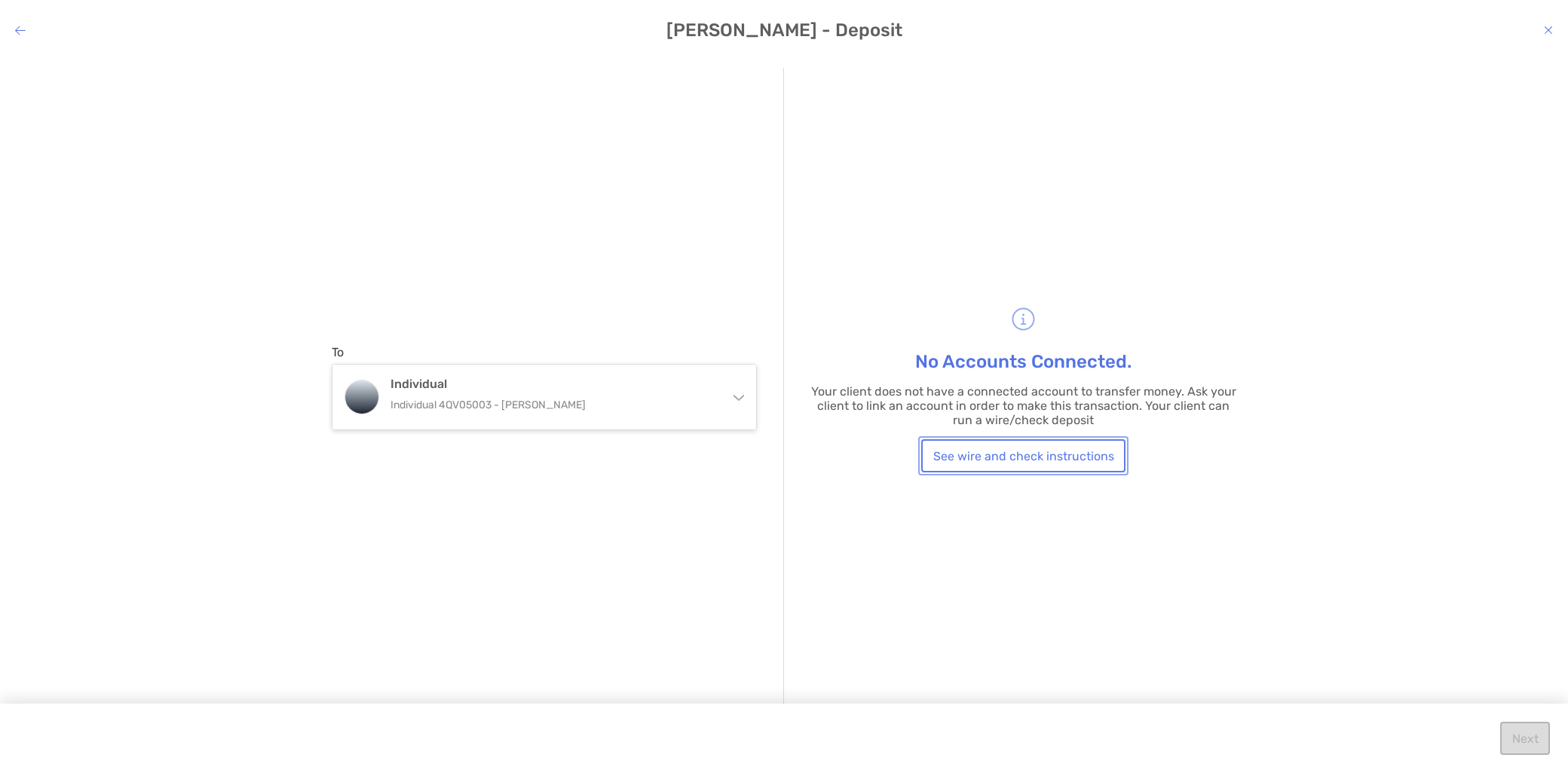
click at [1039, 468] on button "See wire and check instructions" at bounding box center [1024, 456] width 204 height 33
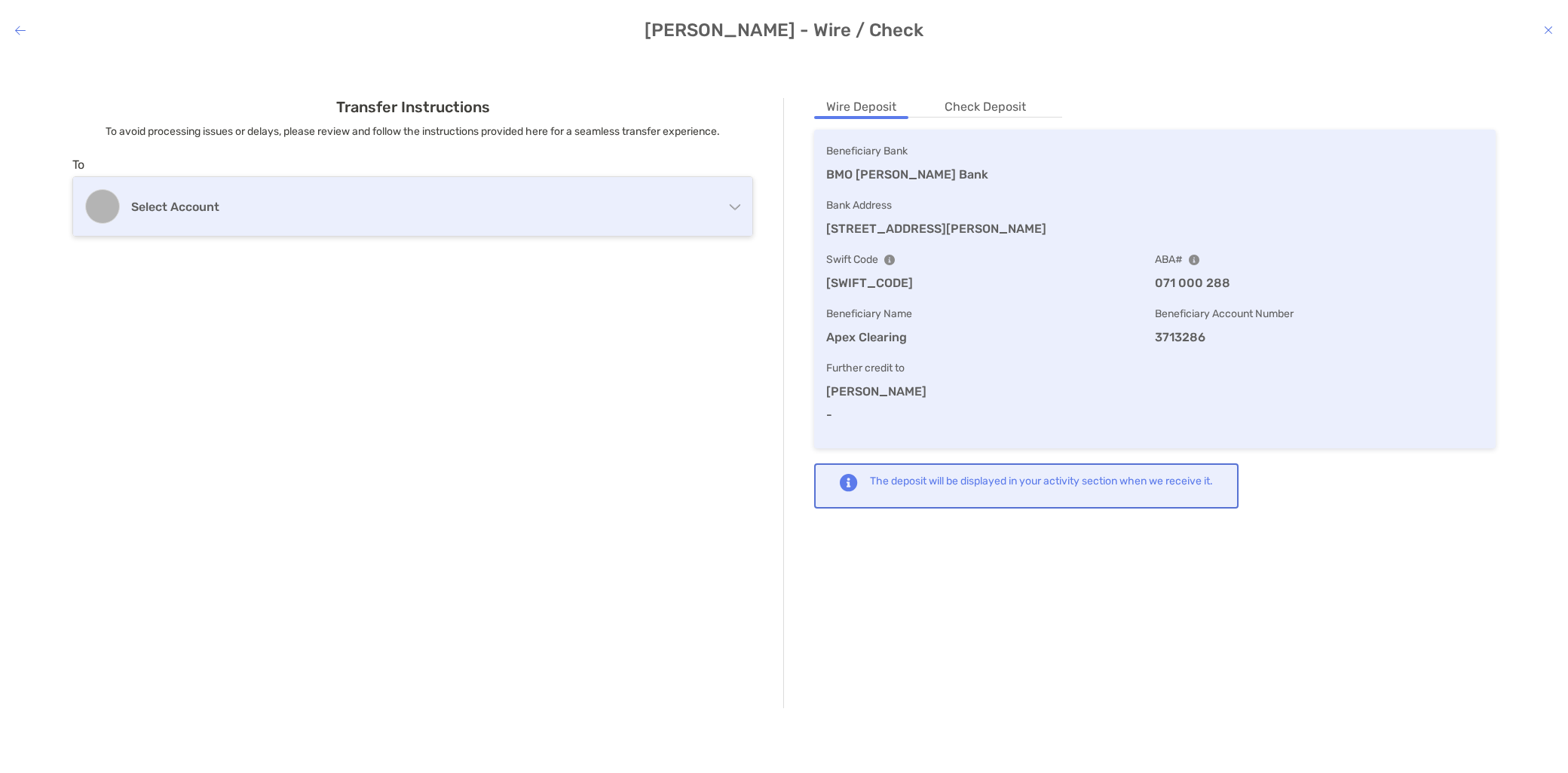
click at [553, 211] on h4 "Select account" at bounding box center [403, 206] width 543 height 14
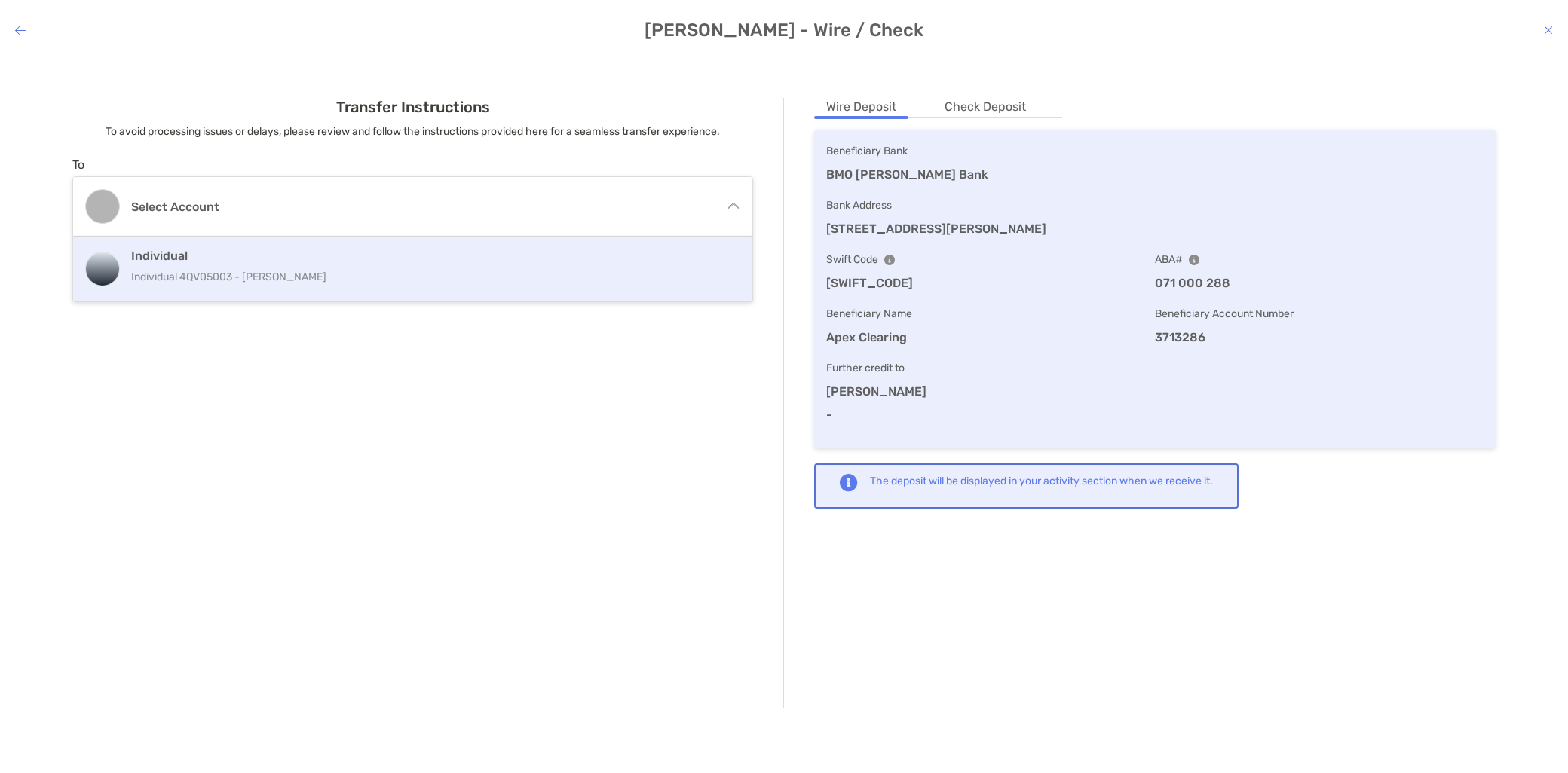
click at [482, 272] on p "Individual 4QV05003 - [PERSON_NAME]" at bounding box center [410, 277] width 557 height 19
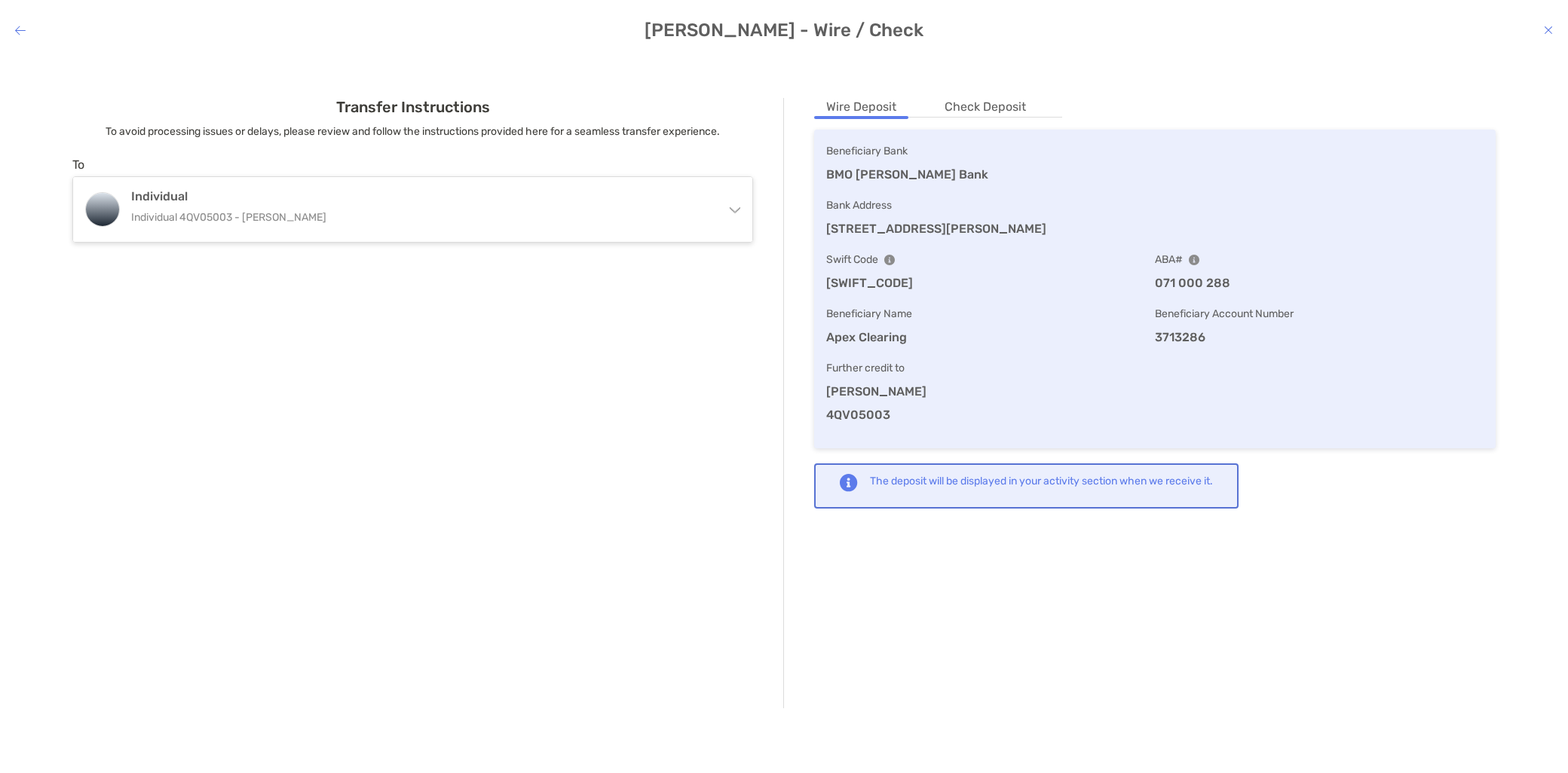
click at [1543, 27] on h4 "[PERSON_NAME] - Wire / Check" at bounding box center [784, 30] width 1568 height 21
click at [1549, 28] on icon "modal" at bounding box center [1549, 30] width 9 height 12
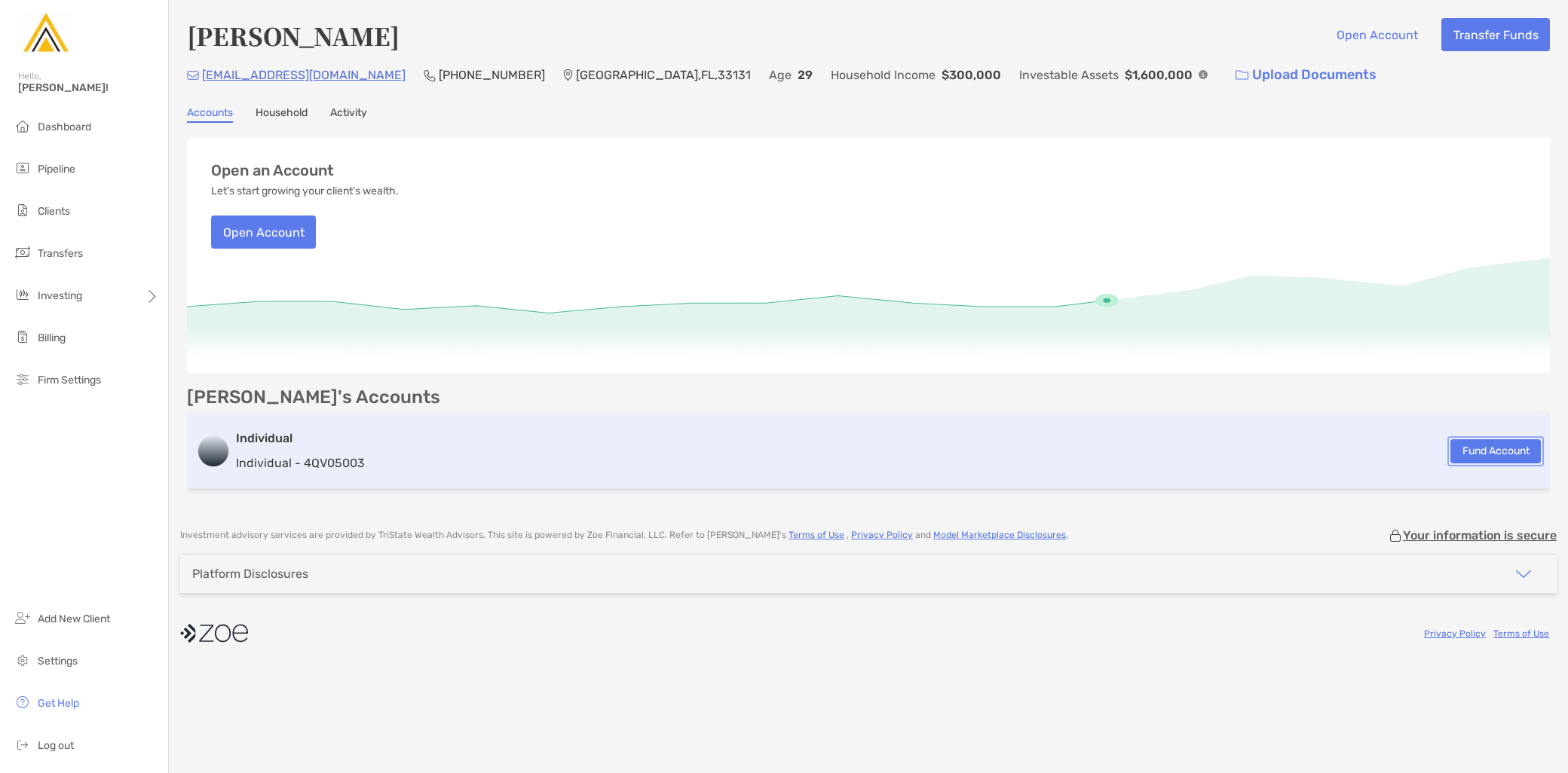
click at [1489, 449] on button "Fund Account" at bounding box center [1496, 451] width 91 height 24
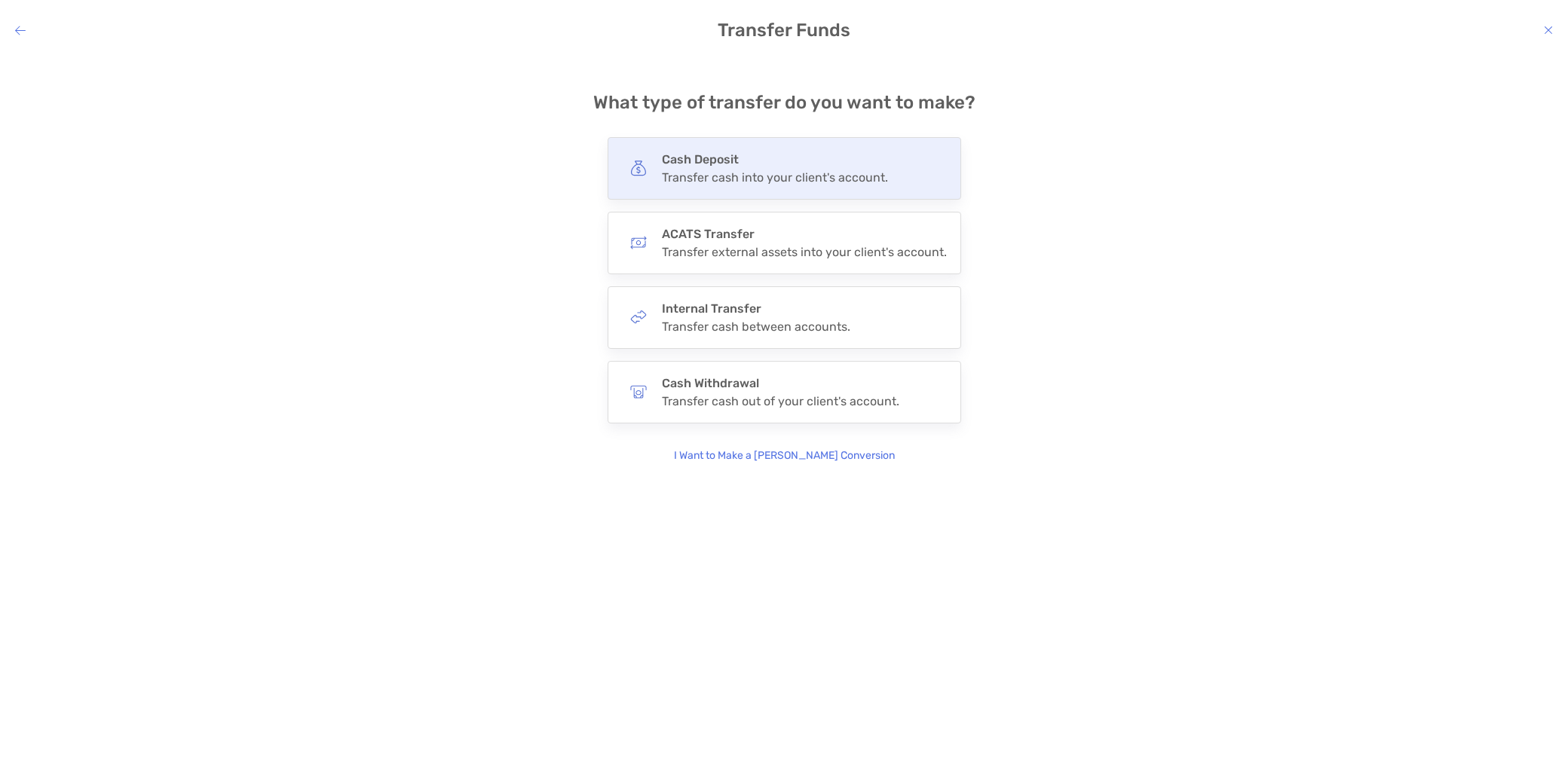
click at [714, 169] on div "Cash Deposit Transfer cash into your client's account." at bounding box center [775, 168] width 226 height 32
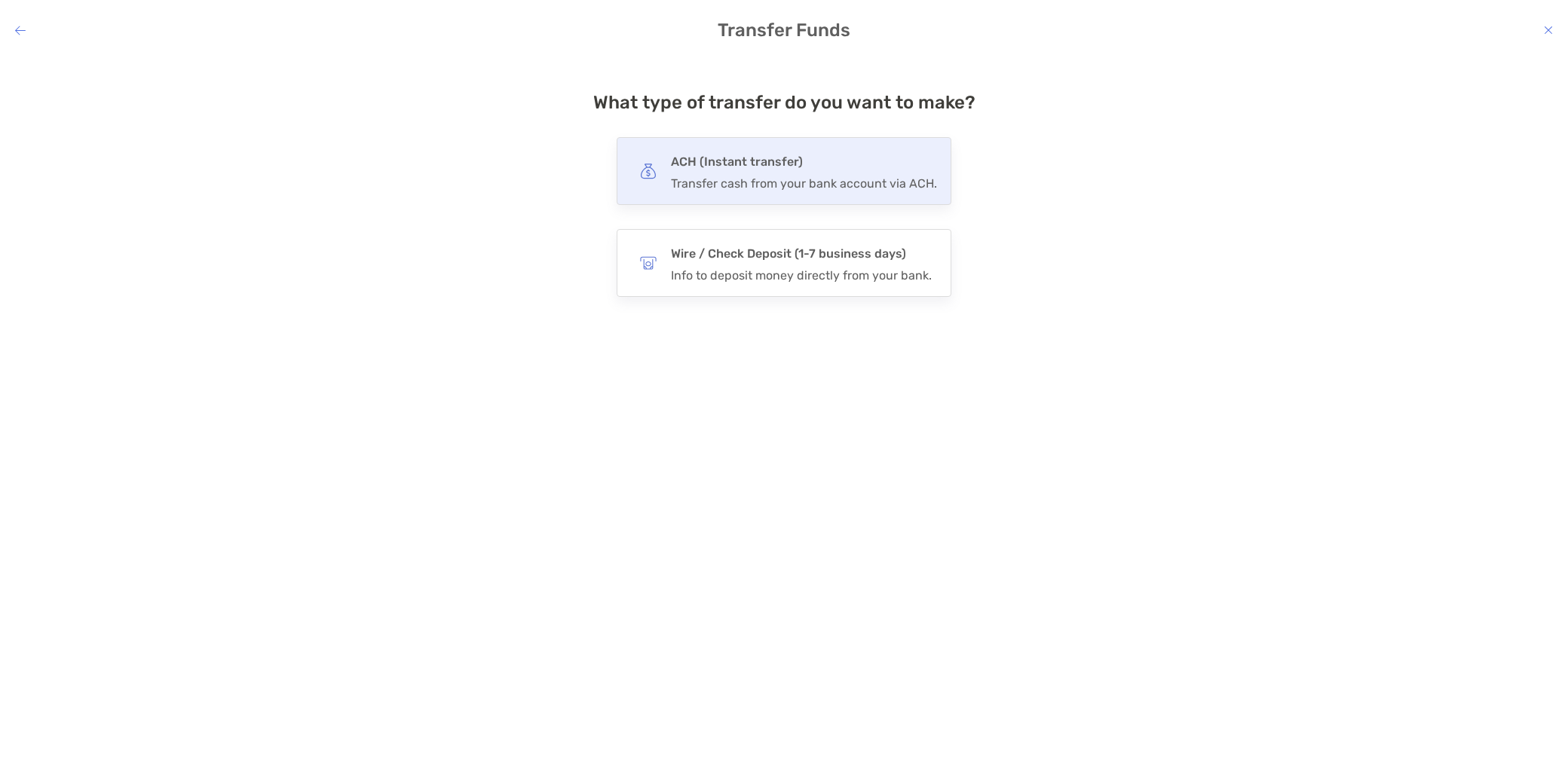
click at [751, 175] on div "ACH (Instant transfer) Transfer cash from your bank account via ACH." at bounding box center [804, 171] width 266 height 39
click at [0, 0] on input "***" at bounding box center [0, 0] width 0 height 0
